Goal: Task Accomplishment & Management: Manage account settings

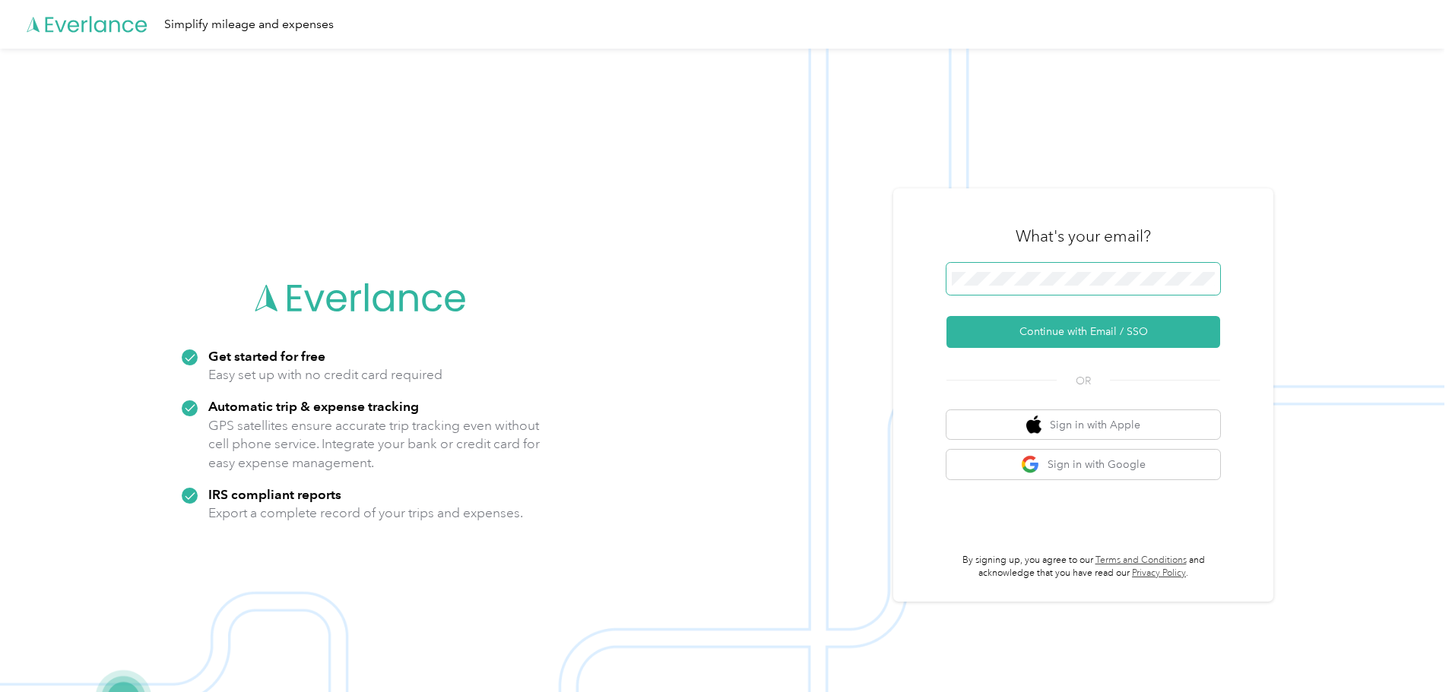
click at [946, 316] on button "Continue with Email / SSO" at bounding box center [1083, 332] width 274 height 32
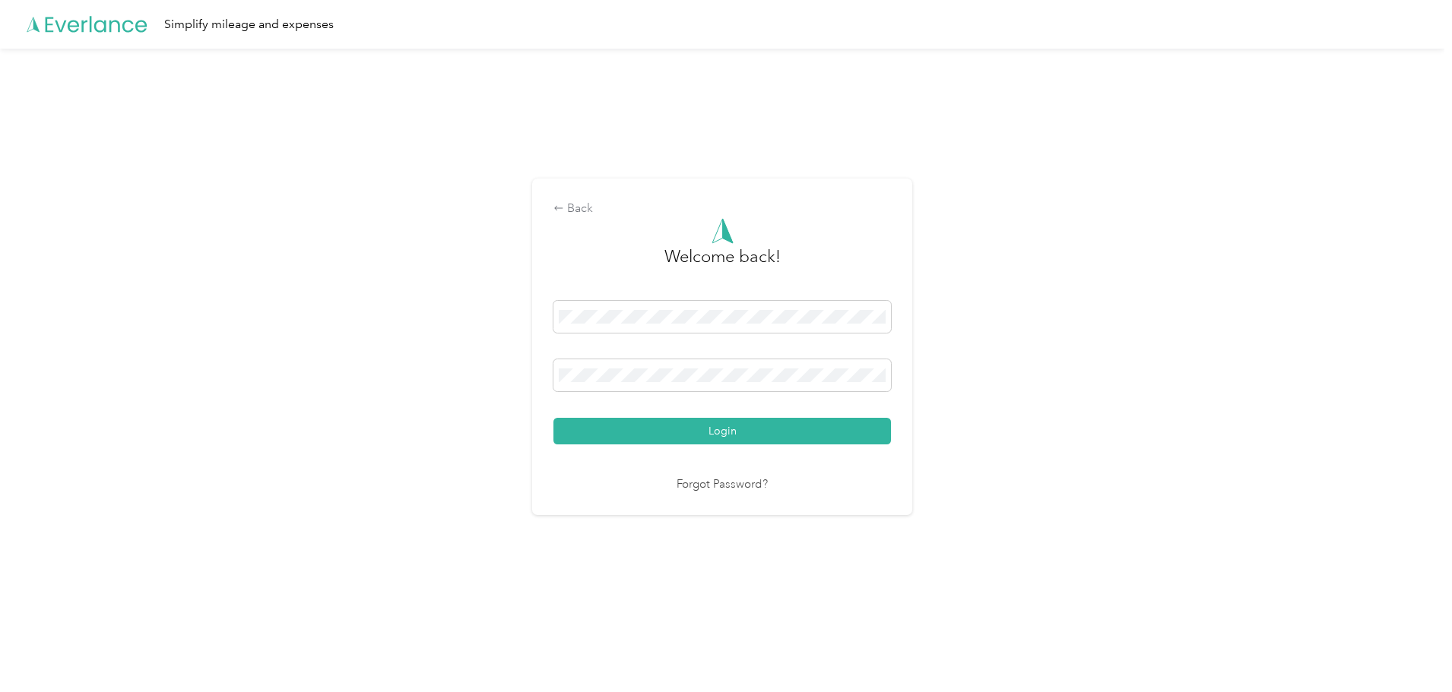
click at [553, 418] on button "Login" at bounding box center [722, 431] width 338 height 27
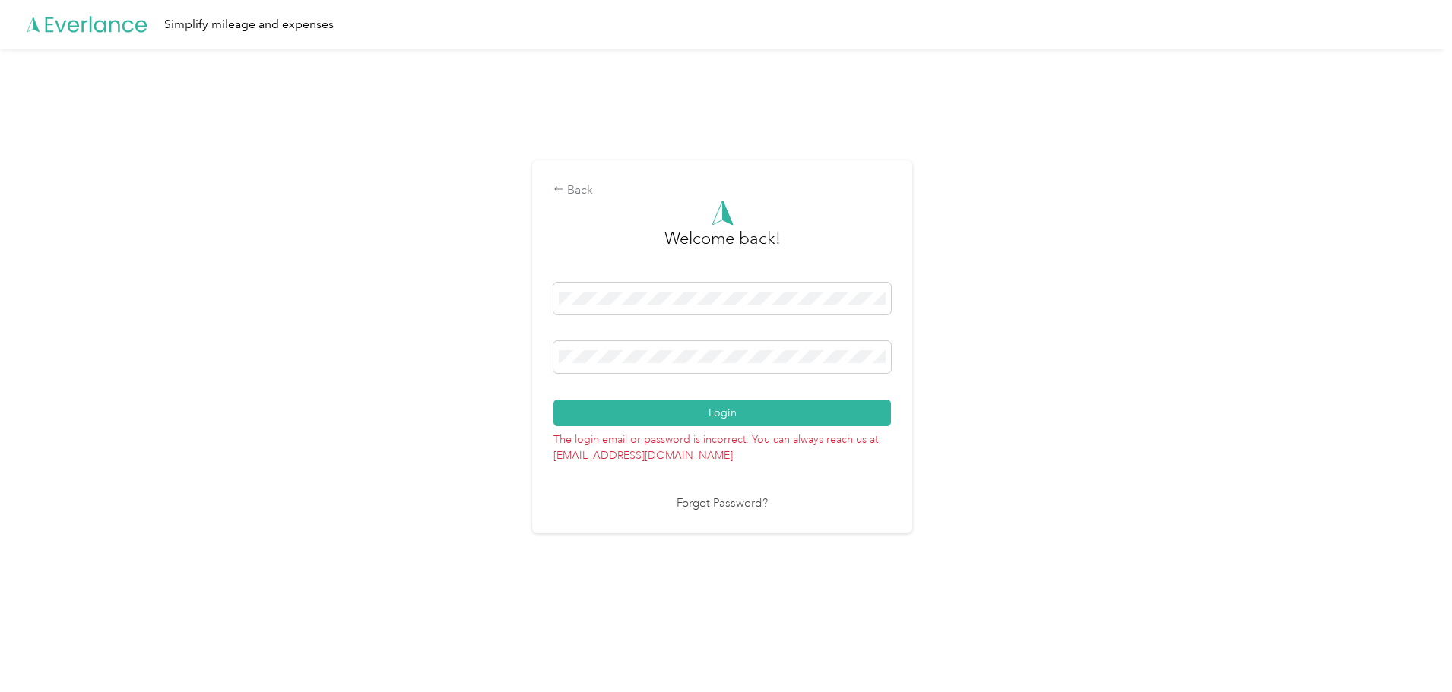
click at [553, 400] on button "Login" at bounding box center [722, 413] width 338 height 27
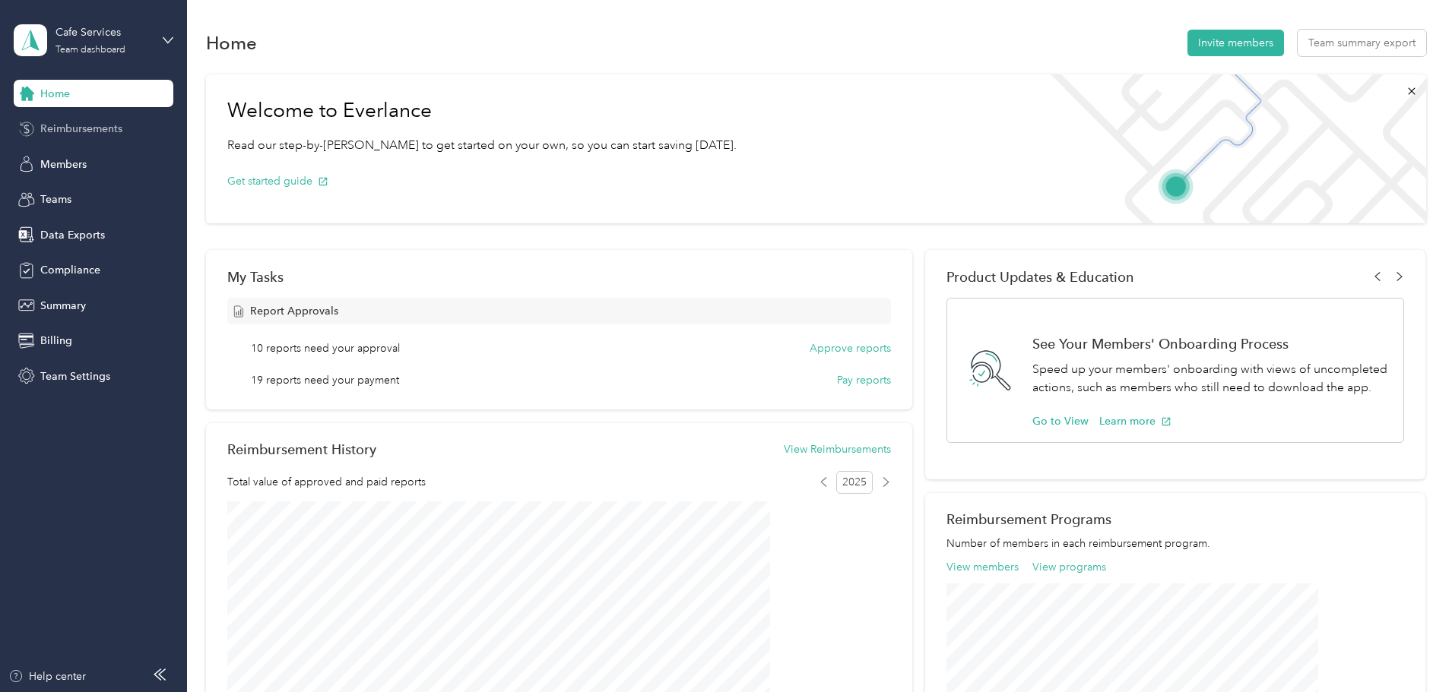
click at [75, 127] on span "Reimbursements" at bounding box center [81, 129] width 82 height 16
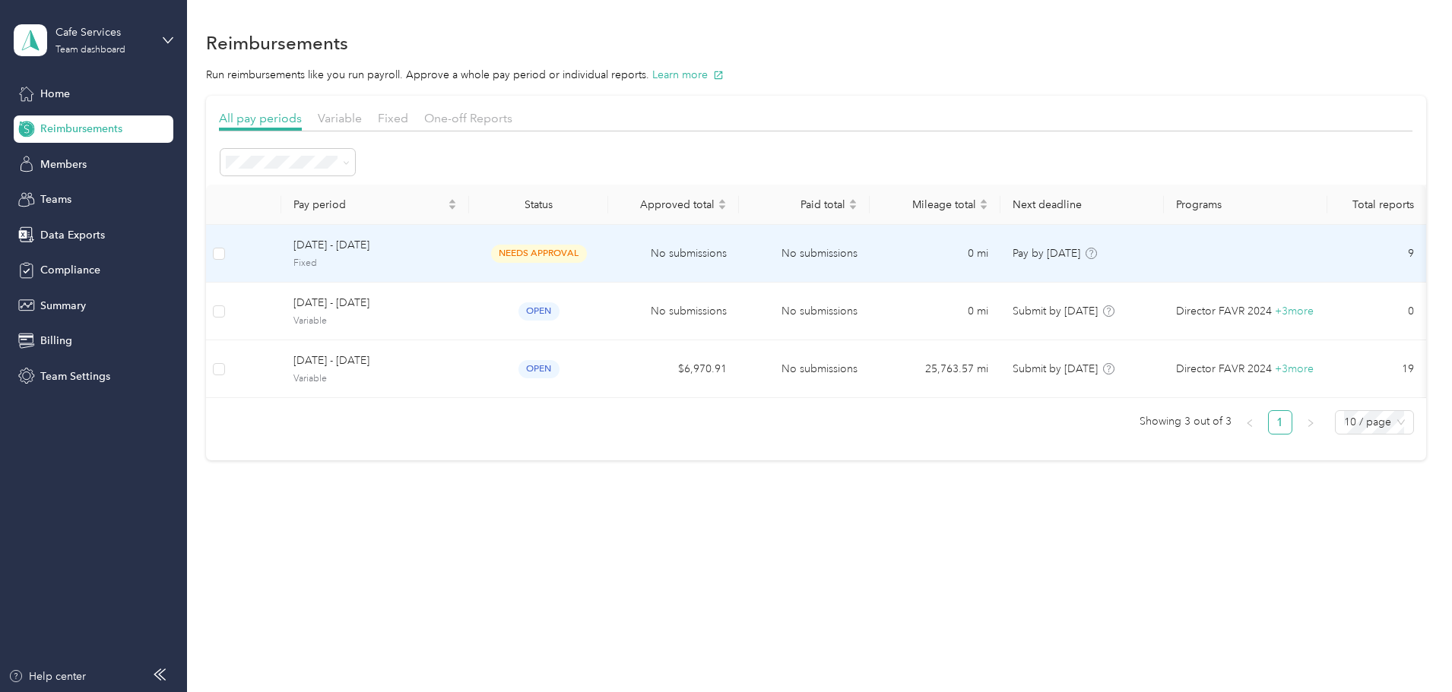
click at [429, 260] on span "Fixed" at bounding box center [374, 264] width 163 height 14
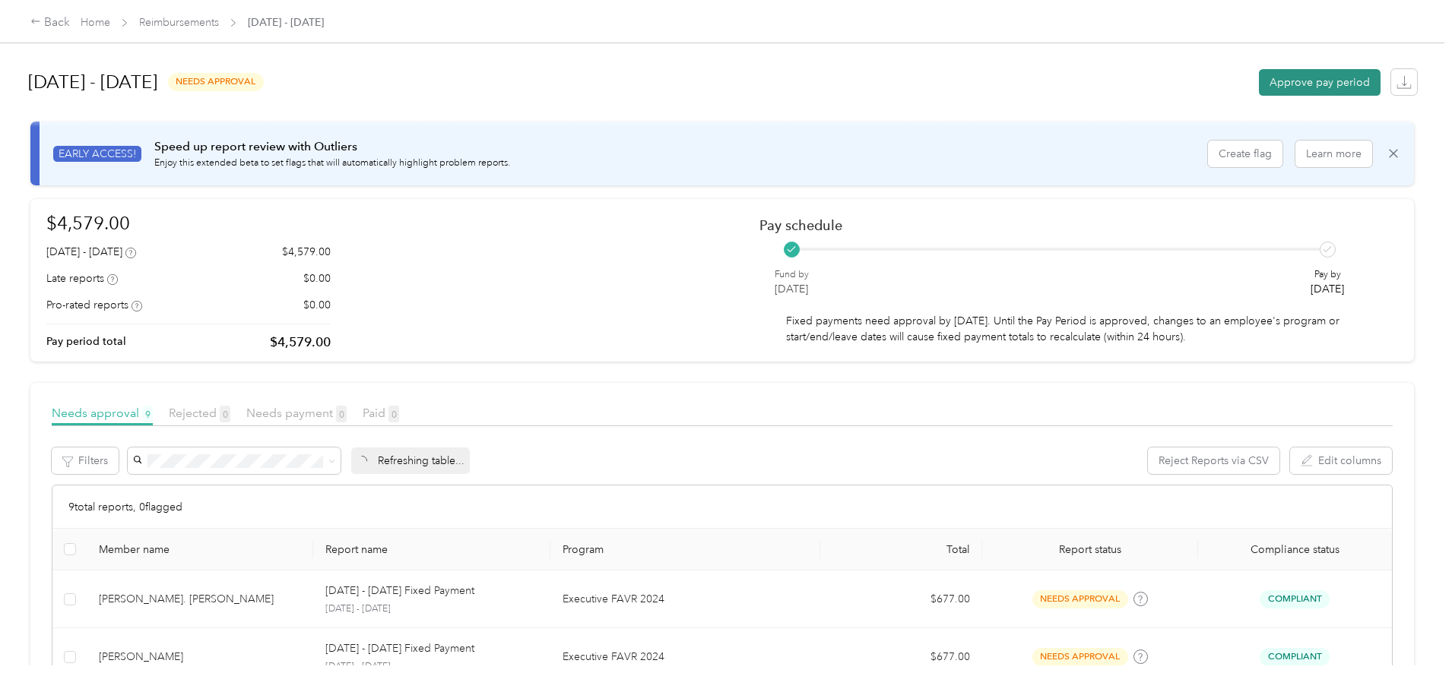
click at [1259, 94] on button "Approve pay period" at bounding box center [1320, 82] width 122 height 27
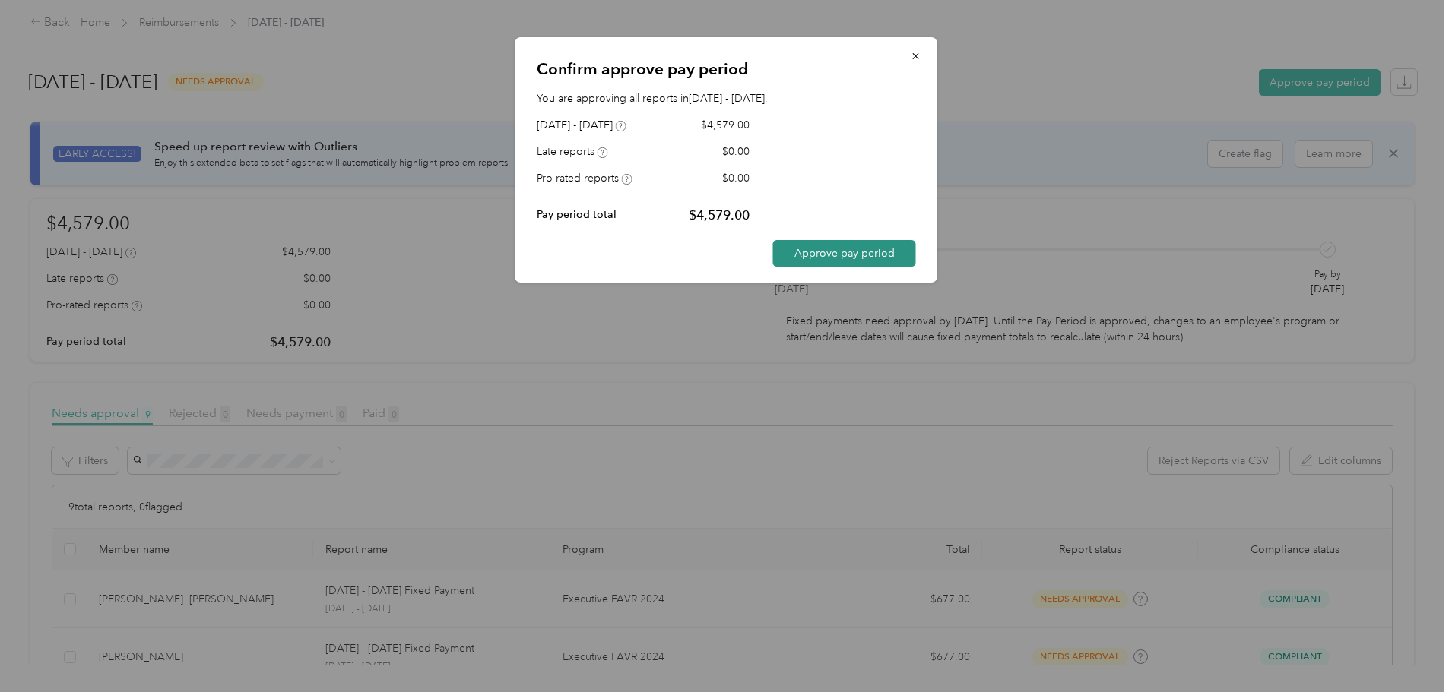
click at [822, 256] on button "Approve pay period" at bounding box center [844, 253] width 143 height 27
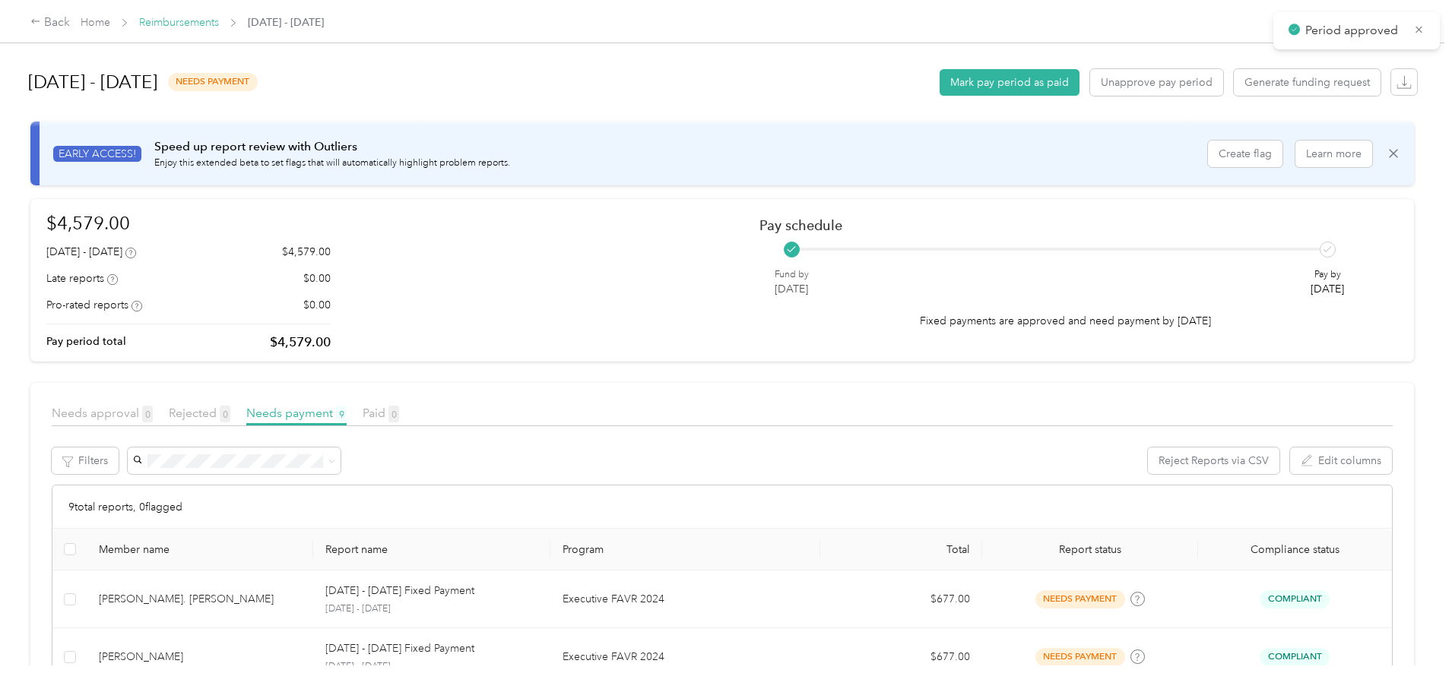
click at [219, 23] on link "Reimbursements" at bounding box center [179, 22] width 80 height 13
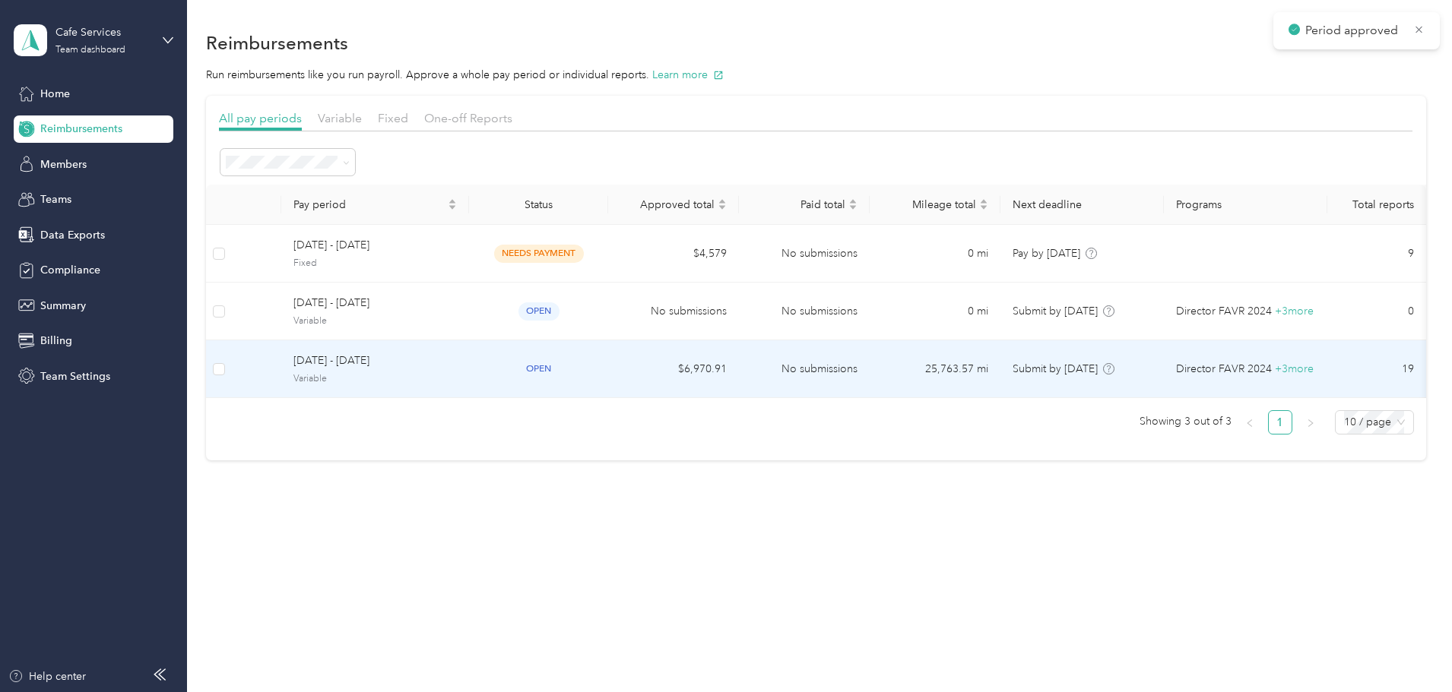
click at [457, 385] on span "Variable" at bounding box center [374, 379] width 163 height 14
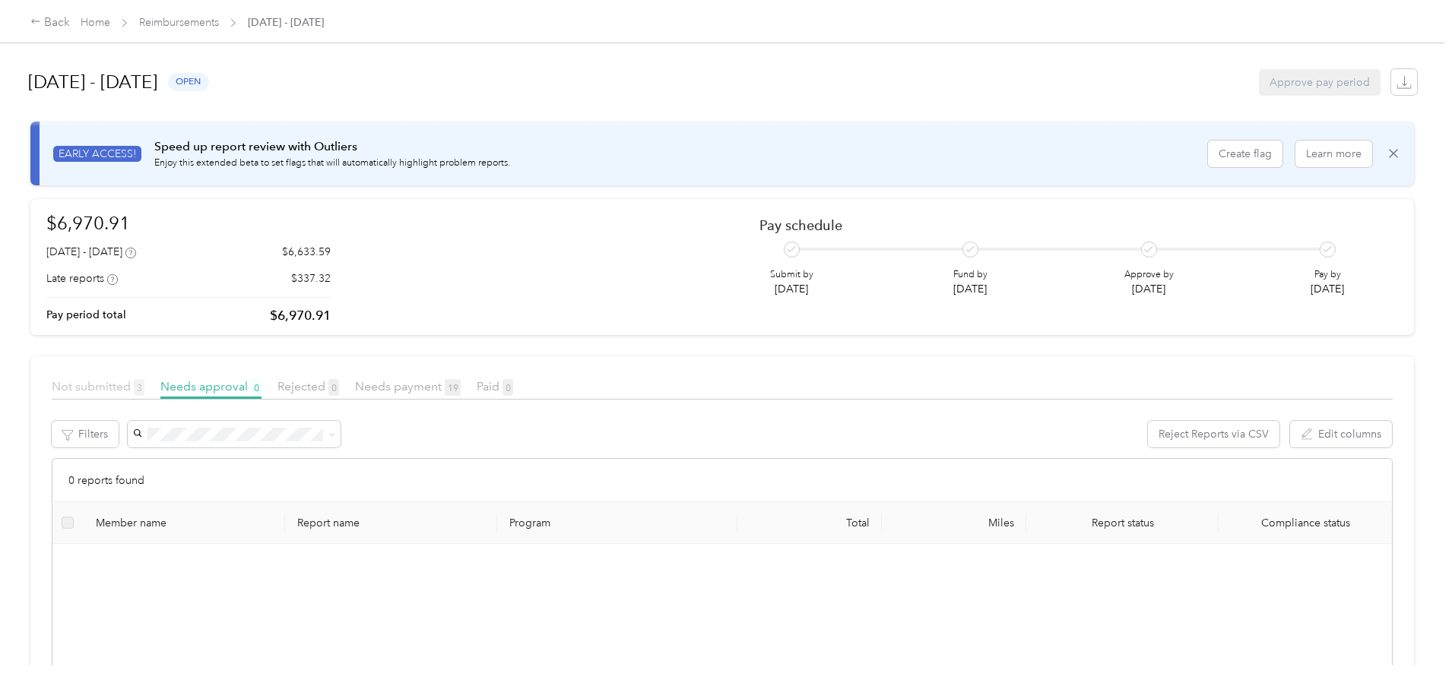
click at [144, 382] on span "Not submitted 3" at bounding box center [98, 386] width 93 height 14
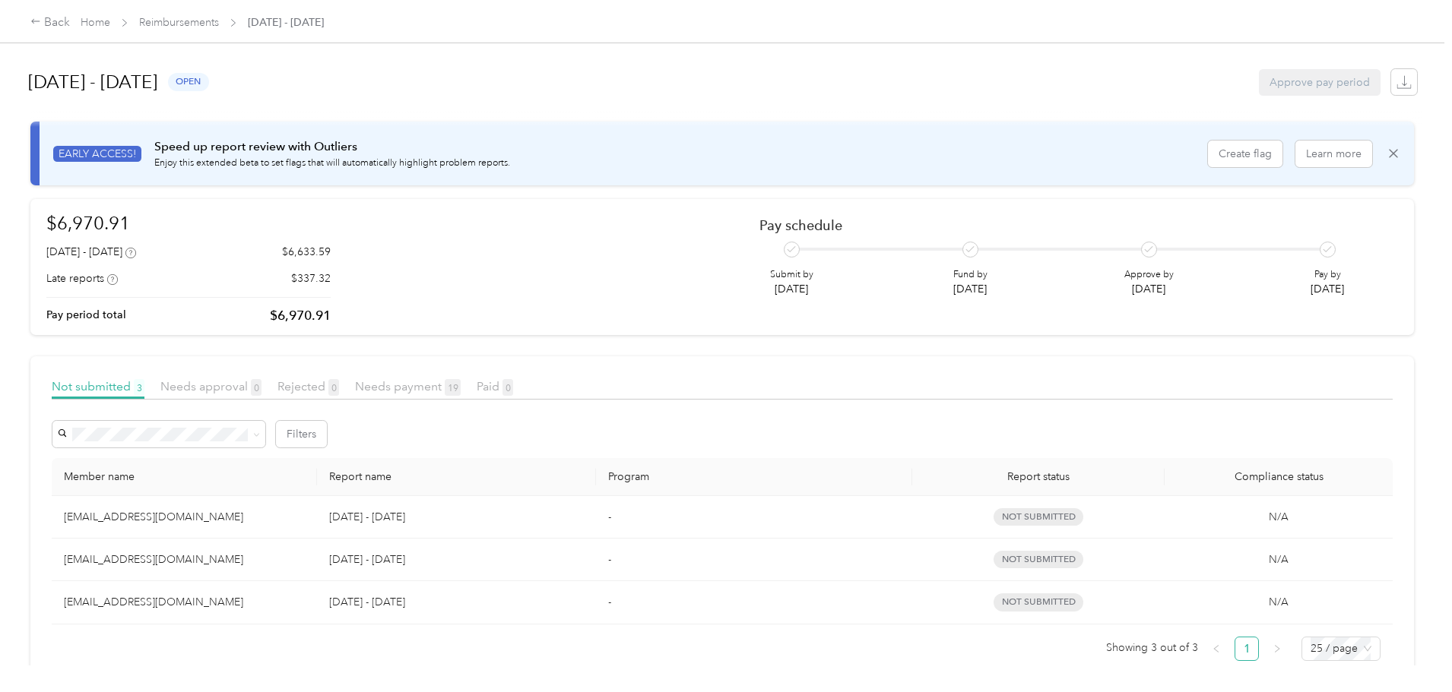
click at [461, 395] on div "Needs payment 19" at bounding box center [408, 387] width 106 height 19
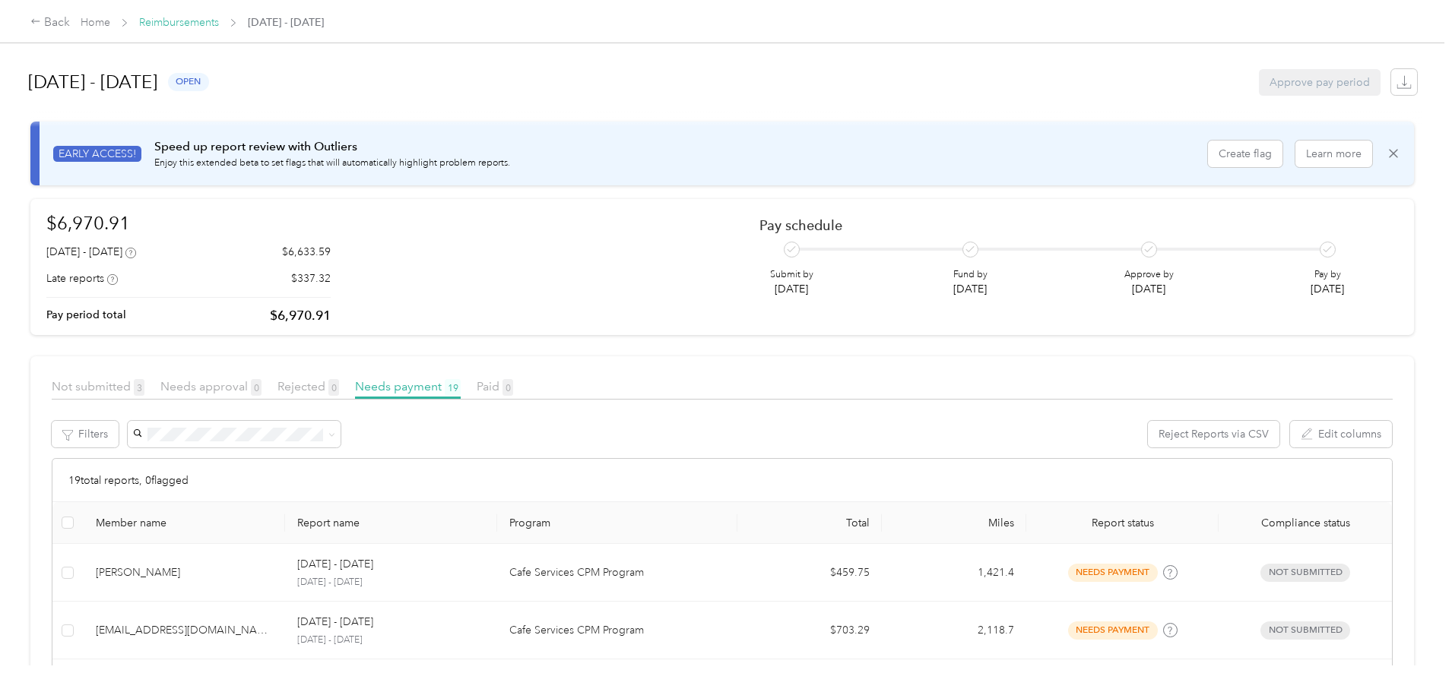
click at [219, 19] on link "Reimbursements" at bounding box center [179, 22] width 80 height 13
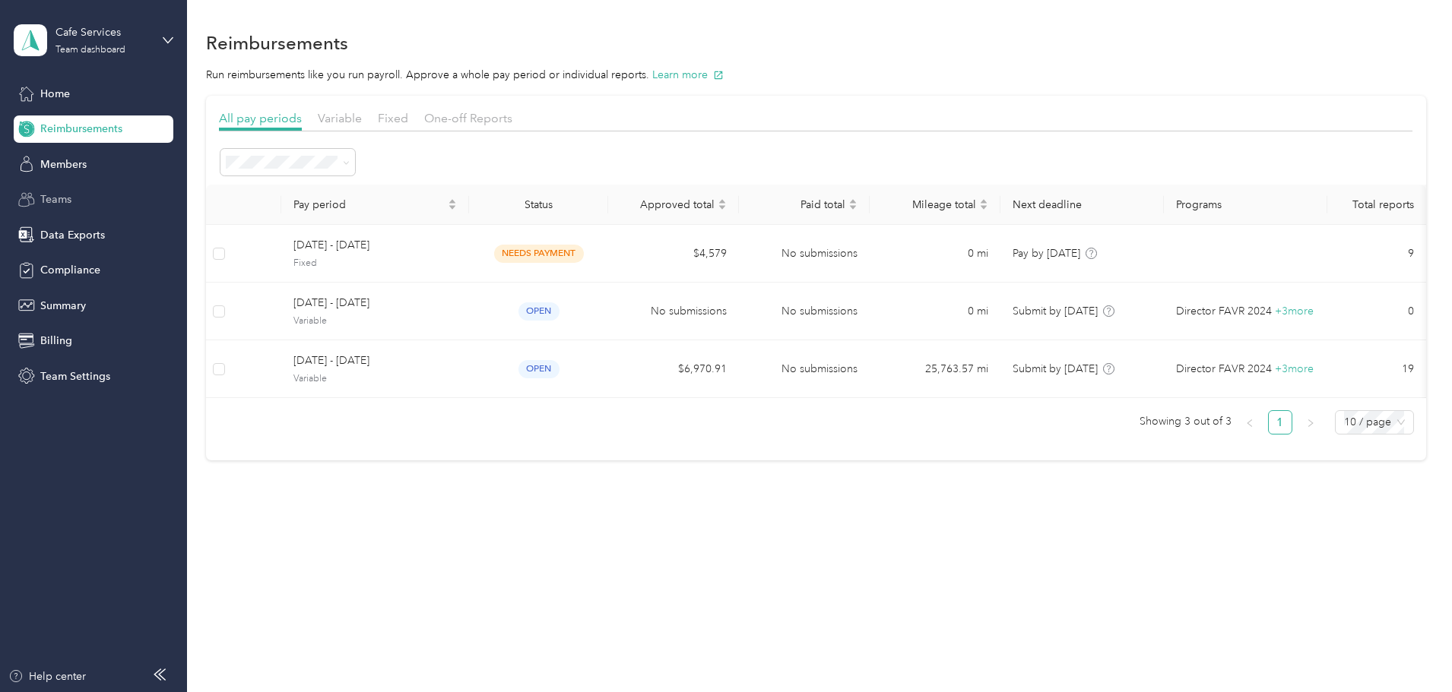
click at [52, 206] on span "Teams" at bounding box center [55, 200] width 31 height 16
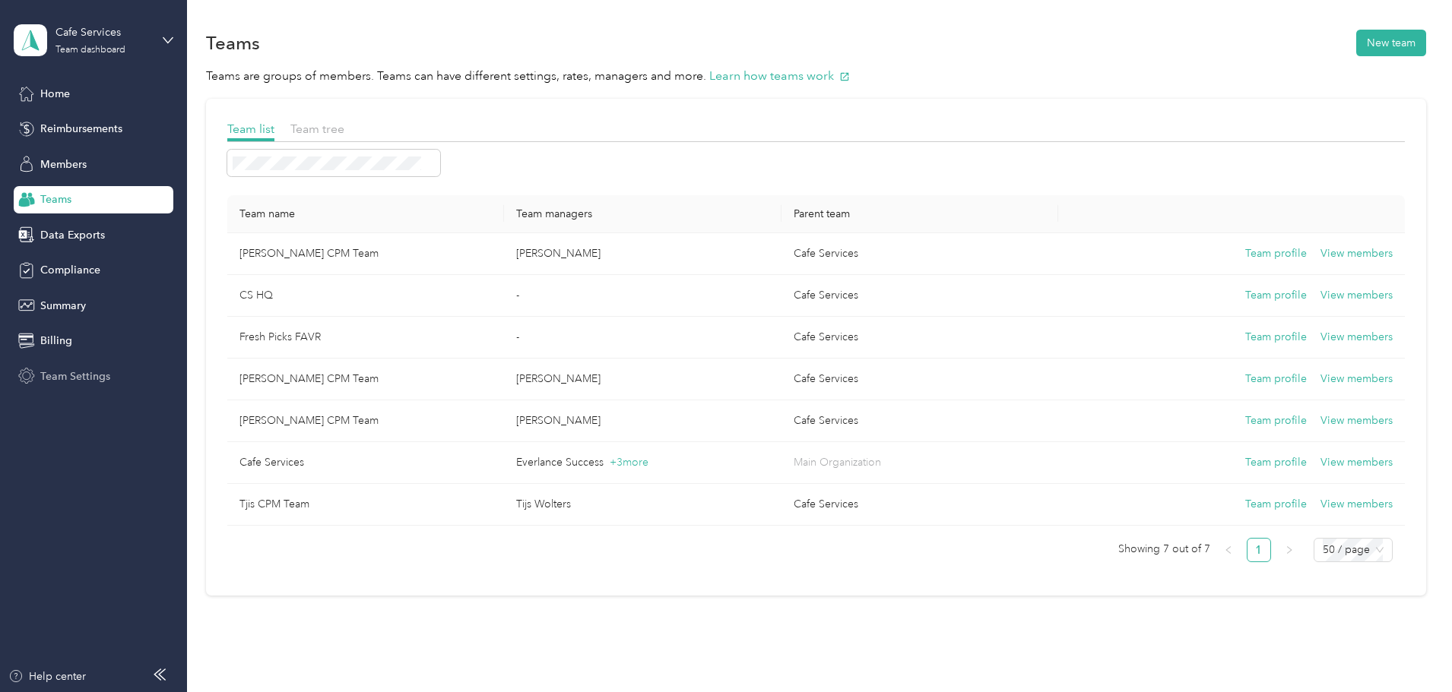
click at [60, 382] on span "Team Settings" at bounding box center [75, 377] width 70 height 16
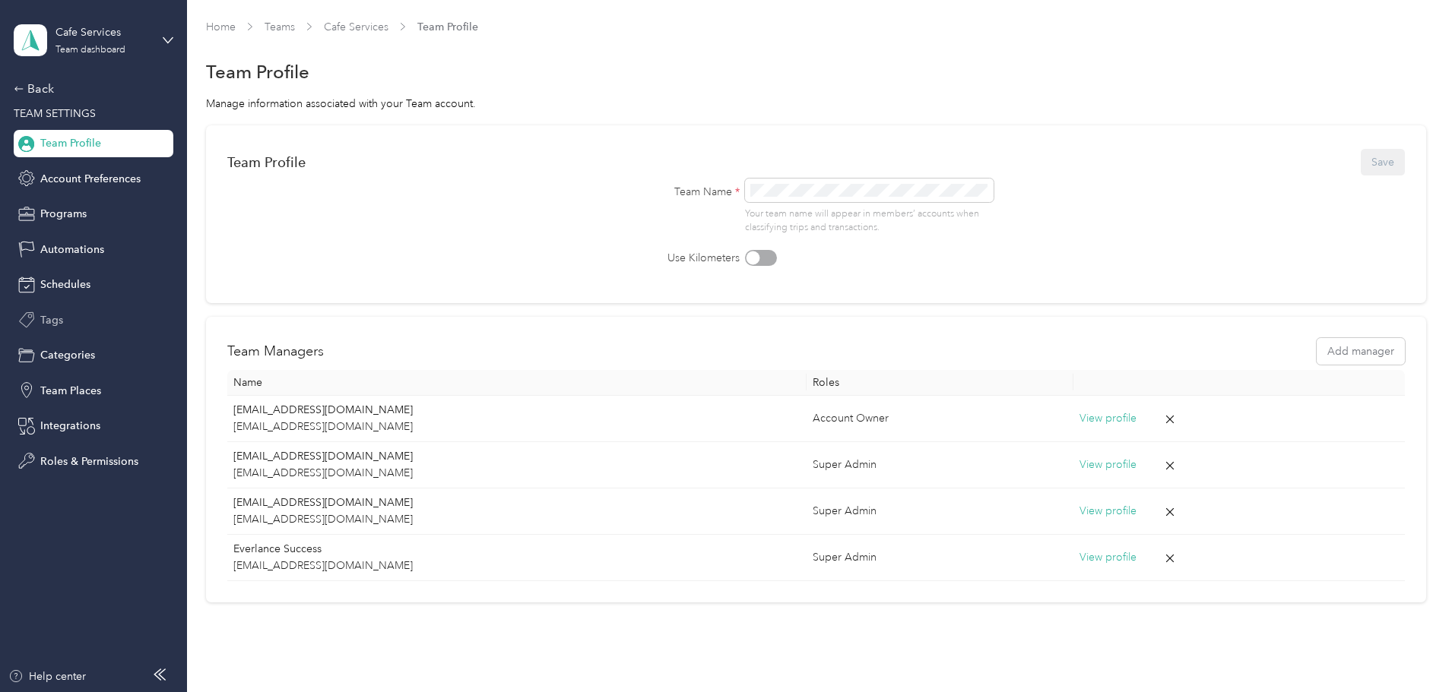
click at [86, 322] on div "Tags" at bounding box center [94, 319] width 160 height 27
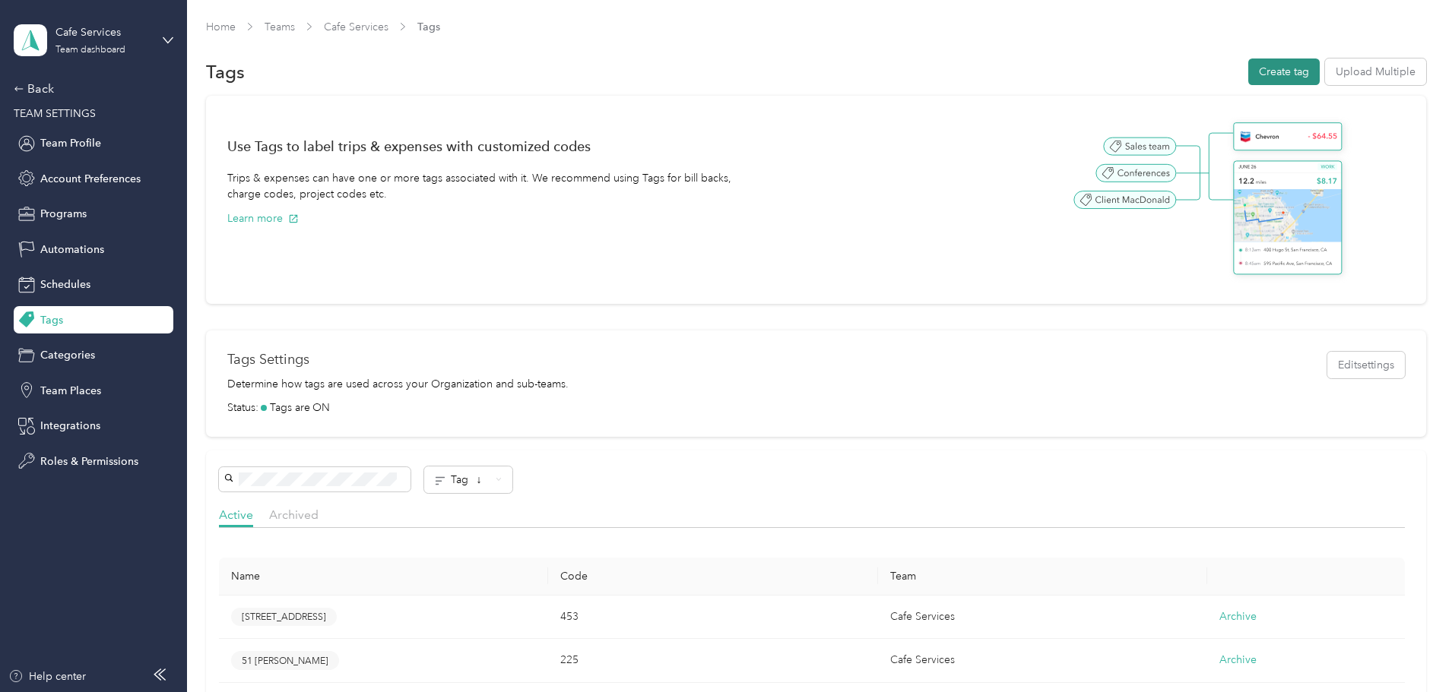
click at [1248, 68] on button "Create tag" at bounding box center [1283, 72] width 71 height 27
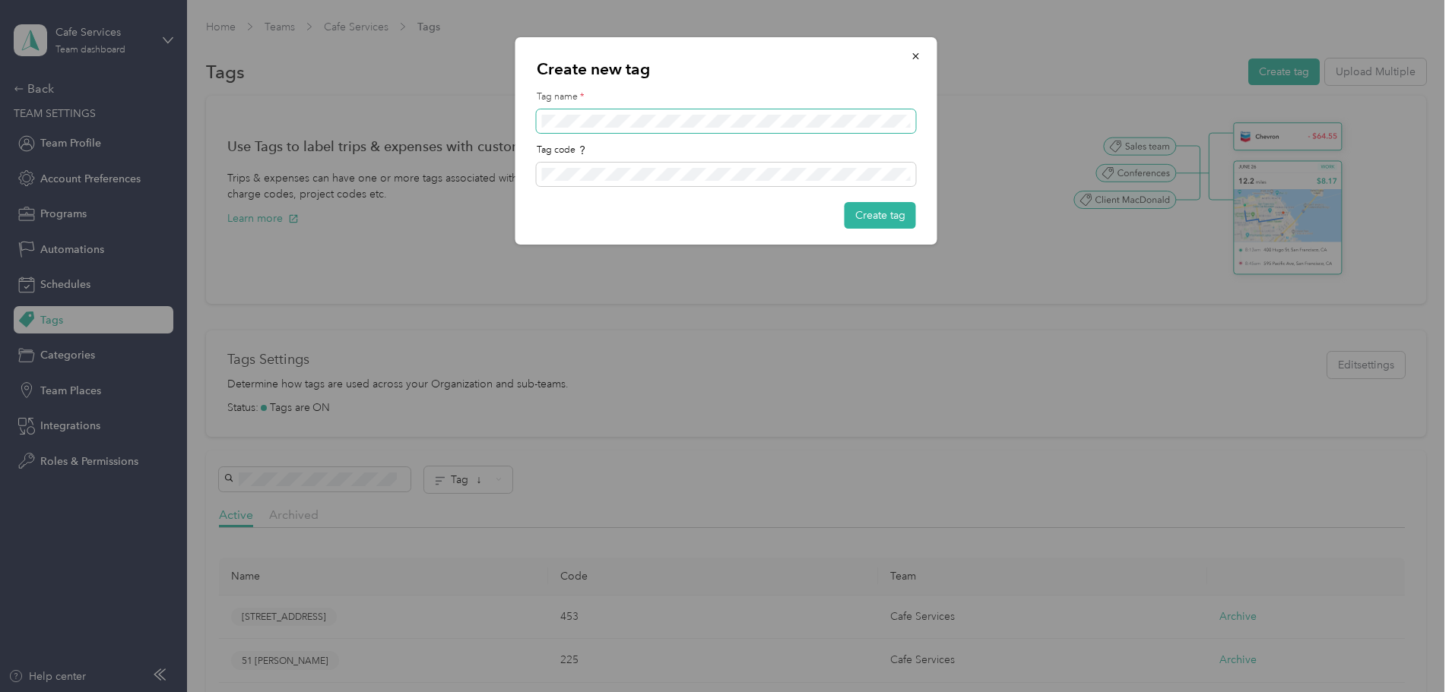
click at [627, 131] on span at bounding box center [726, 121] width 379 height 24
click at [892, 215] on button "Create tag" at bounding box center [880, 215] width 71 height 27
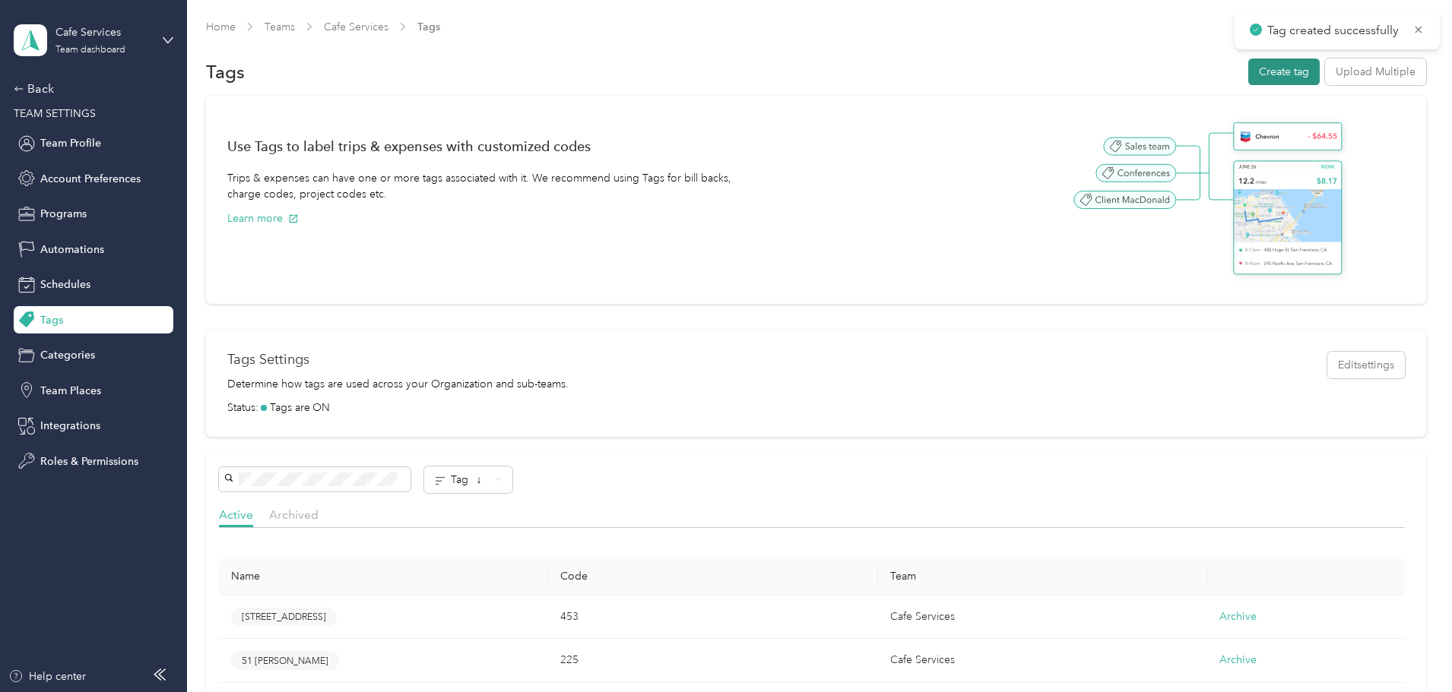
click at [1248, 74] on button "Create tag" at bounding box center [1283, 72] width 71 height 27
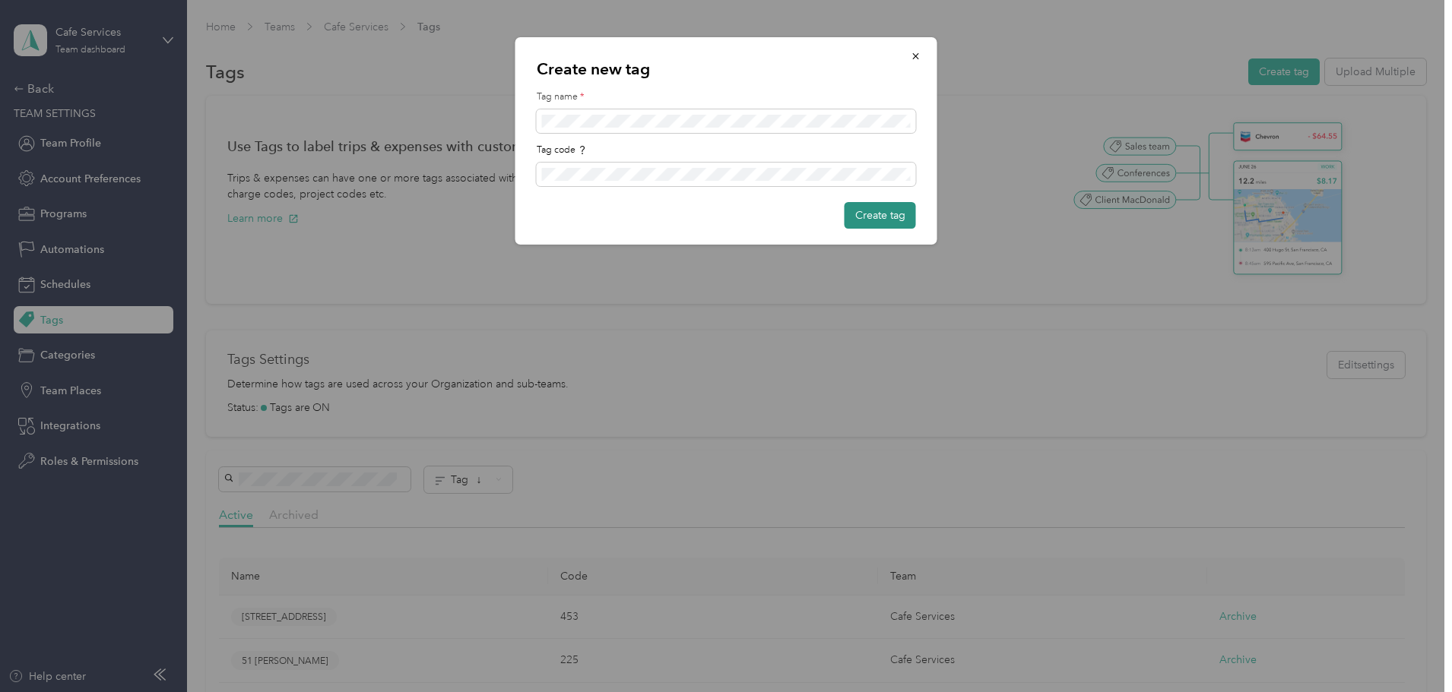
click at [879, 226] on button "Create tag" at bounding box center [880, 215] width 71 height 27
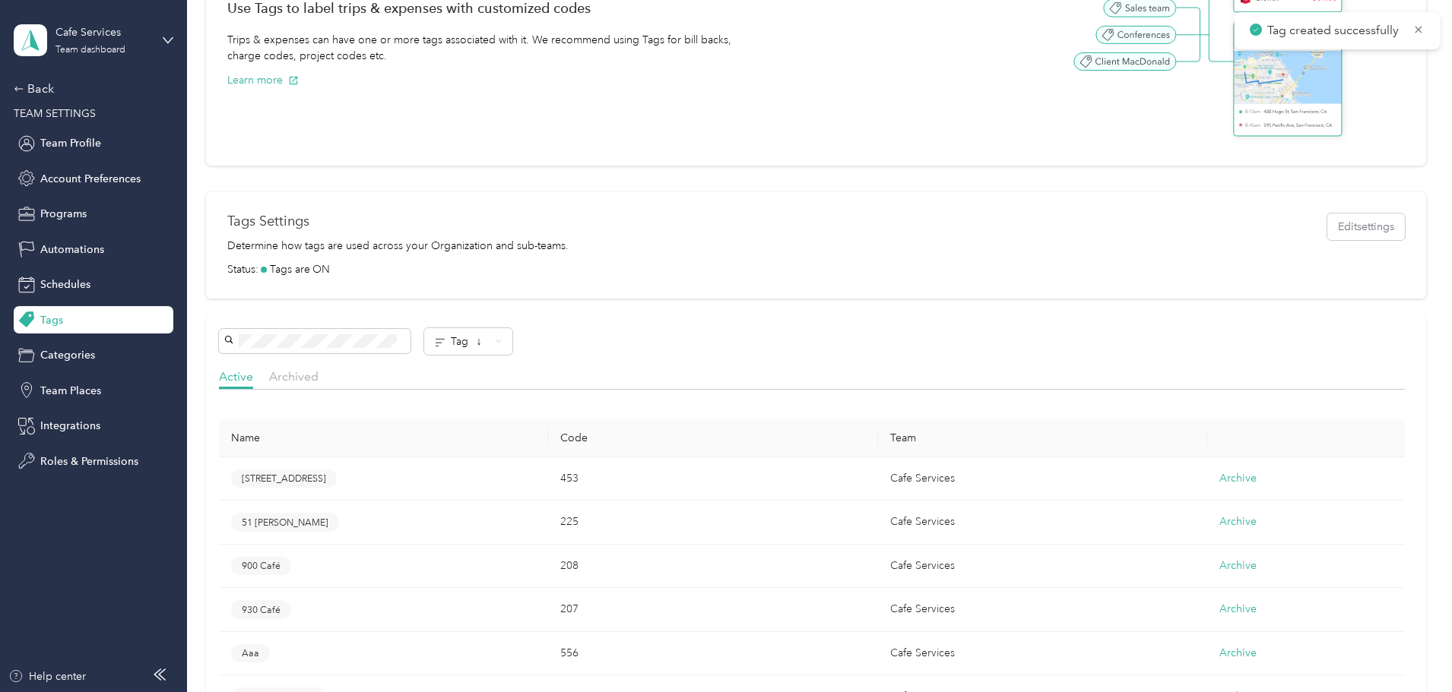
scroll to position [152, 0]
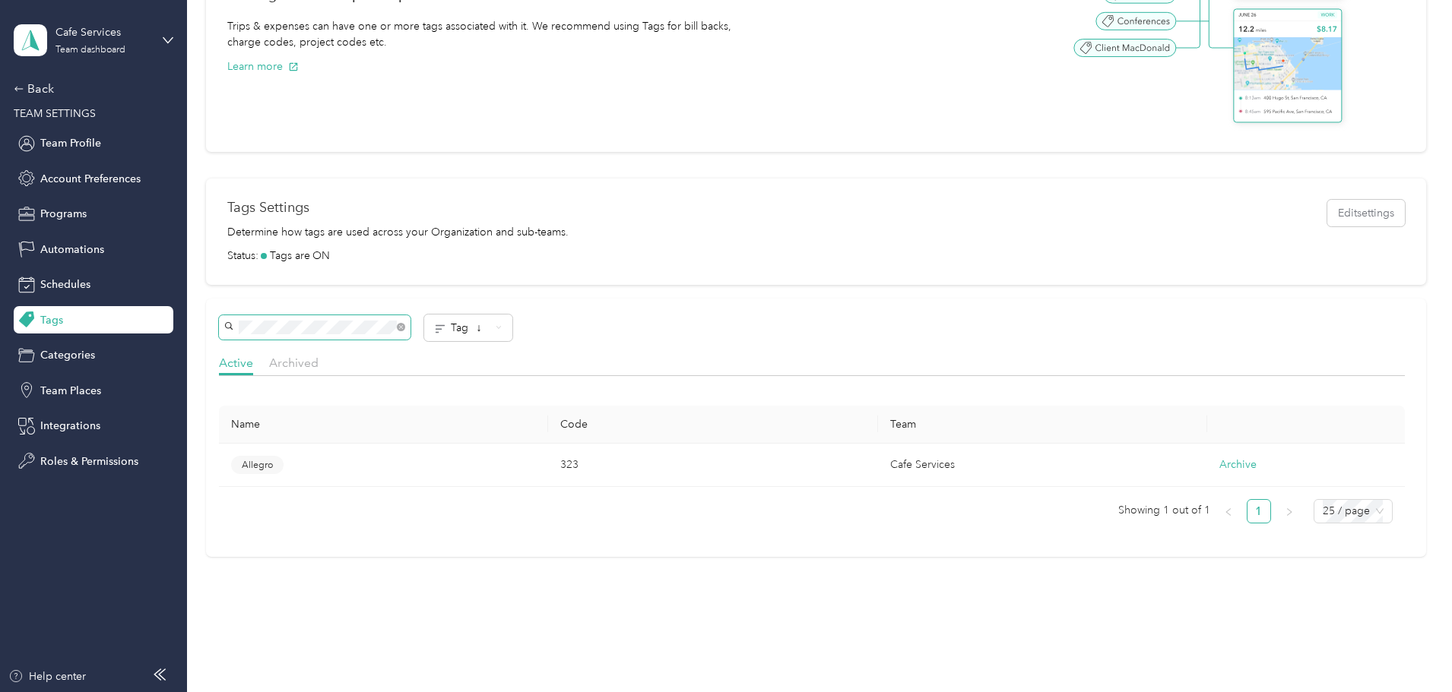
click at [328, 319] on span at bounding box center [315, 327] width 192 height 24
click at [315, 463] on span "[PERSON_NAME]" at bounding box center [279, 465] width 74 height 14
click at [1219, 464] on button "Archive" at bounding box center [1237, 465] width 37 height 17
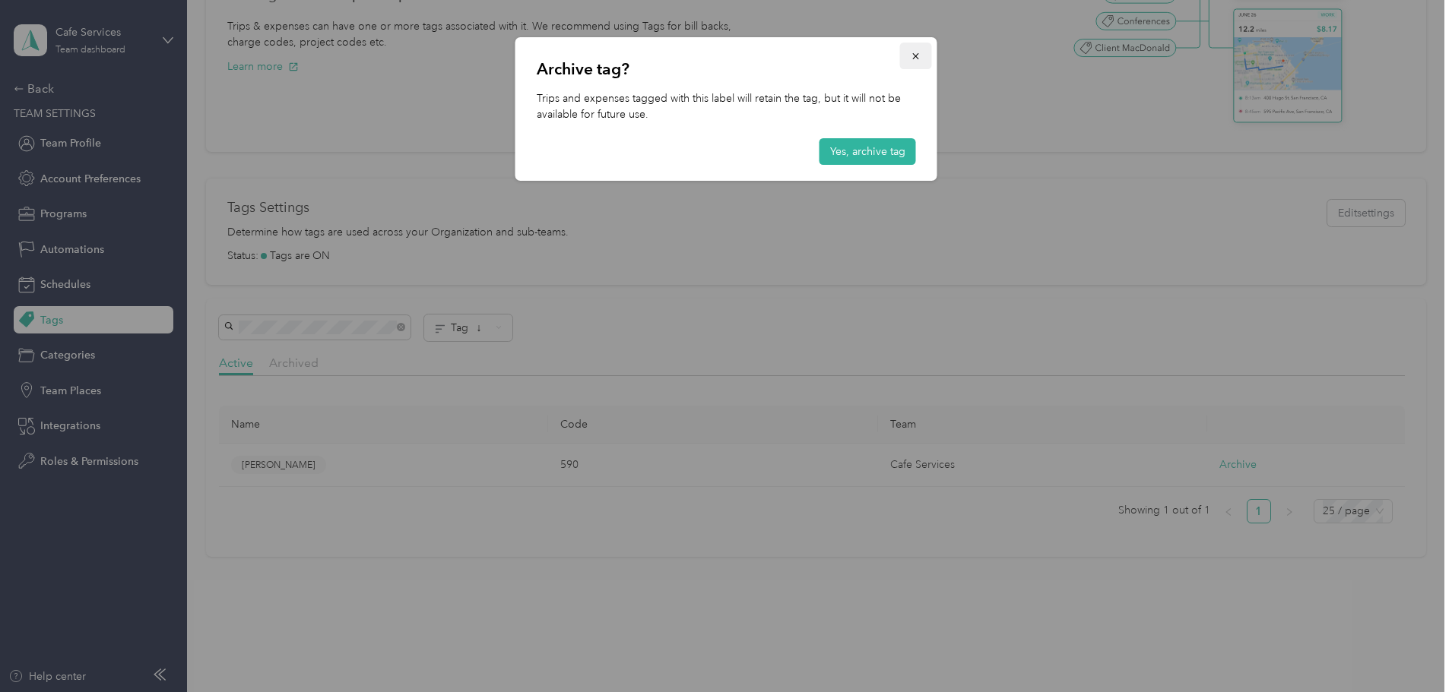
click at [908, 55] on button "button" at bounding box center [916, 56] width 32 height 27
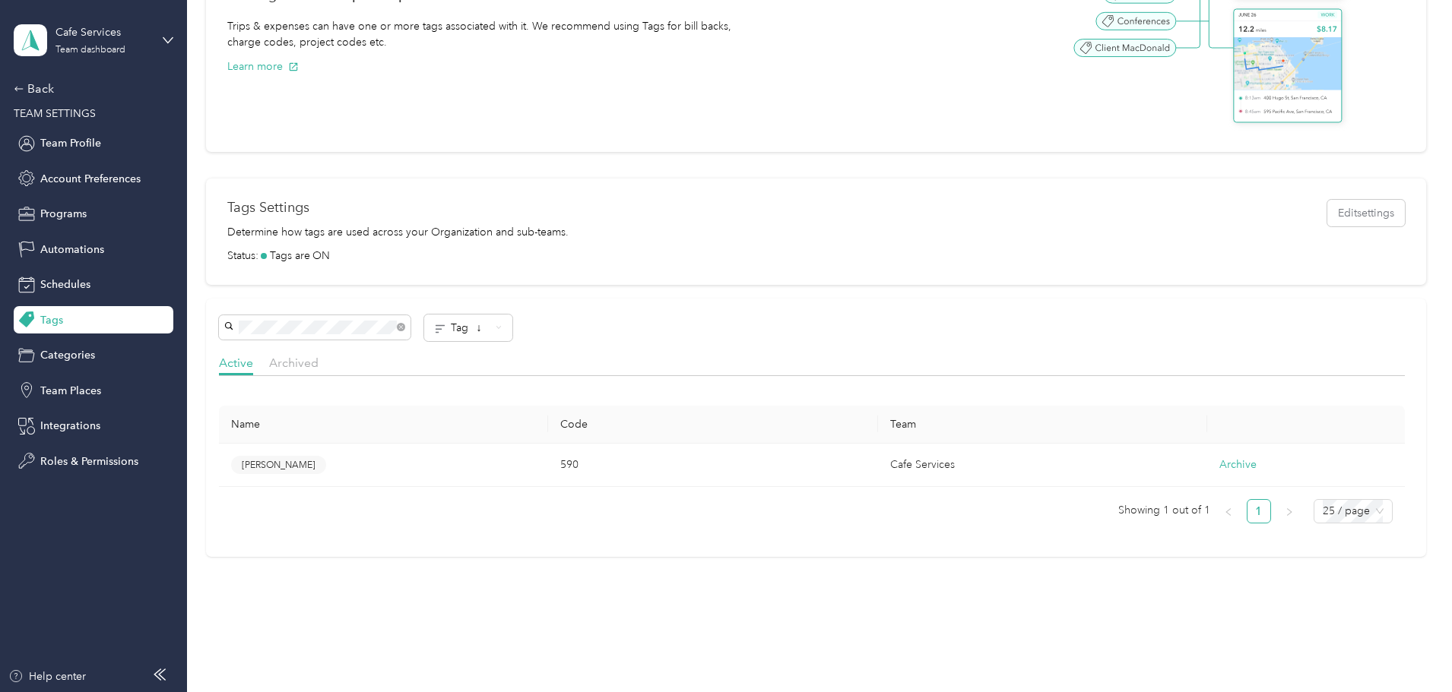
click at [315, 462] on span "[PERSON_NAME]" at bounding box center [279, 465] width 74 height 14
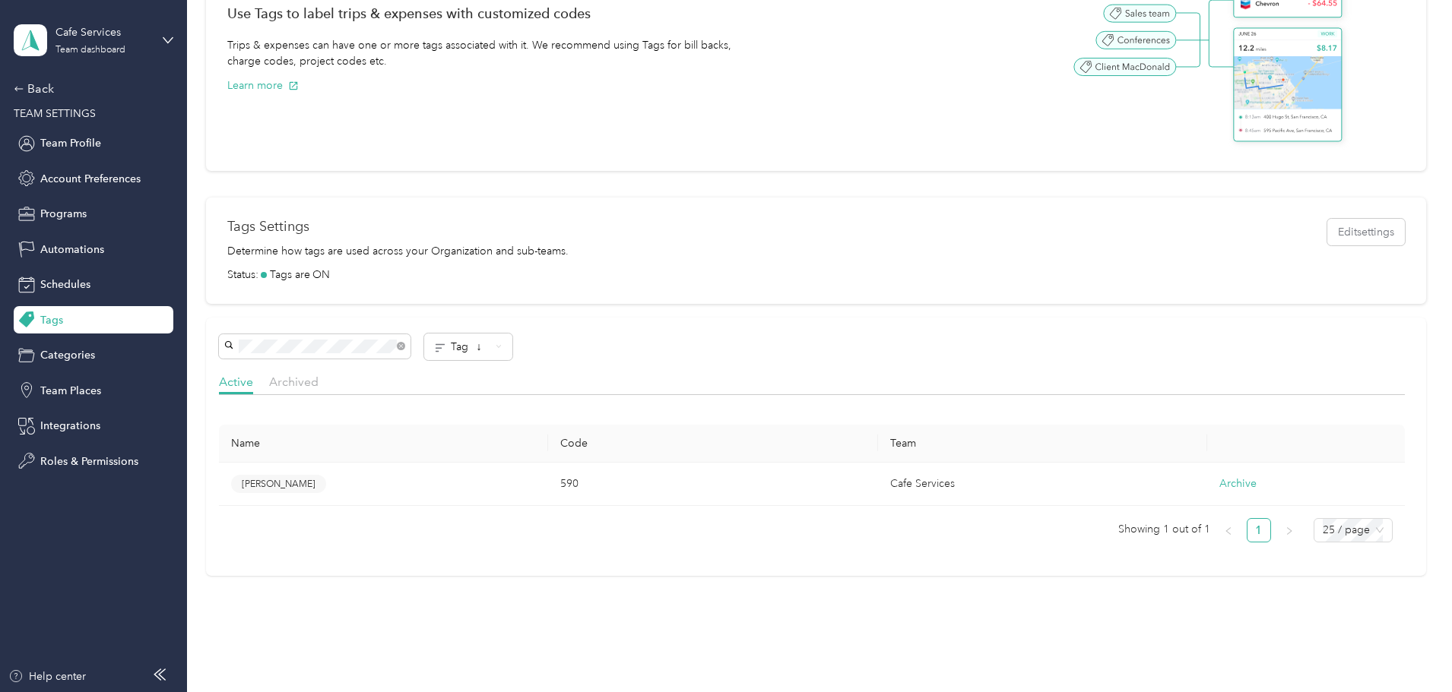
scroll to position [98, 0]
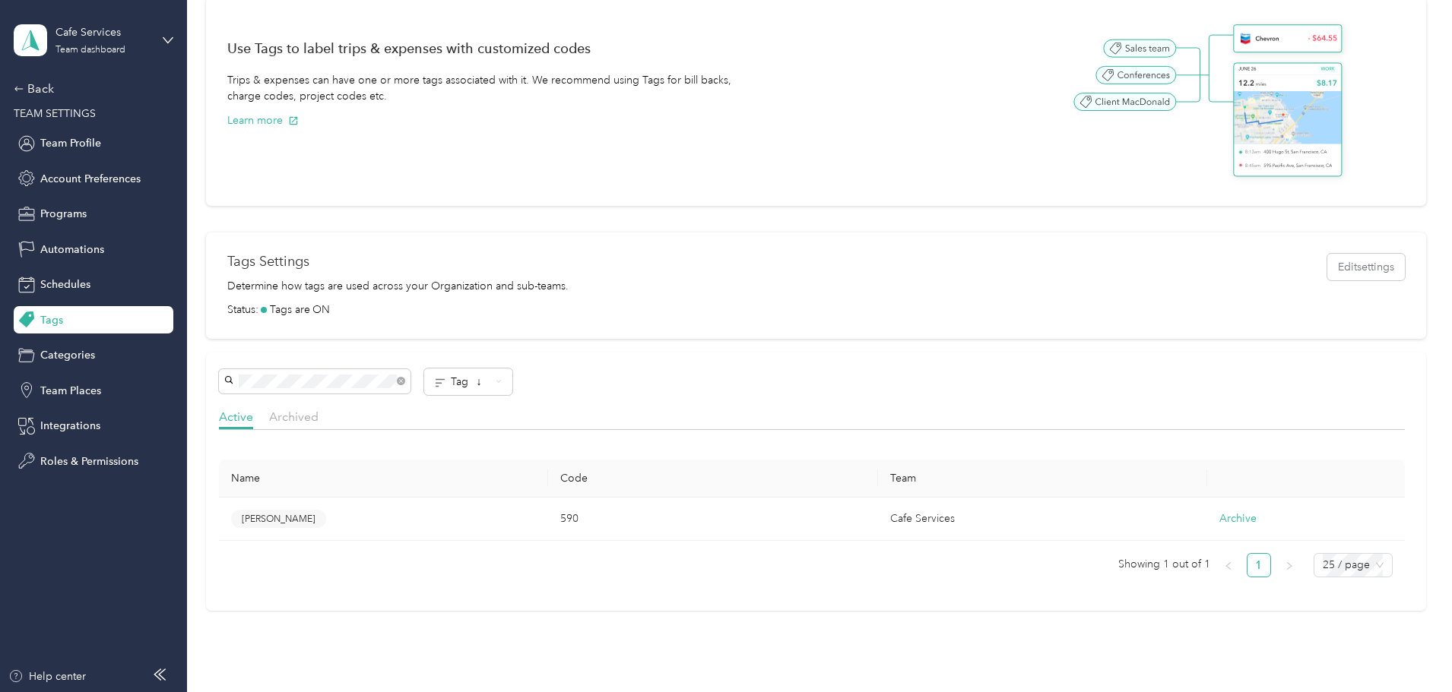
click at [315, 522] on span "[PERSON_NAME]" at bounding box center [279, 519] width 74 height 14
click at [490, 376] on span "Tag ↓" at bounding box center [470, 382] width 39 height 13
click at [698, 385] on div "Tag ↓" at bounding box center [811, 382] width 1185 height 27
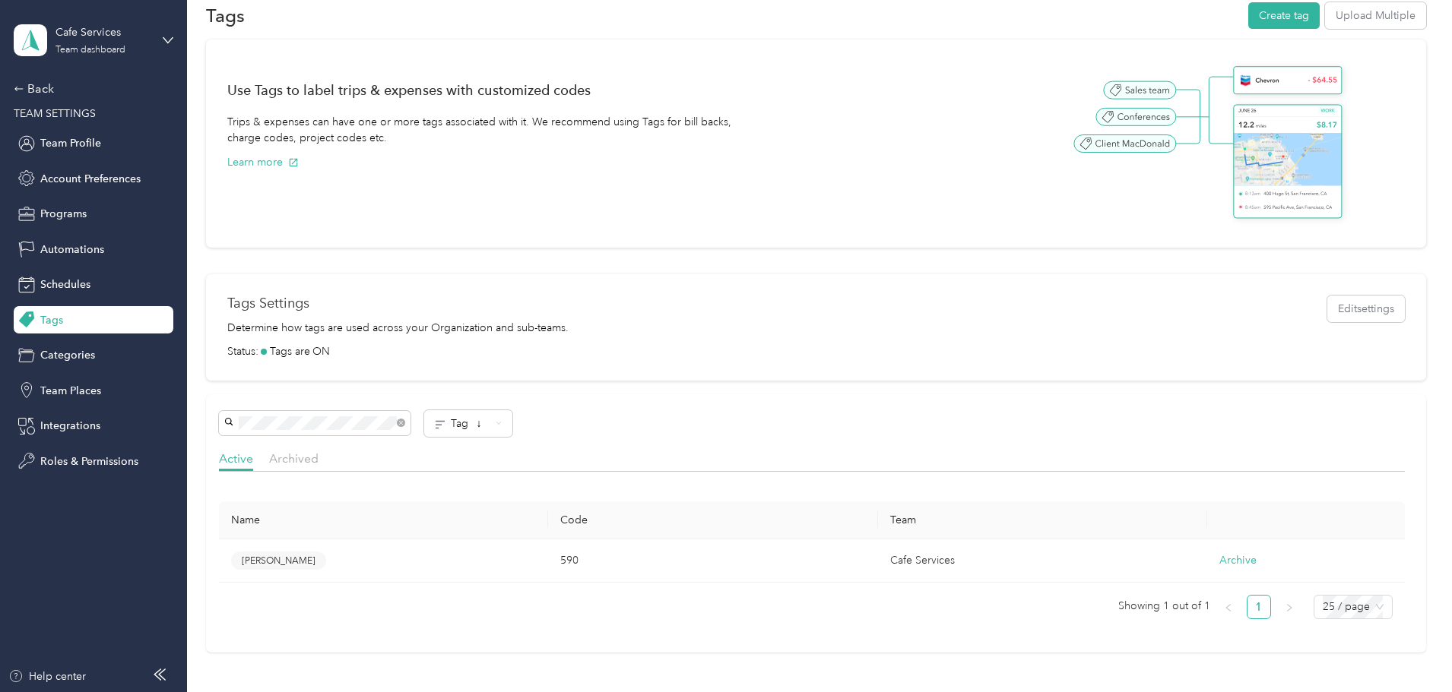
scroll to position [174, 0]
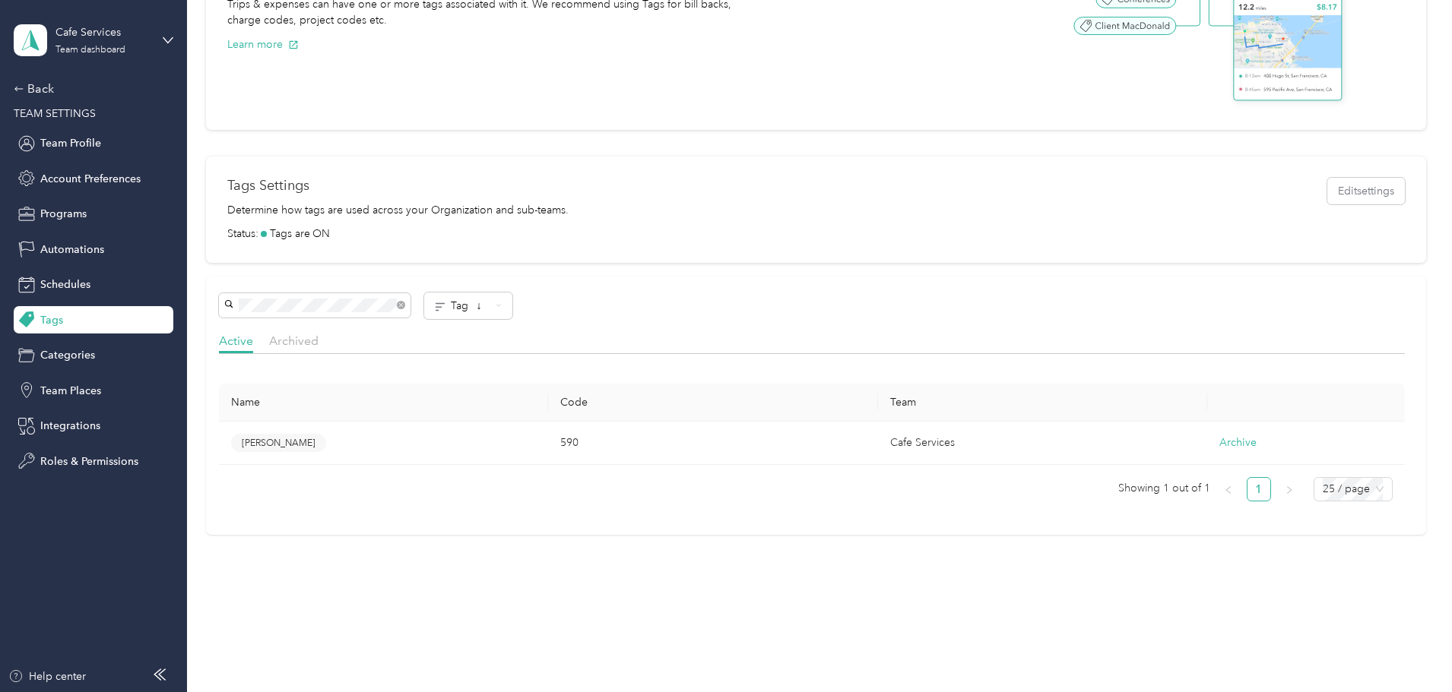
click at [326, 441] on button "[PERSON_NAME]" at bounding box center [278, 443] width 95 height 19
drag, startPoint x: 357, startPoint y: 441, endPoint x: 355, endPoint y: 460, distance: 19.1
click at [355, 460] on td "[PERSON_NAME]" at bounding box center [383, 444] width 329 height 44
click at [405, 309] on span at bounding box center [401, 305] width 8 height 8
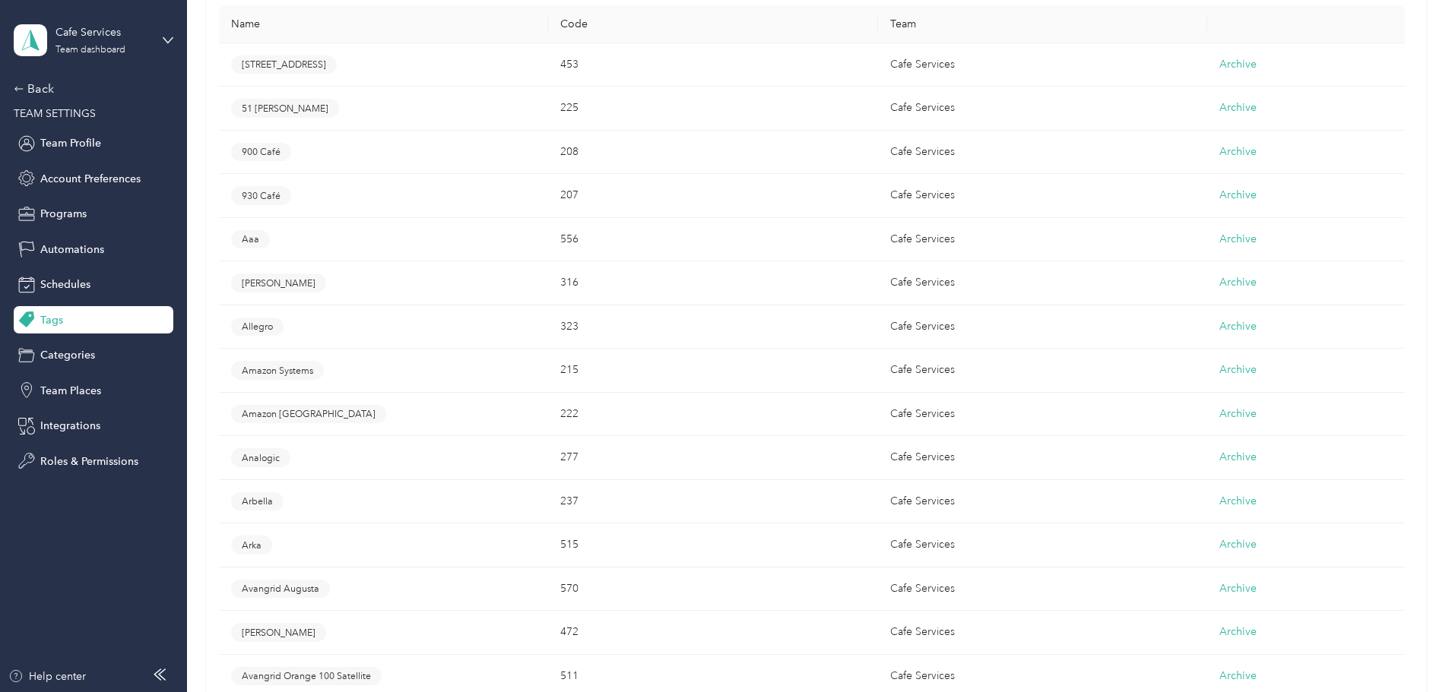
scroll to position [554, 0]
click at [376, 416] on span "Amazon [GEOGRAPHIC_DATA]" at bounding box center [309, 413] width 134 height 14
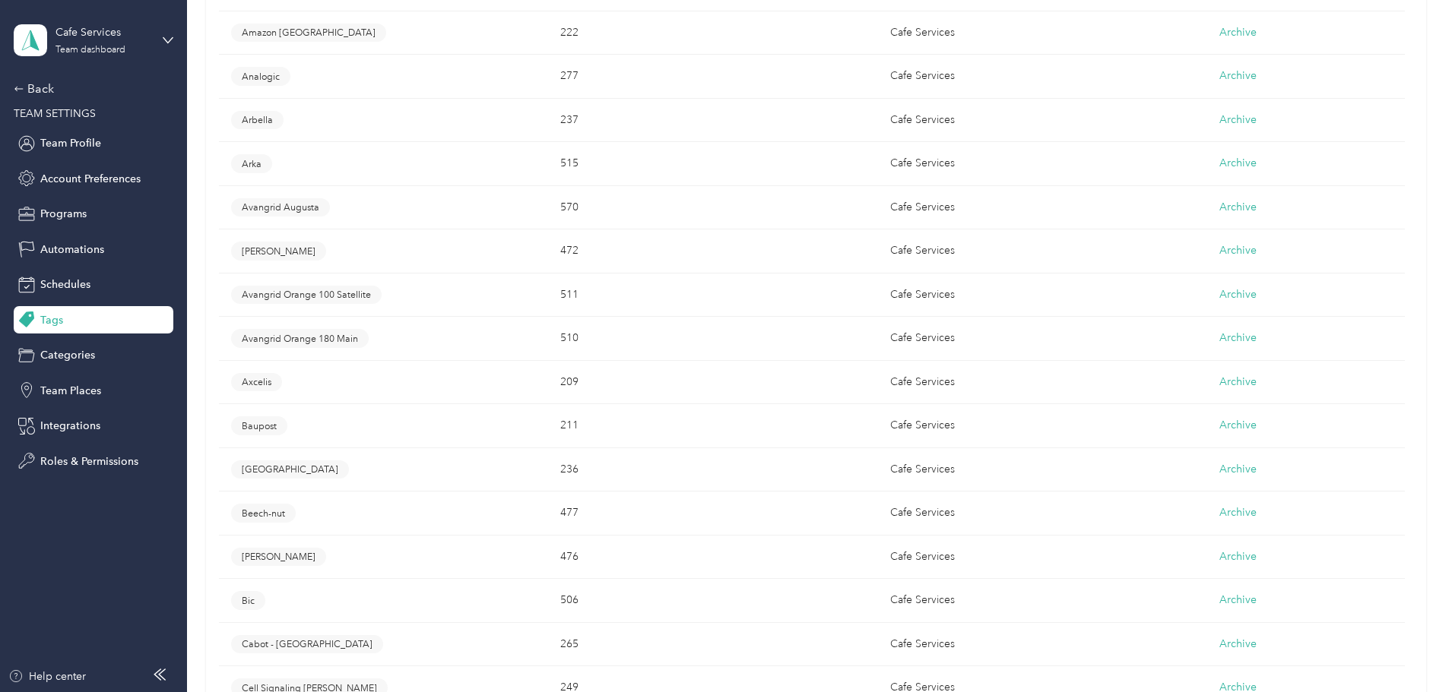
scroll to position [1223, 0]
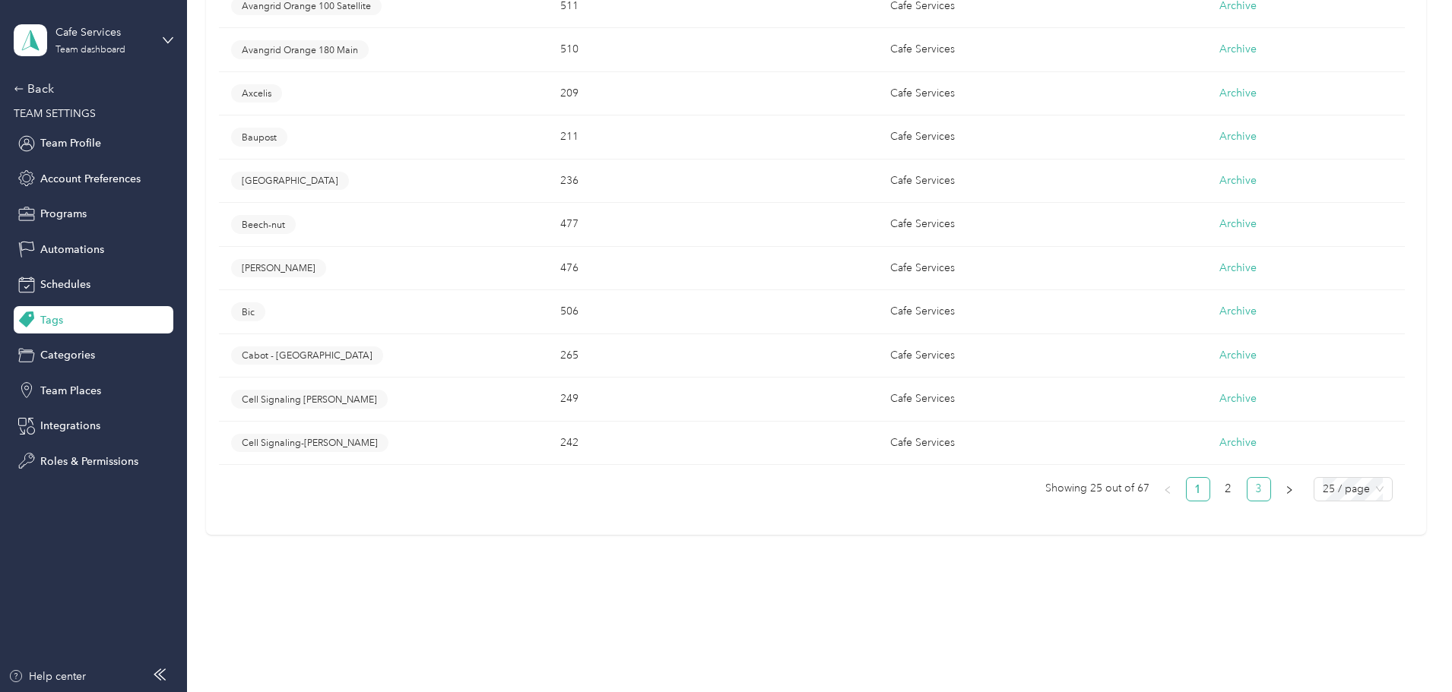
click at [1247, 489] on link "3" at bounding box center [1258, 489] width 23 height 23
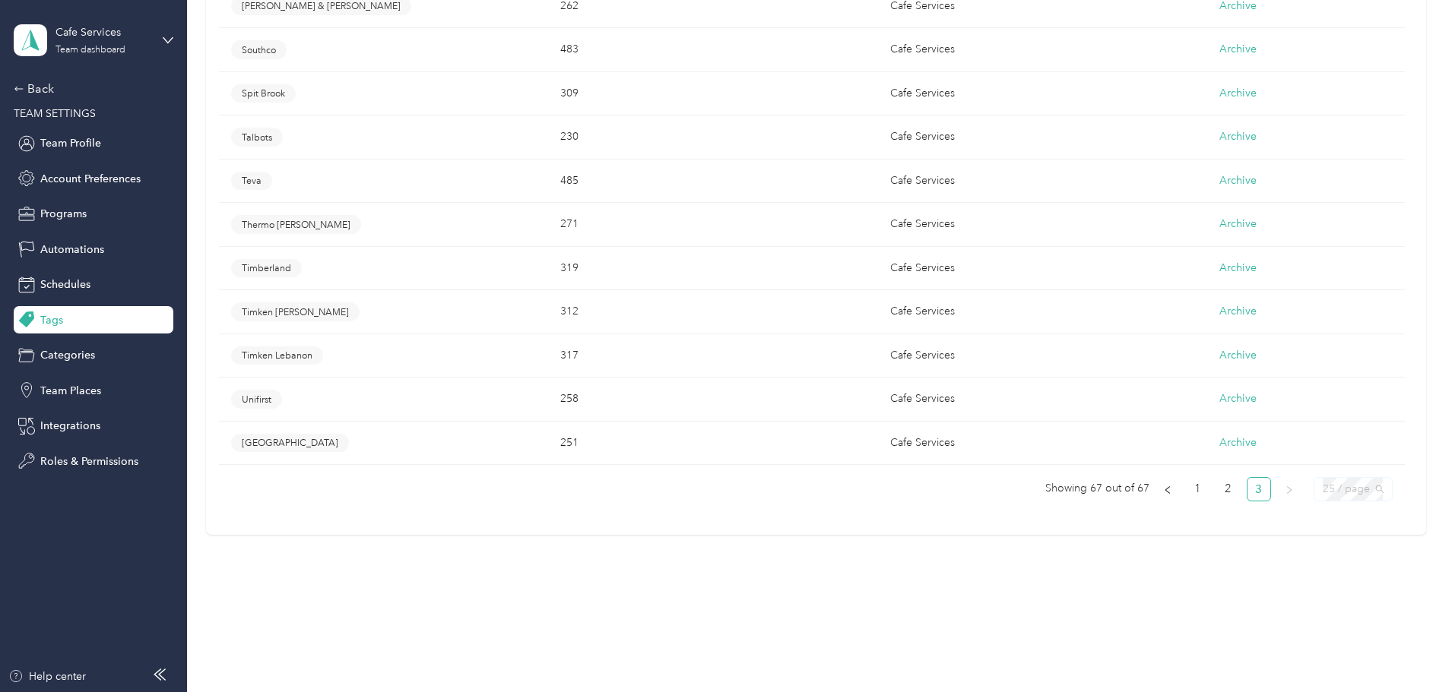
click at [1323, 487] on span "25 / page" at bounding box center [1353, 489] width 61 height 23
click at [1326, 575] on div "100 / page" at bounding box center [1353, 568] width 54 height 17
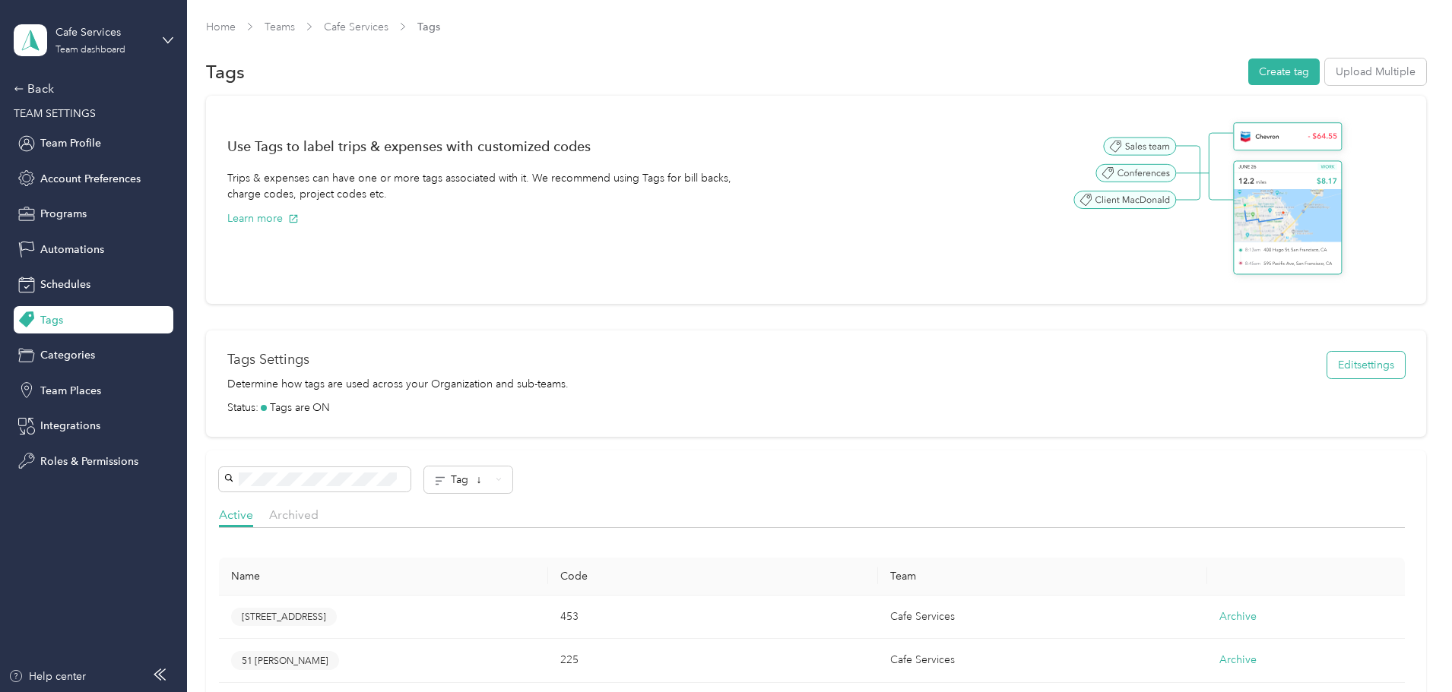
click at [1327, 369] on button "Edit settings" at bounding box center [1366, 365] width 78 height 27
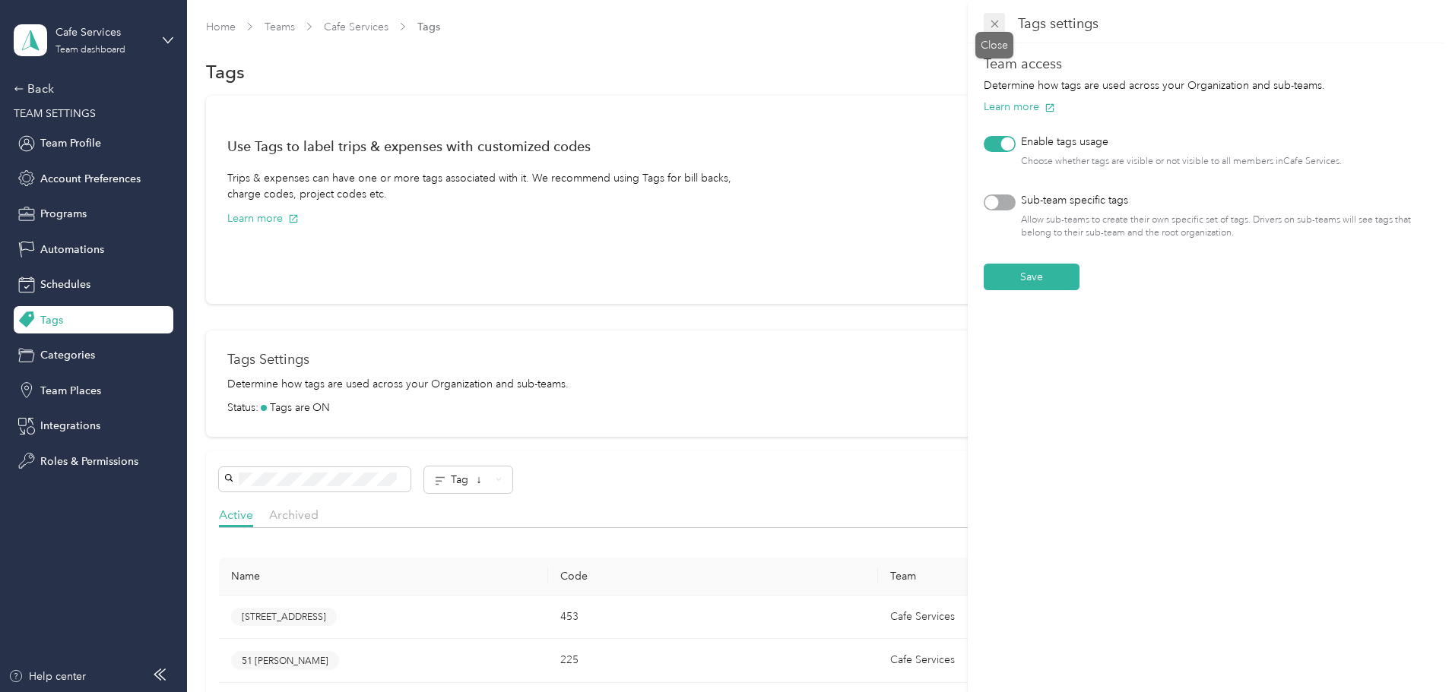
click at [991, 26] on icon at bounding box center [994, 23] width 13 height 13
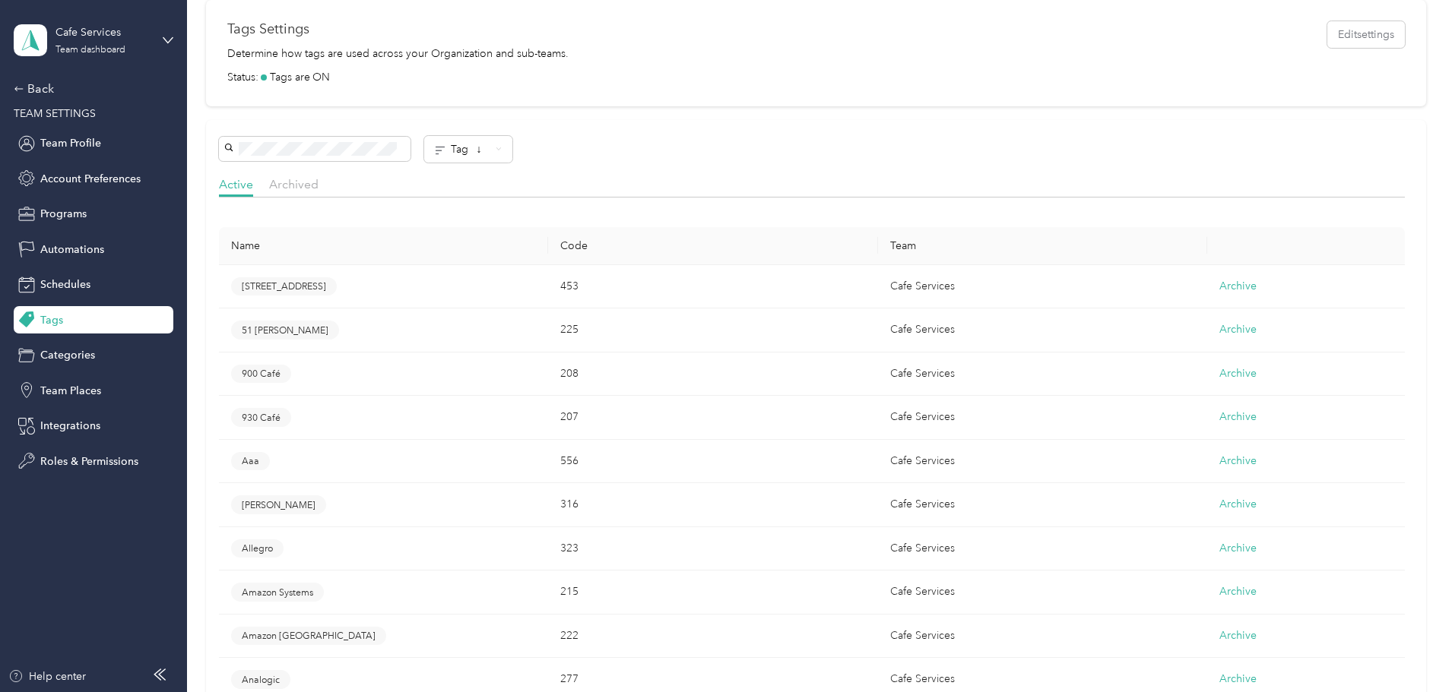
scroll to position [228, 0]
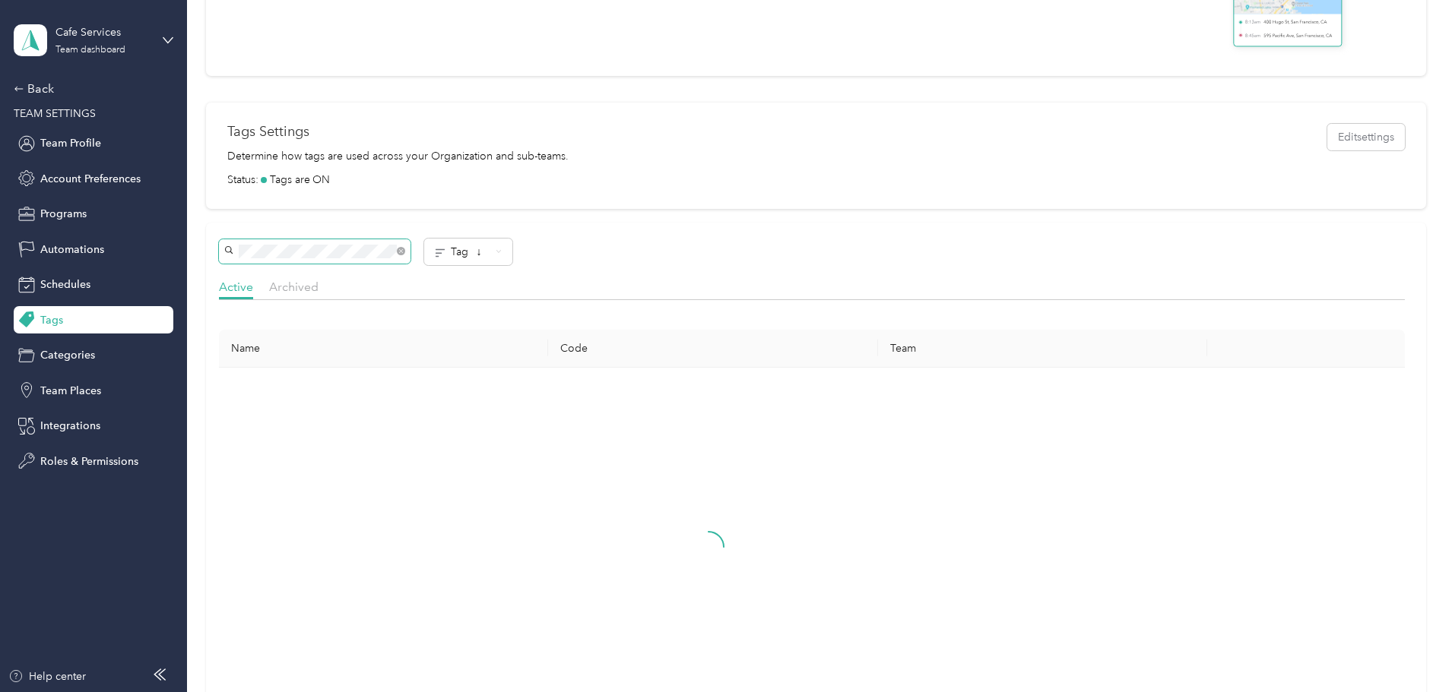
scroll to position [174, 0]
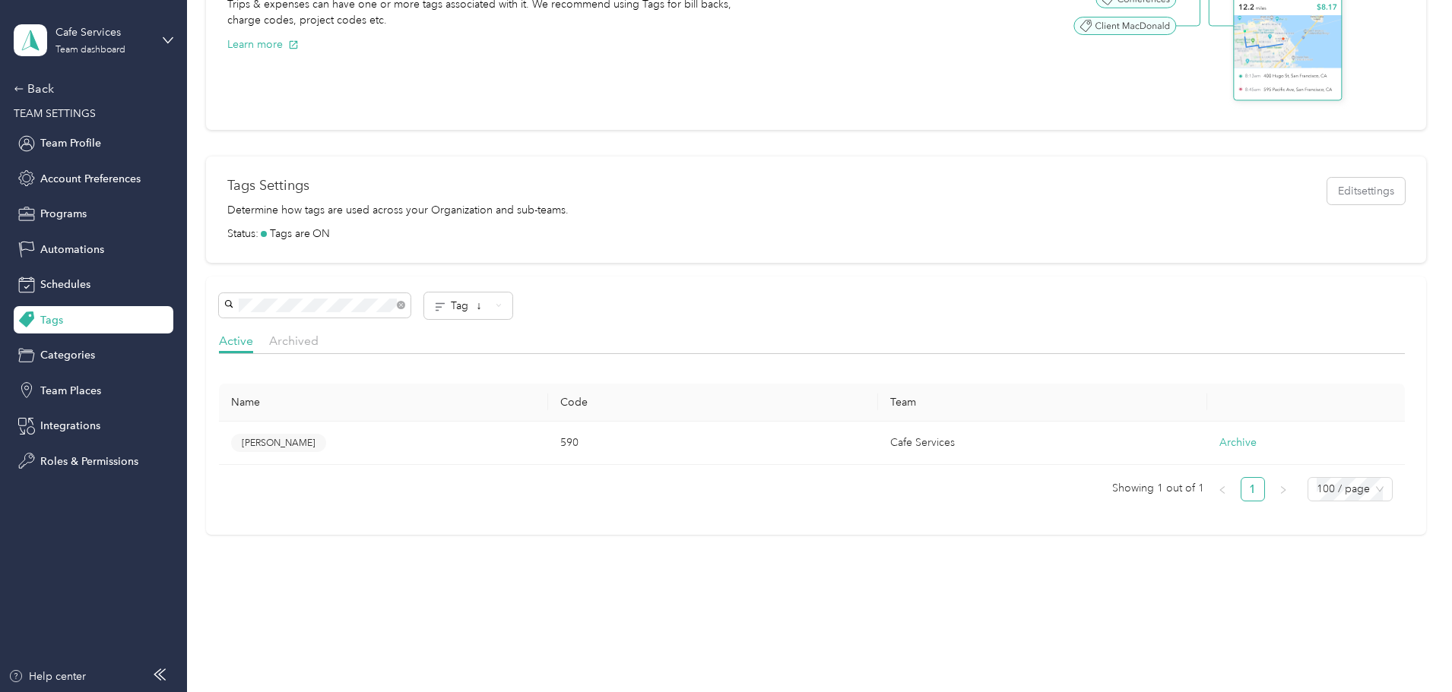
click at [315, 445] on span "[PERSON_NAME]" at bounding box center [279, 443] width 74 height 14
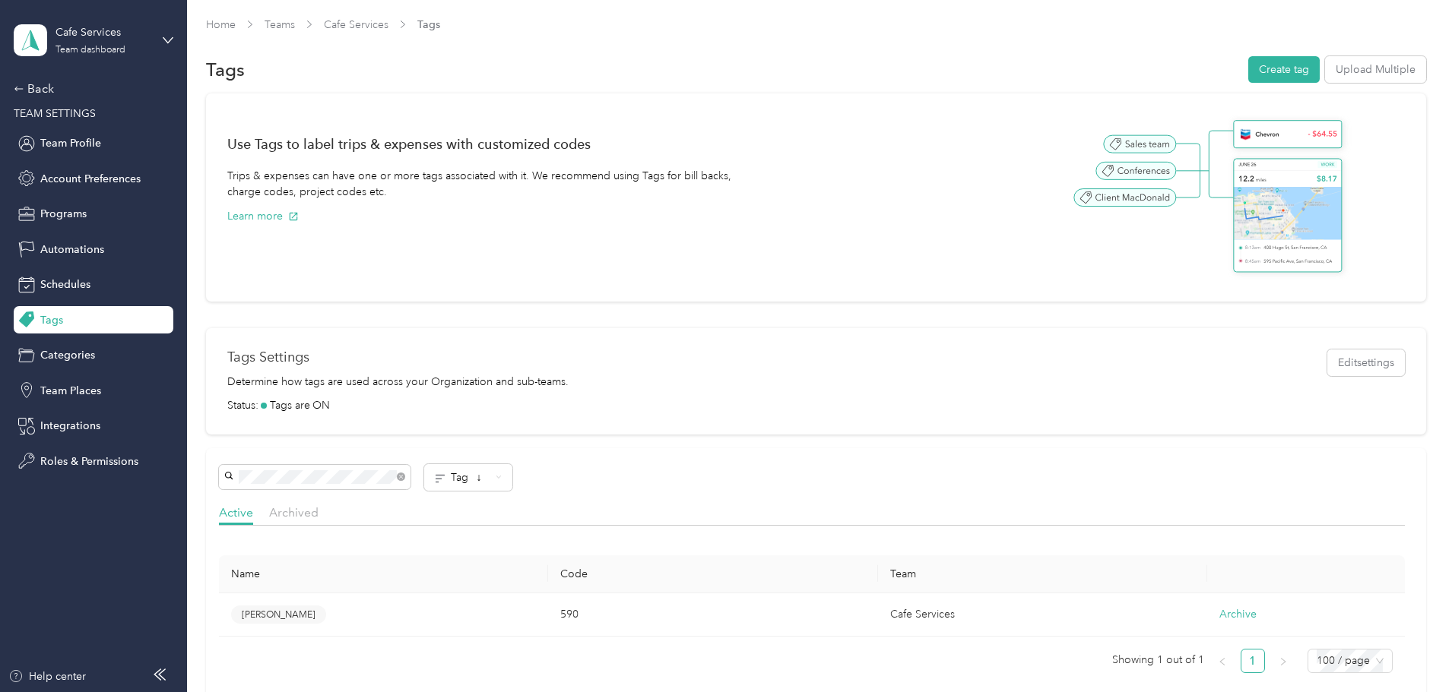
scroll to position [0, 0]
click at [299, 211] on button "Learn more" at bounding box center [262, 219] width 71 height 16
click at [228, 477] on div "Use Tags to label trips & expenses with customized codes Trips & expenses can h…" at bounding box center [816, 402] width 1220 height 613
click at [1219, 618] on button "Archive" at bounding box center [1237, 617] width 37 height 17
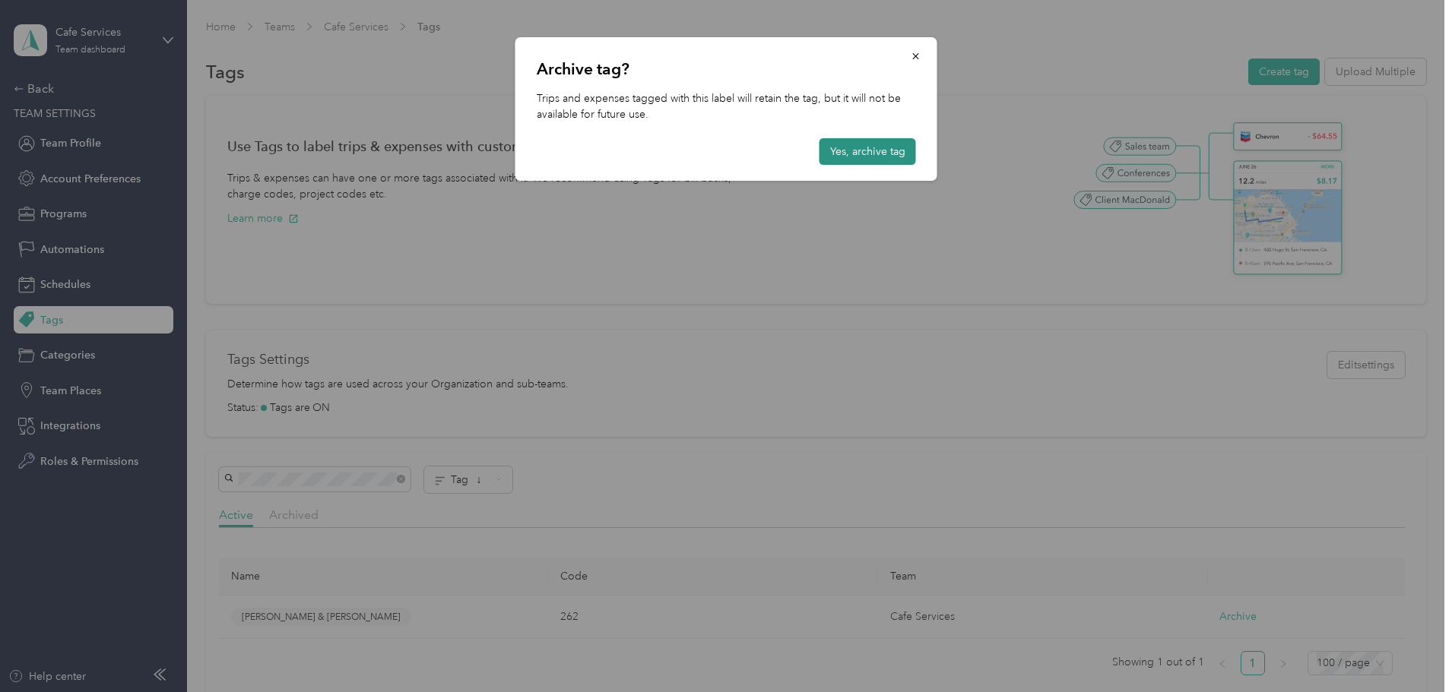
click at [873, 163] on button "Yes, archive tag" at bounding box center [867, 151] width 97 height 27
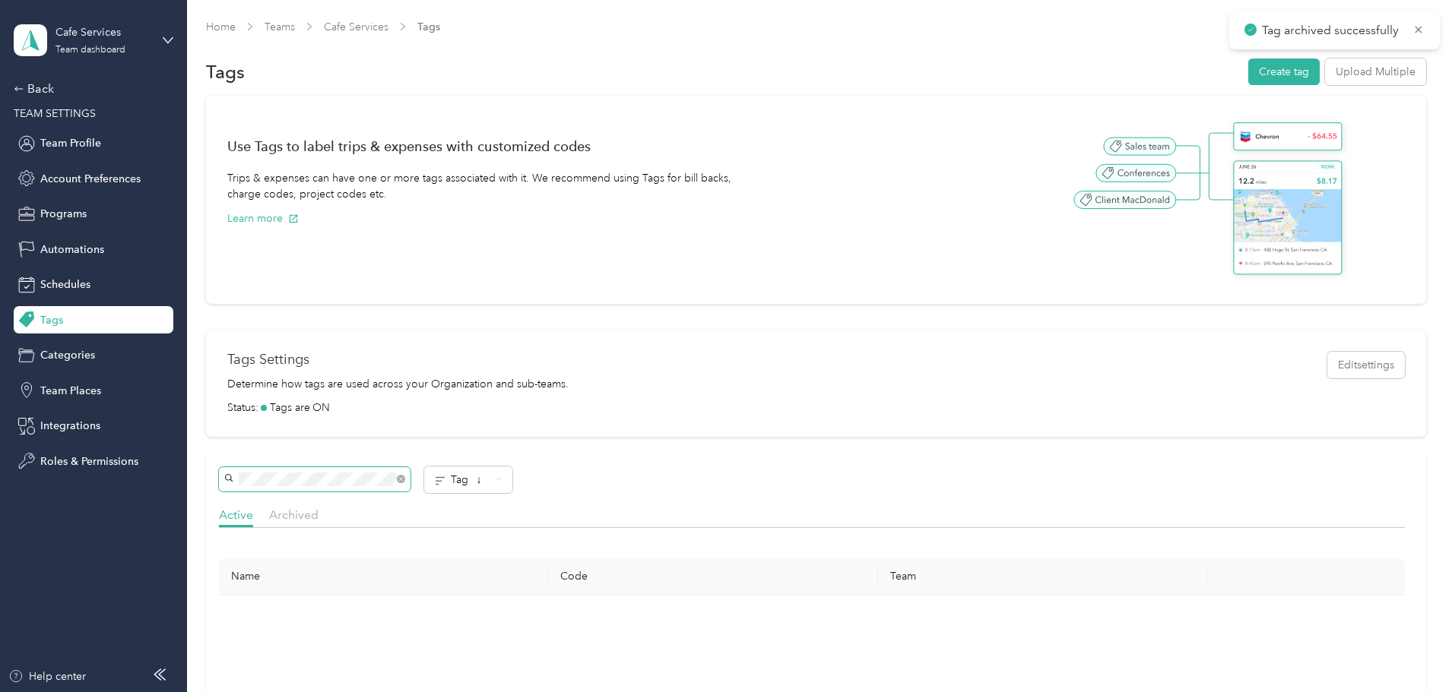
click at [238, 472] on div "Use Tags to label trips & expenses with customized codes Trips & expenses can h…" at bounding box center [816, 550] width 1220 height 908
click at [1219, 612] on button "Archive" at bounding box center [1237, 617] width 37 height 17
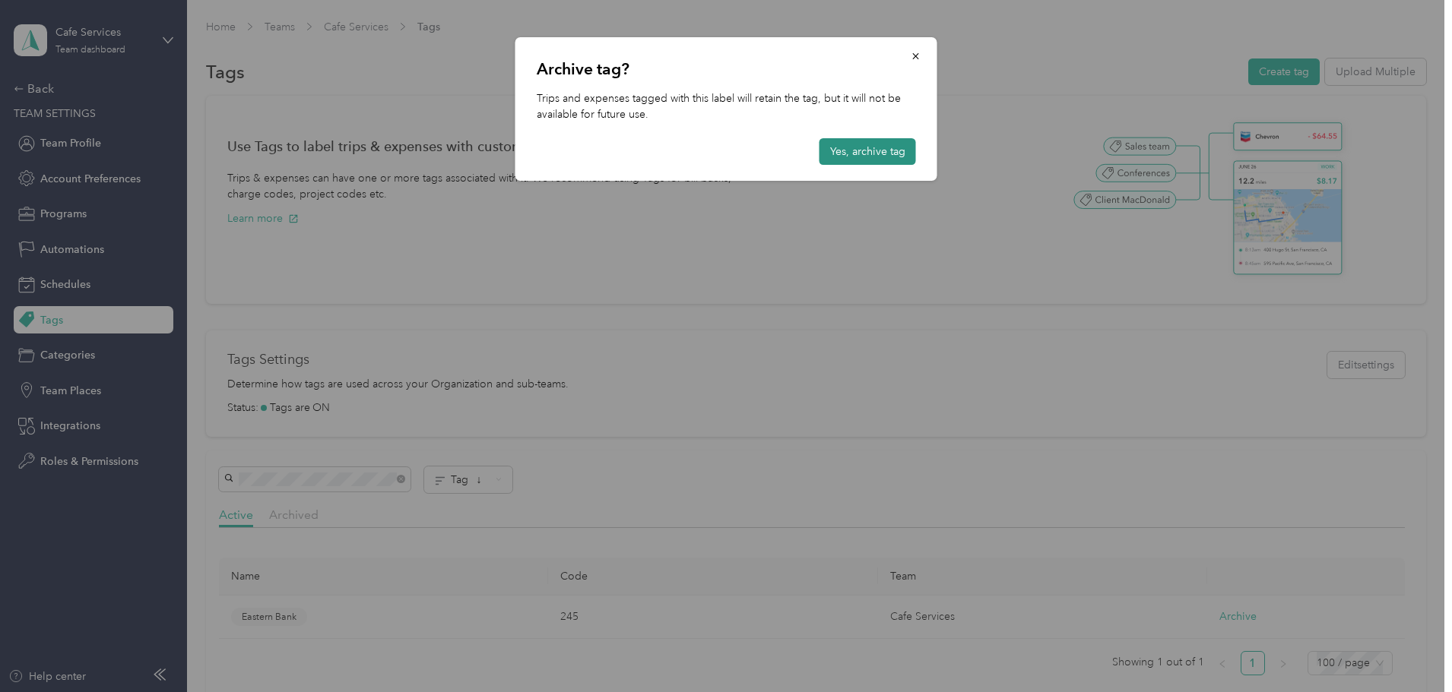
click at [854, 142] on button "Yes, archive tag" at bounding box center [867, 151] width 97 height 27
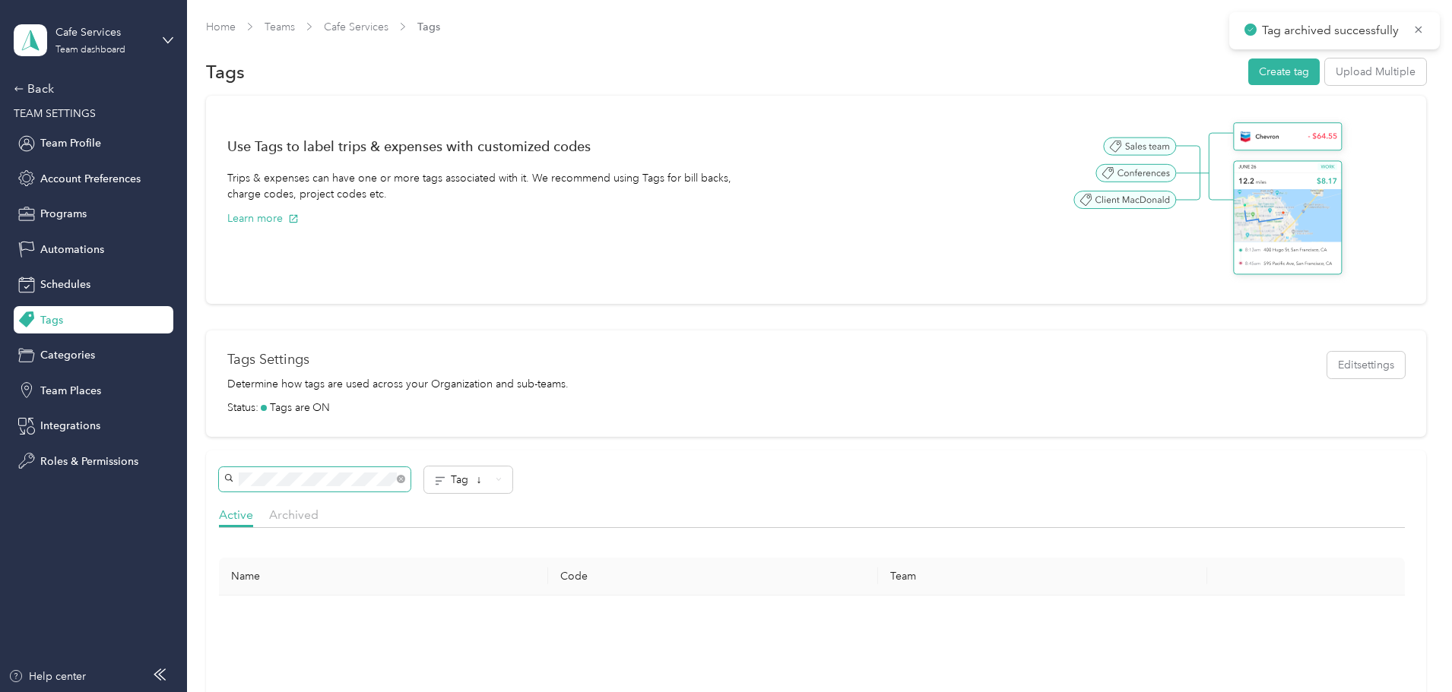
click at [261, 471] on div "Use Tags to label trips & expenses with customized codes Trips & expenses can h…" at bounding box center [816, 550] width 1220 height 908
click at [326, 624] on button "[PERSON_NAME]" at bounding box center [278, 617] width 95 height 19
click at [315, 621] on span "[PERSON_NAME]" at bounding box center [279, 617] width 74 height 14
click at [1219, 619] on button "Archive" at bounding box center [1237, 617] width 37 height 17
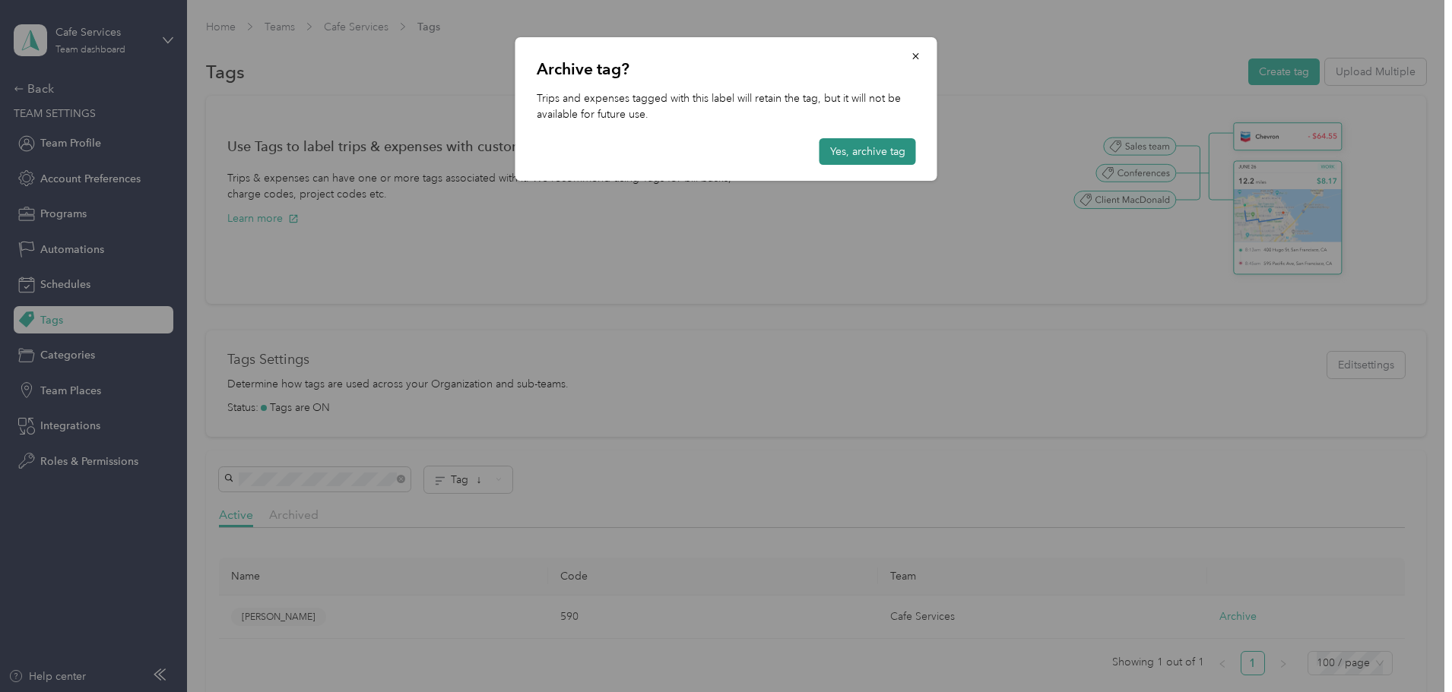
click at [871, 151] on button "Yes, archive tag" at bounding box center [867, 151] width 97 height 27
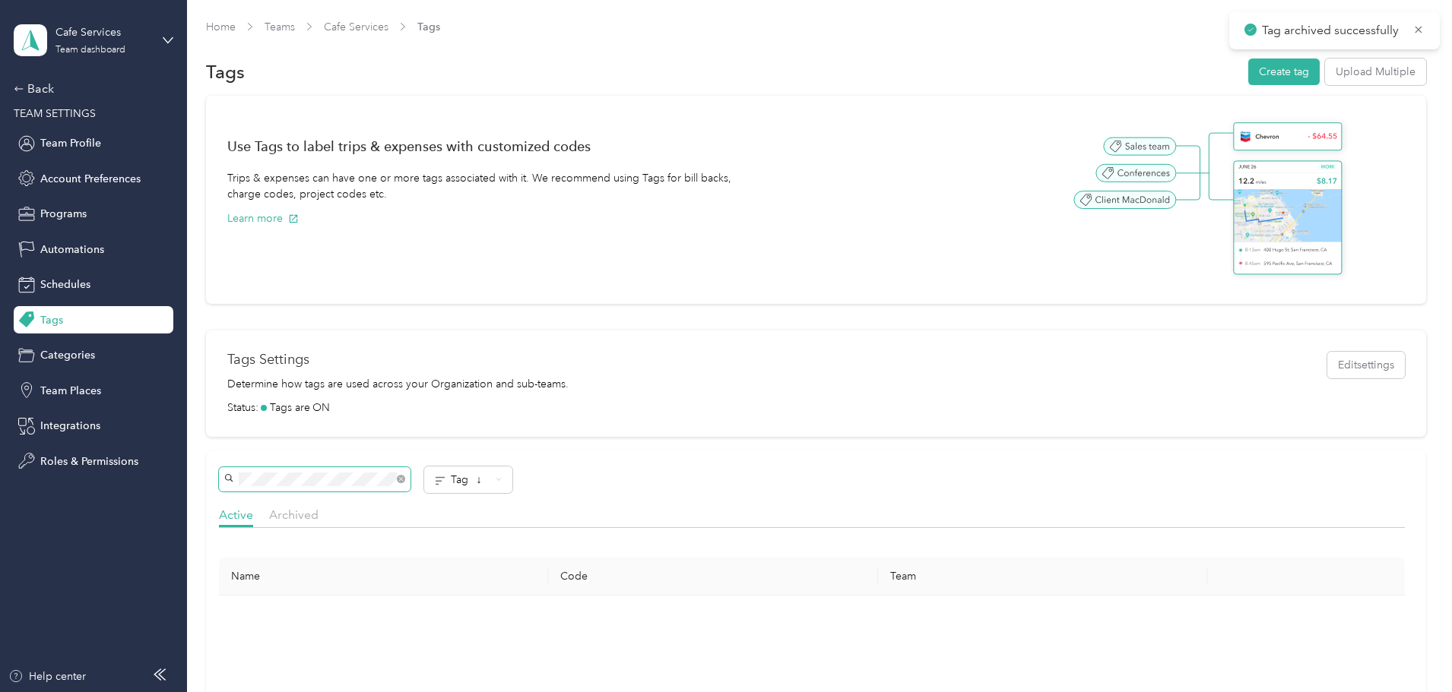
click at [239, 480] on div "Use Tags to label trips & expenses with customized codes Trips & expenses can h…" at bounding box center [816, 550] width 1220 height 908
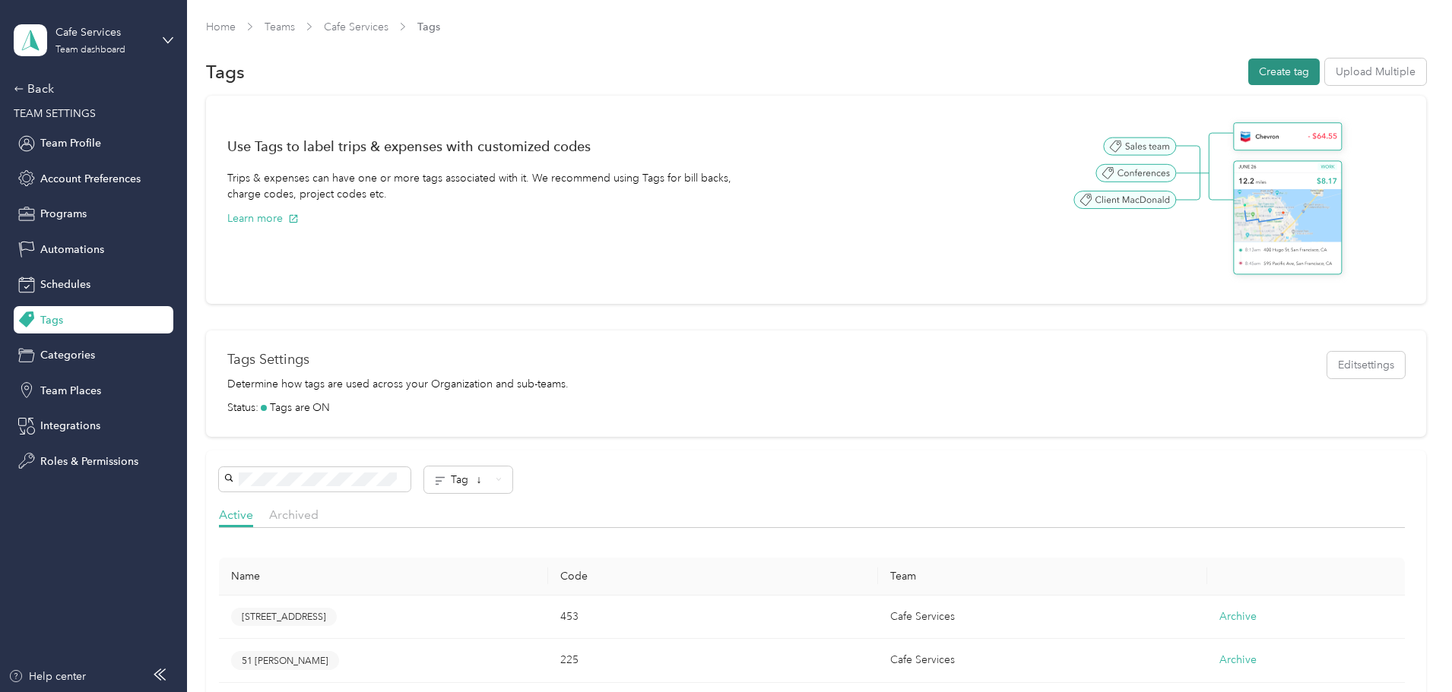
click at [1248, 65] on button "Create tag" at bounding box center [1283, 72] width 71 height 27
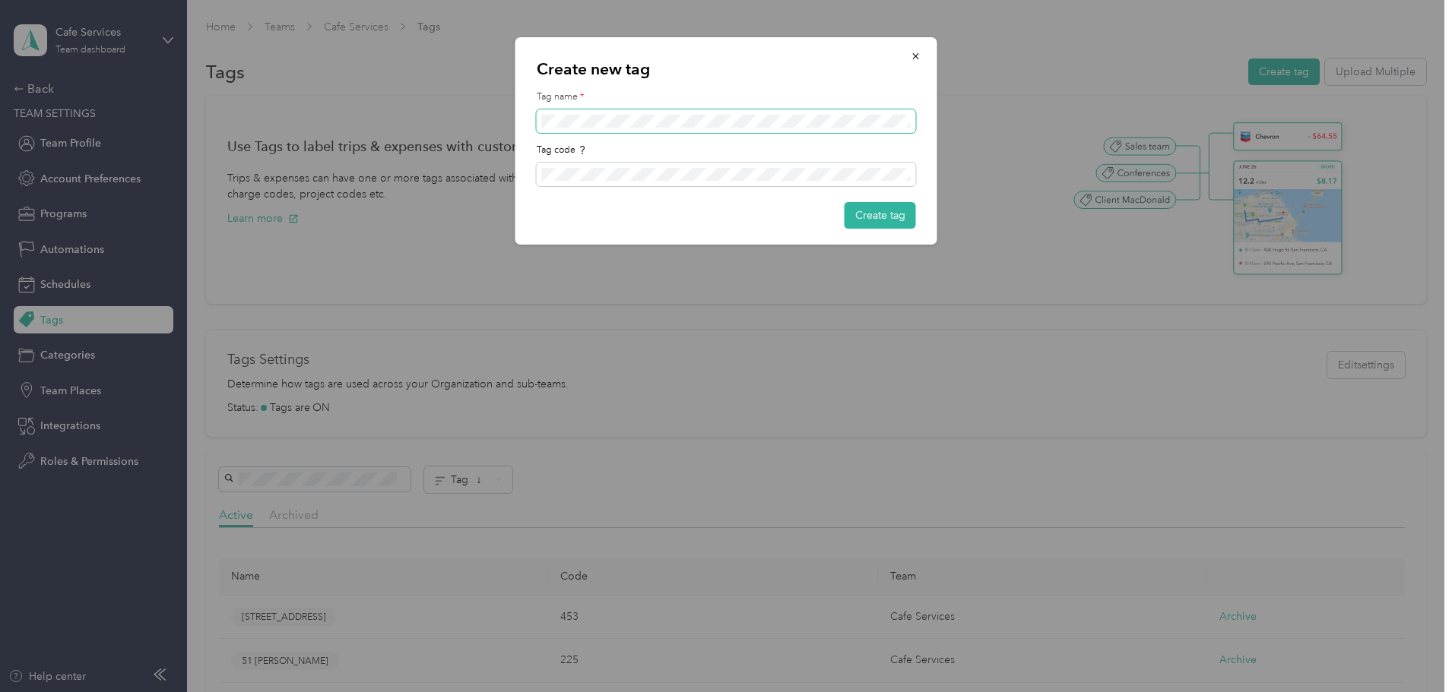
click at [693, 113] on span at bounding box center [726, 121] width 379 height 24
click at [870, 213] on button "Create tag" at bounding box center [880, 215] width 71 height 27
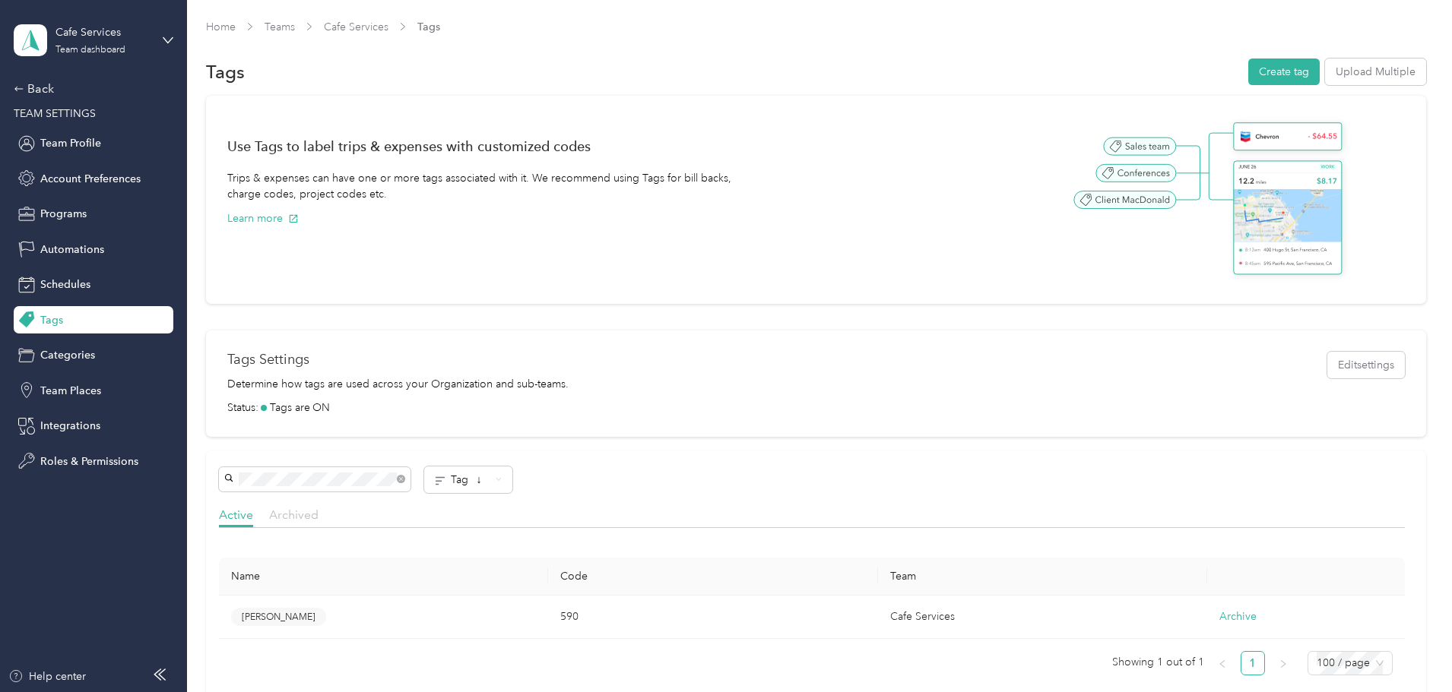
click at [319, 518] on span "Archived" at bounding box center [293, 515] width 49 height 14
click at [253, 516] on span "Active" at bounding box center [236, 515] width 34 height 14
click at [231, 480] on div "Use Tags to label trips & expenses with customized codes Trips & expenses can h…" at bounding box center [816, 402] width 1220 height 613
click at [290, 481] on div "Use Tags to label trips & expenses with customized codes Trips & expenses can h…" at bounding box center [816, 402] width 1220 height 613
drag, startPoint x: 385, startPoint y: 486, endPoint x: 173, endPoint y: 471, distance: 212.7
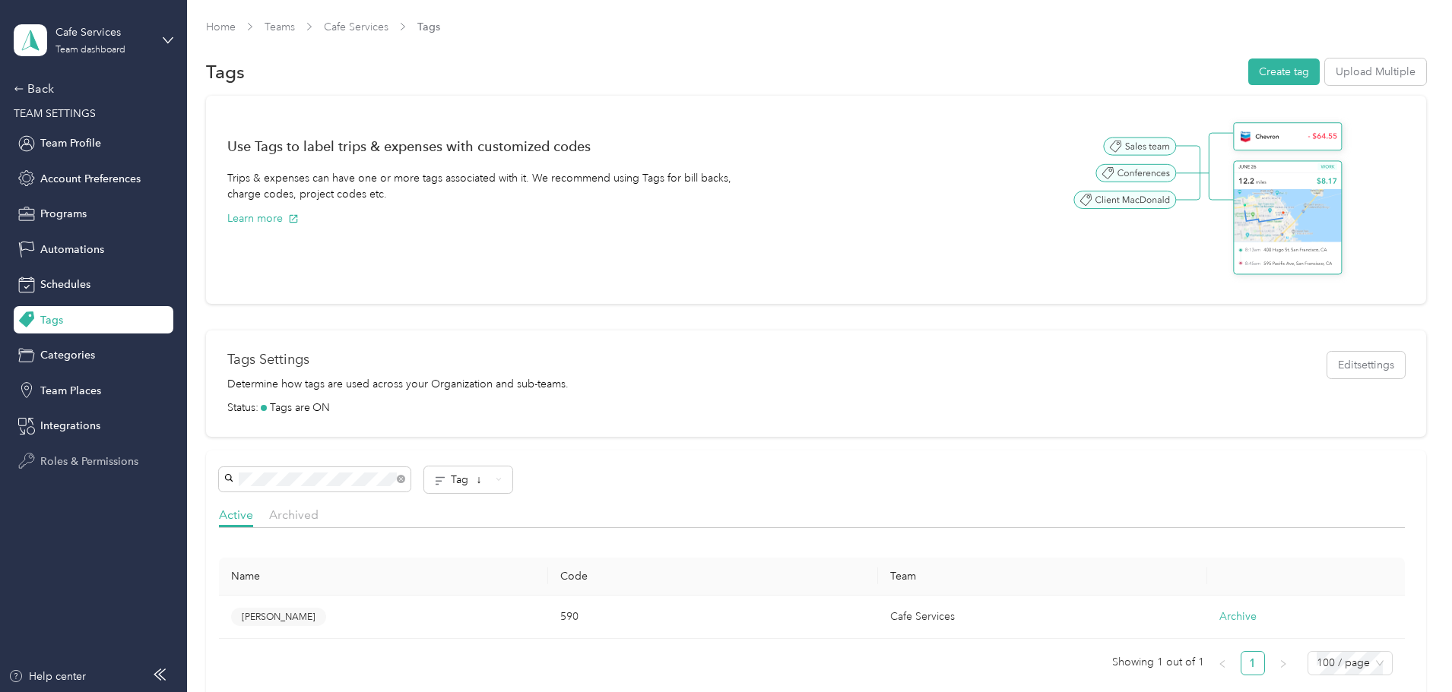
click at [230, 455] on div "Use Tags to label trips & expenses with customized codes Trips & expenses can h…" at bounding box center [816, 402] width 1220 height 613
click at [319, 524] on div "Archived" at bounding box center [293, 515] width 49 height 19
click at [228, 483] on div "Use Tags to label trips & expenses with customized codes Trips & expenses can h…" at bounding box center [816, 402] width 1220 height 613
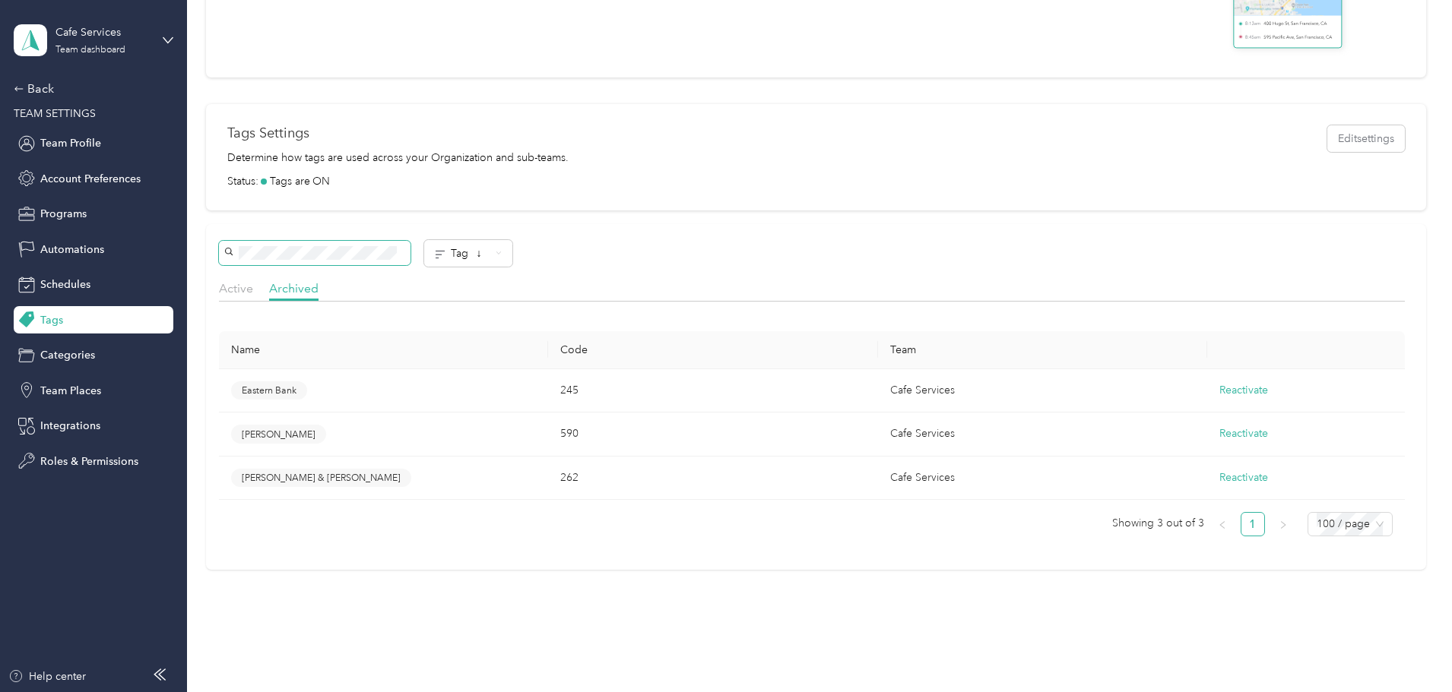
scroll to position [261, 0]
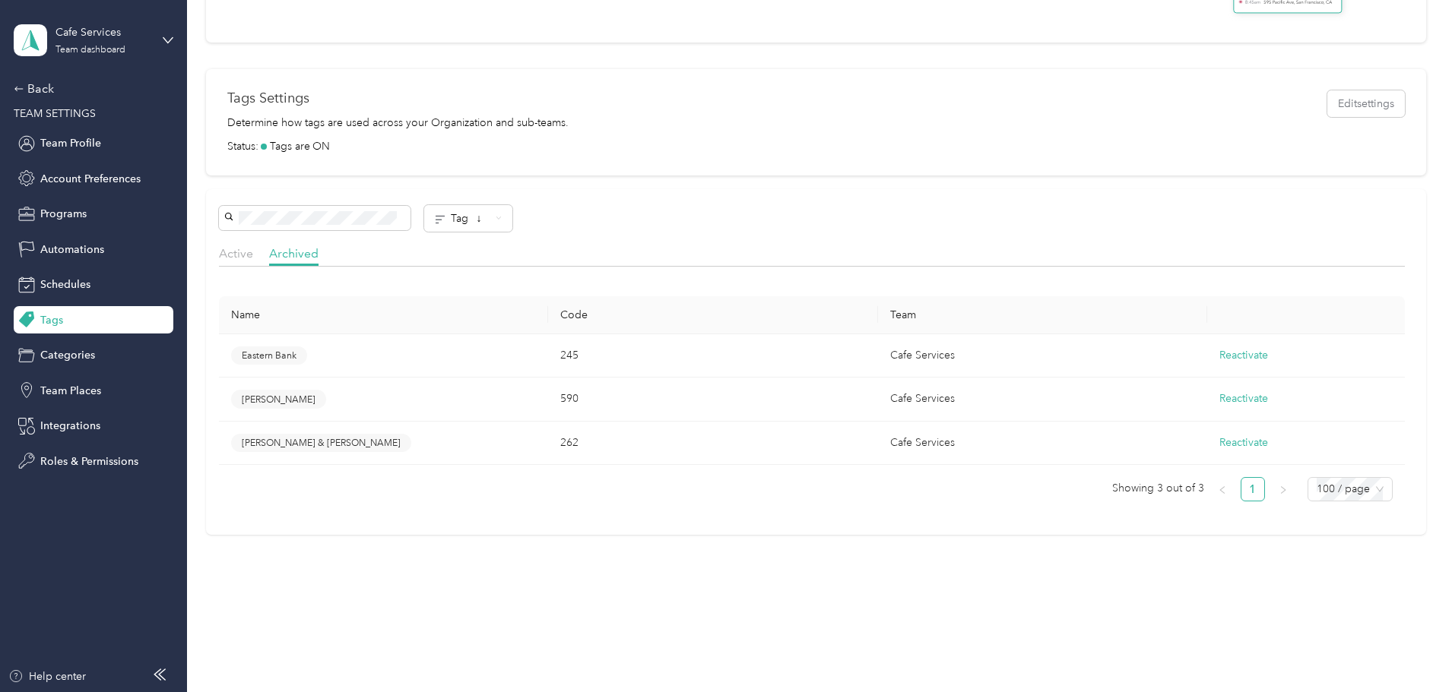
drag, startPoint x: 334, startPoint y: 250, endPoint x: 345, endPoint y: 265, distance: 17.9
click at [253, 251] on span "Active" at bounding box center [236, 253] width 34 height 14
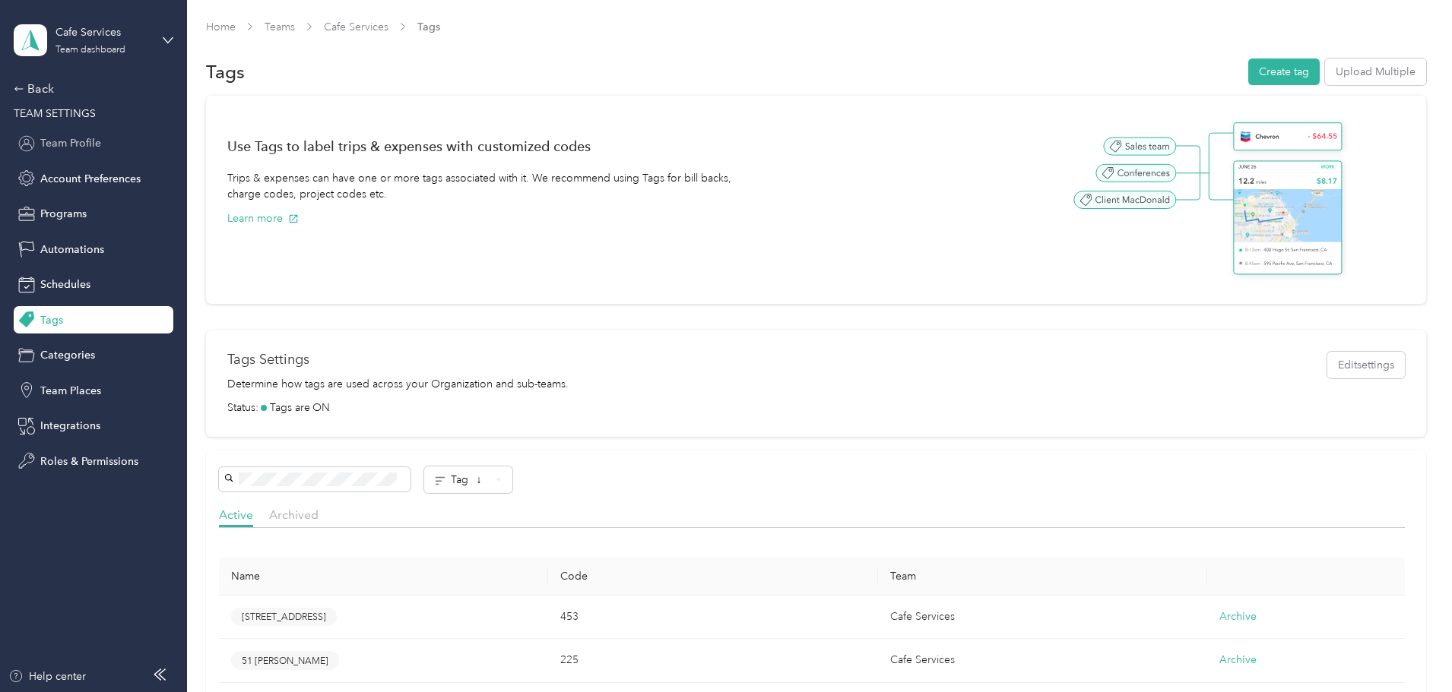
click at [55, 147] on span "Team Profile" at bounding box center [70, 143] width 61 height 16
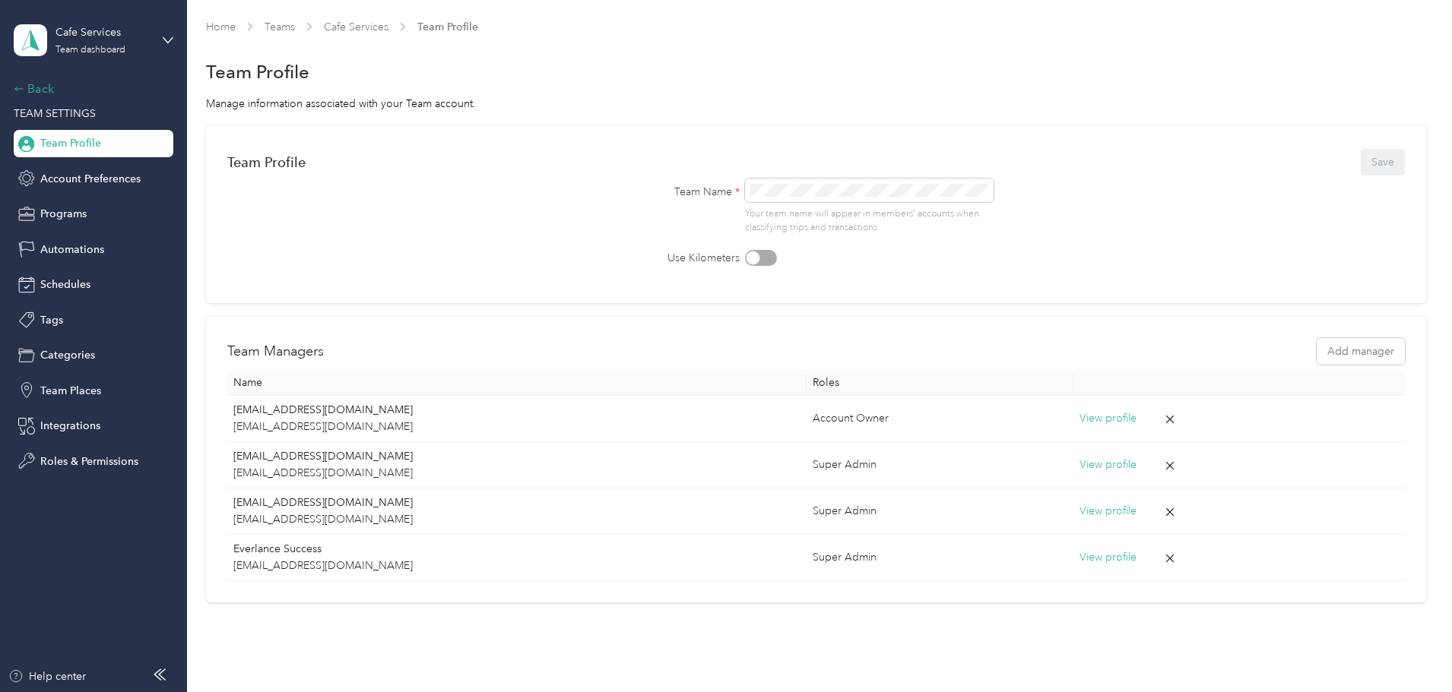
click at [35, 94] on div "Back" at bounding box center [90, 89] width 152 height 18
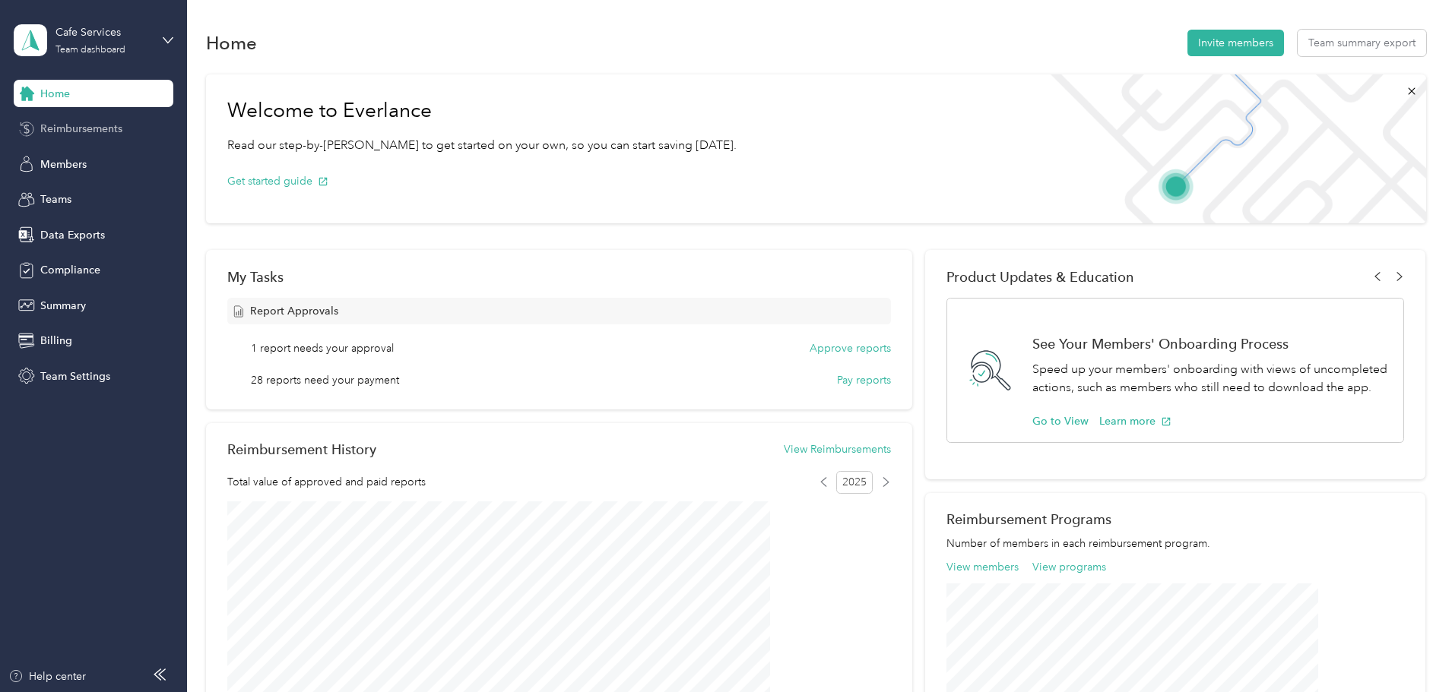
click at [46, 135] on span "Reimbursements" at bounding box center [81, 129] width 82 height 16
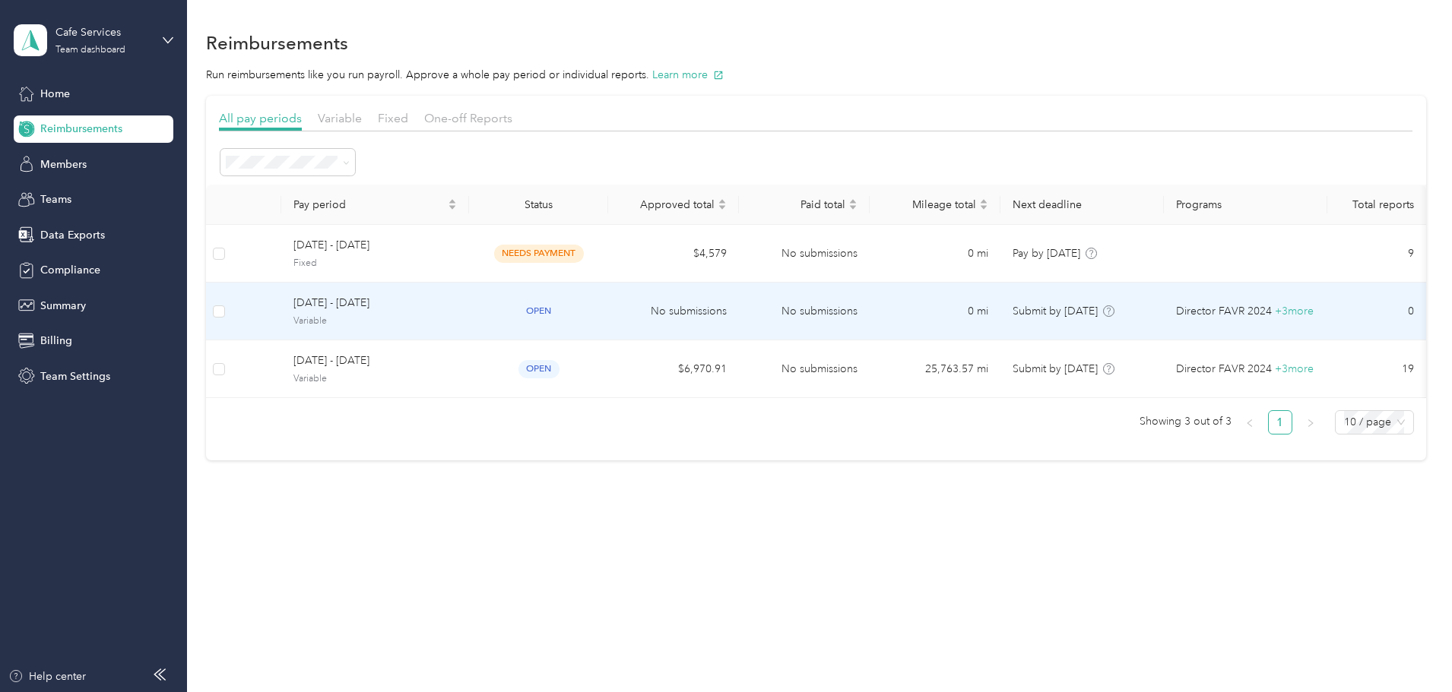
click at [232, 320] on td at bounding box center [219, 312] width 26 height 58
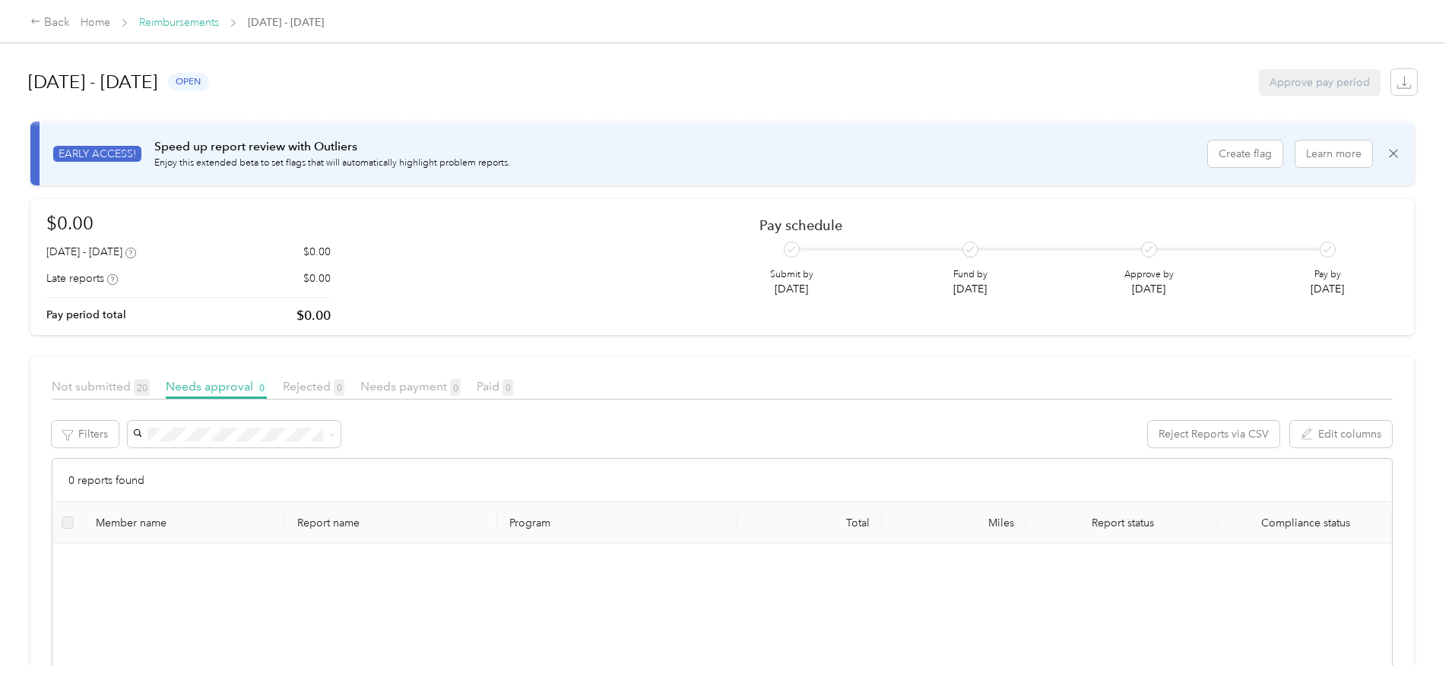
click at [219, 27] on link "Reimbursements" at bounding box center [179, 22] width 80 height 13
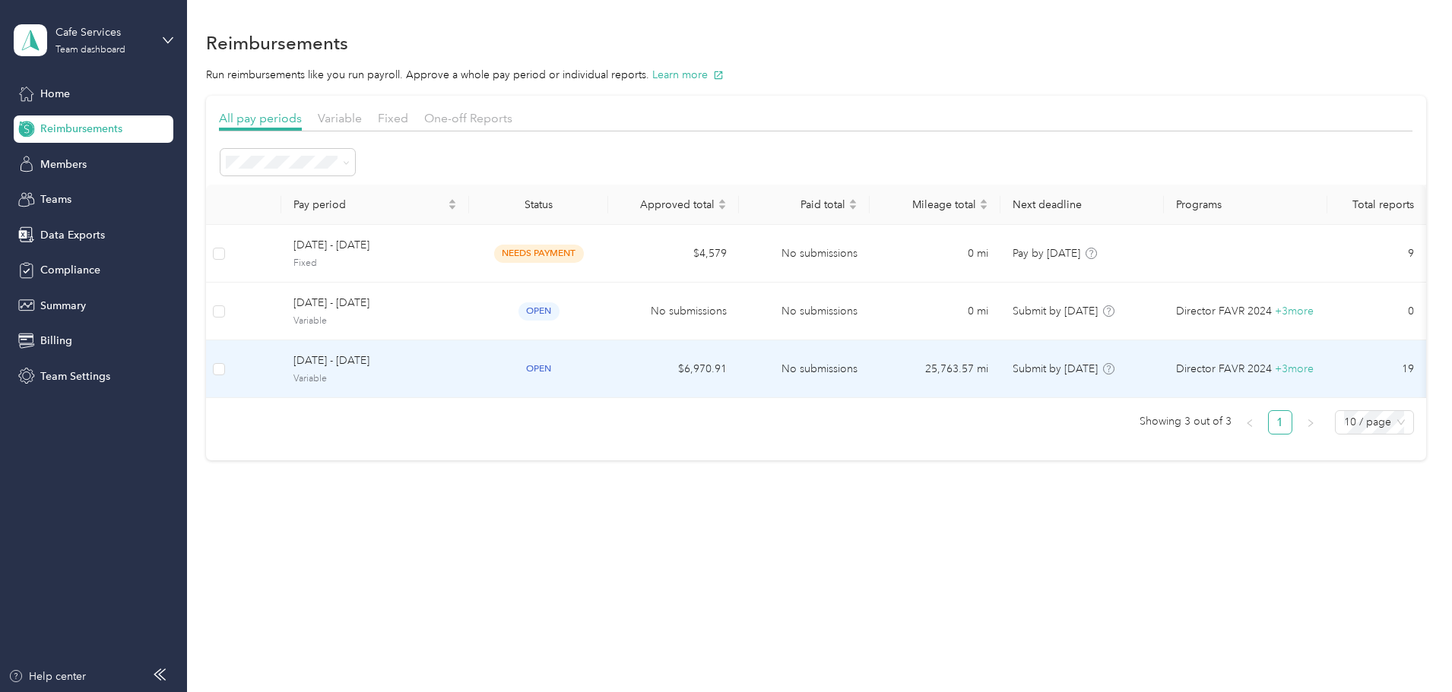
click at [457, 363] on span "[DATE] - [DATE]" at bounding box center [374, 361] width 163 height 17
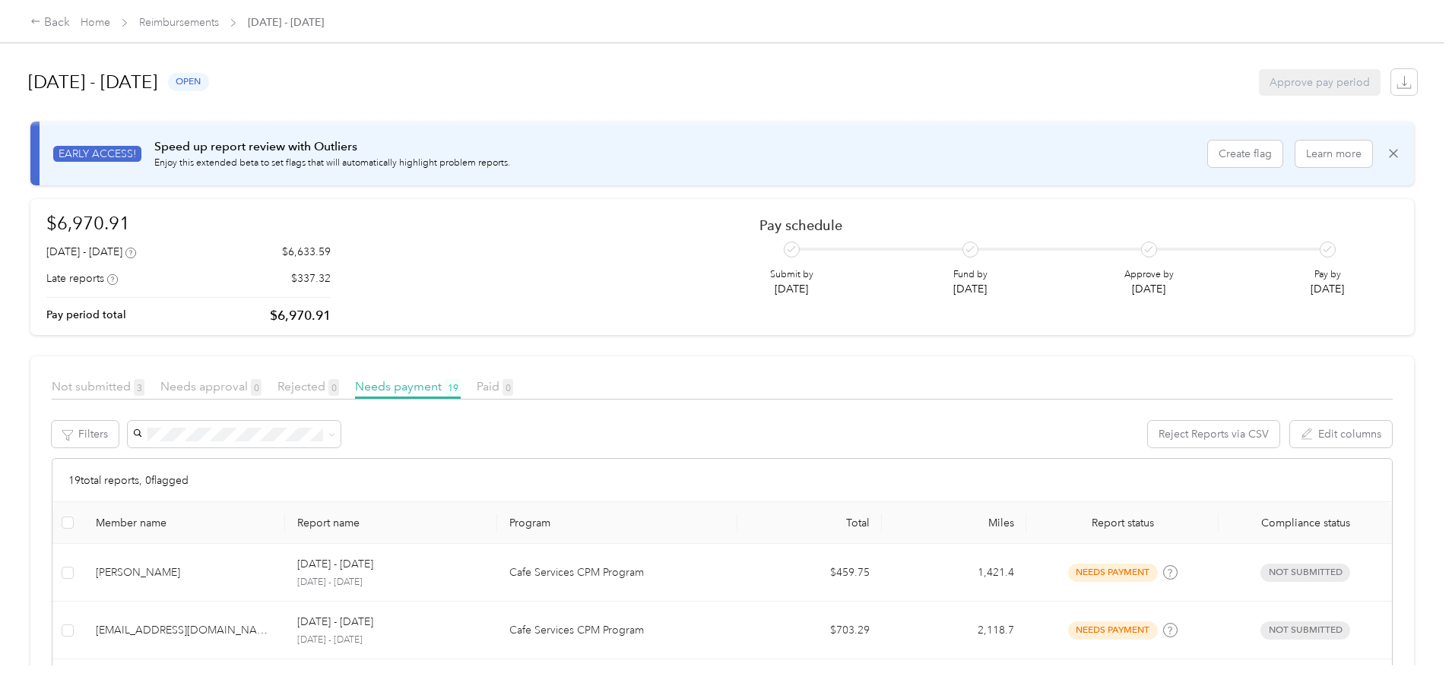
click at [182, 397] on div "Not submitted 3 Needs approval 0 Rejected 0 Needs payment 19 Paid 0" at bounding box center [722, 389] width 1341 height 22
click at [144, 395] on div "Not submitted 3" at bounding box center [98, 387] width 93 height 19
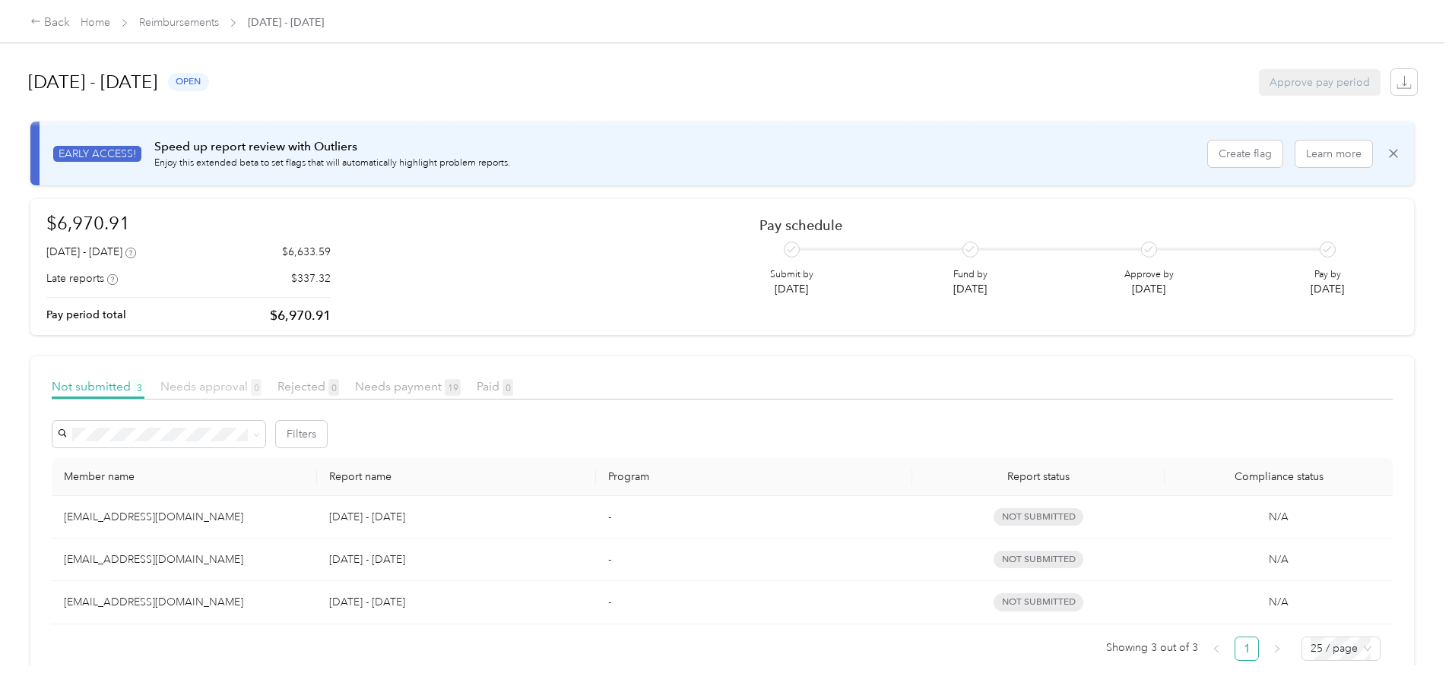
click at [261, 386] on span "Needs approval 0" at bounding box center [210, 386] width 101 height 14
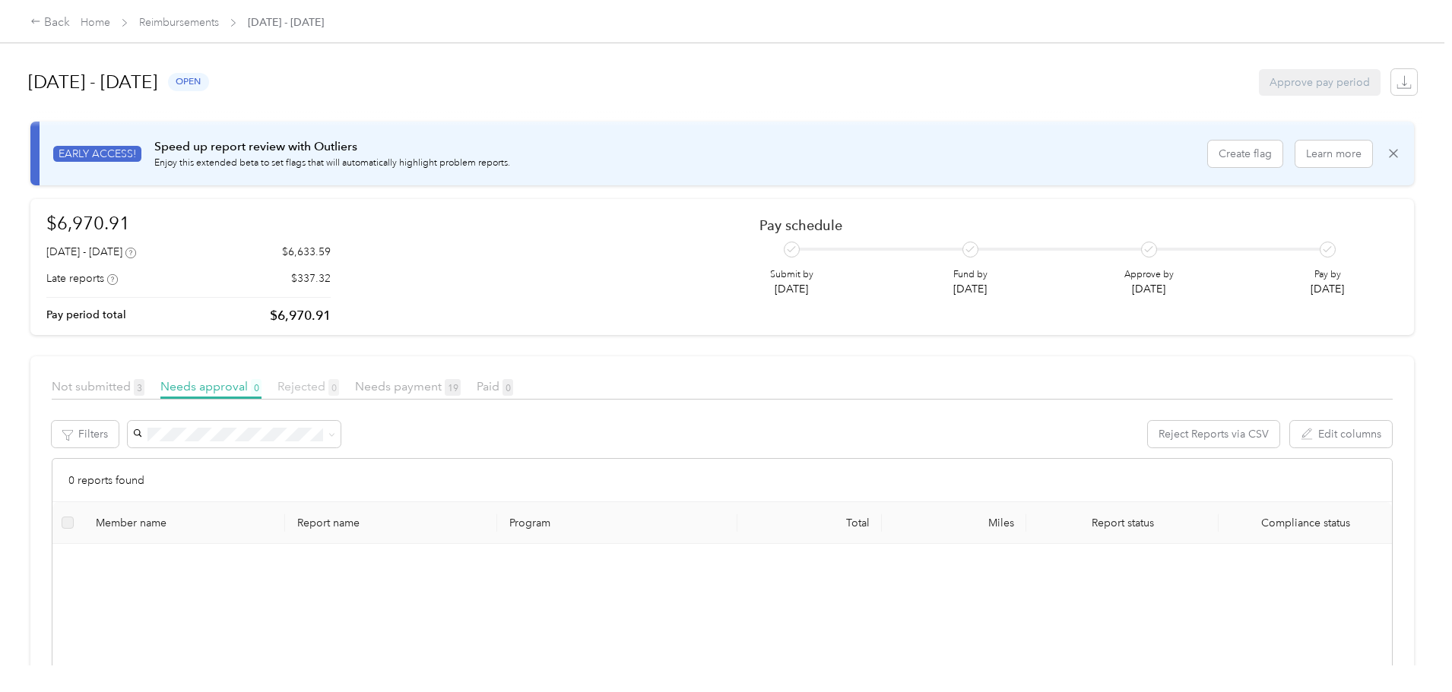
click at [339, 389] on span "Rejected 0" at bounding box center [308, 386] width 62 height 14
click at [461, 385] on span "Needs payment 19" at bounding box center [408, 386] width 106 height 14
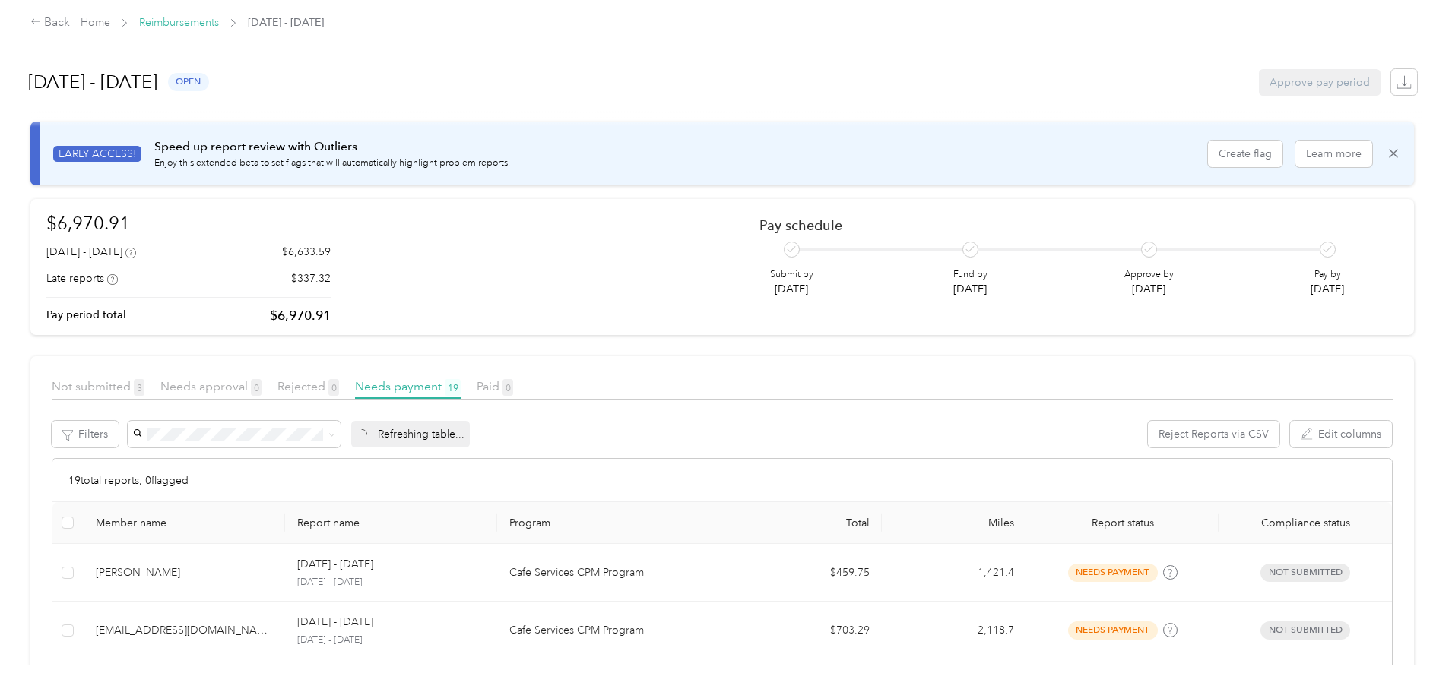
click at [219, 19] on link "Reimbursements" at bounding box center [179, 22] width 80 height 13
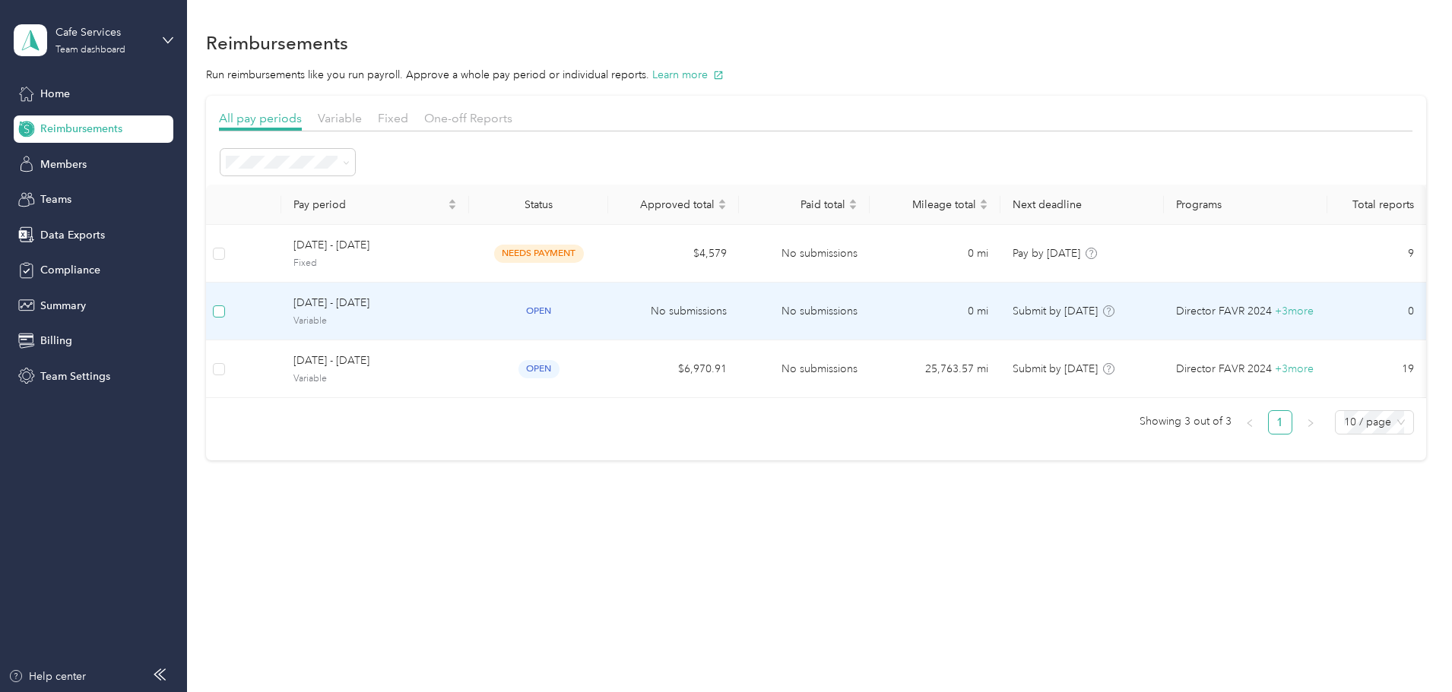
click at [225, 318] on label at bounding box center [219, 311] width 12 height 17
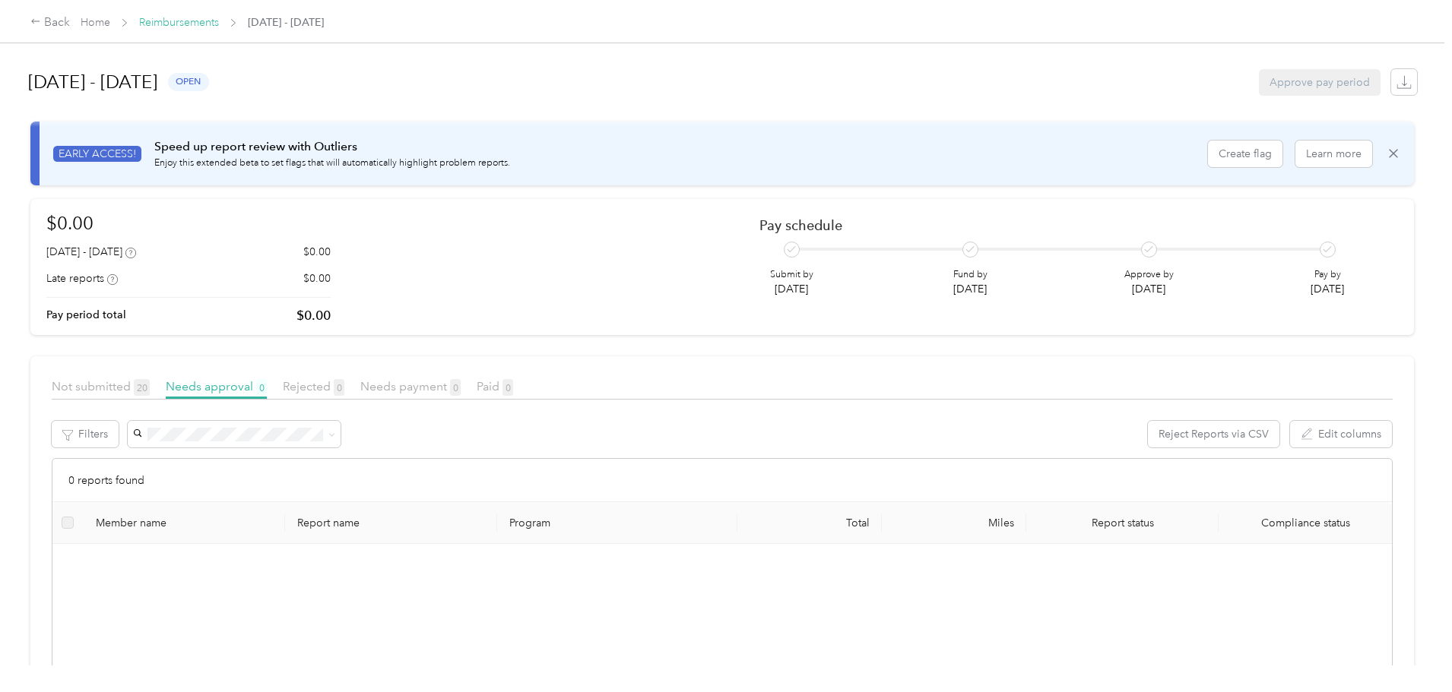
click at [219, 20] on link "Reimbursements" at bounding box center [179, 22] width 80 height 13
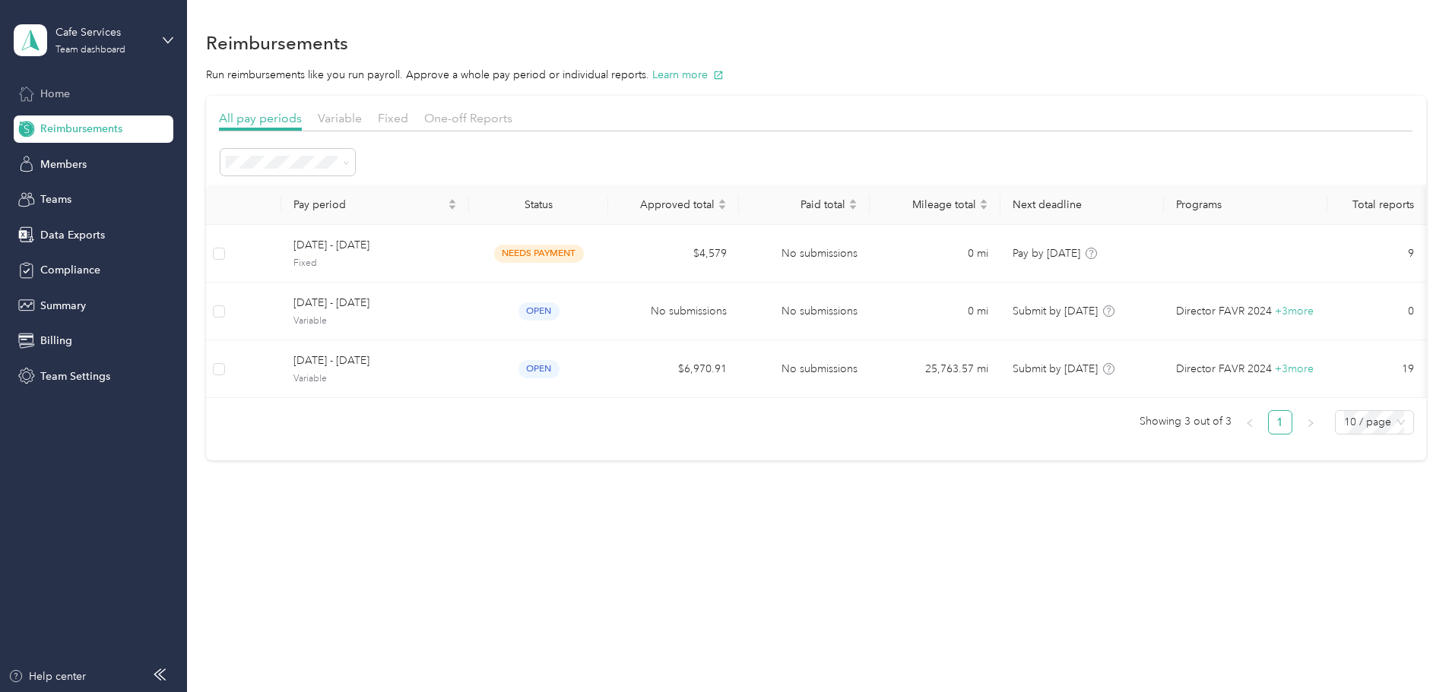
click at [68, 89] on span "Home" at bounding box center [55, 94] width 30 height 16
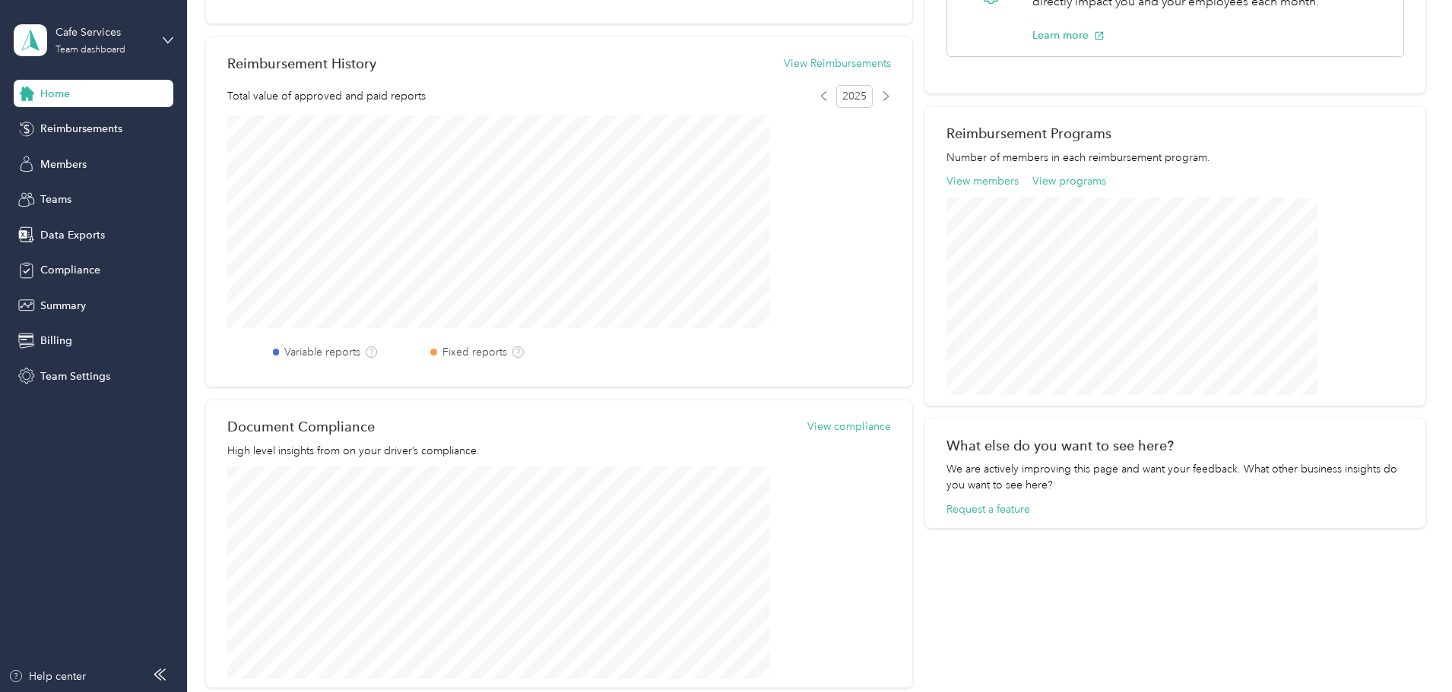
scroll to position [380, 0]
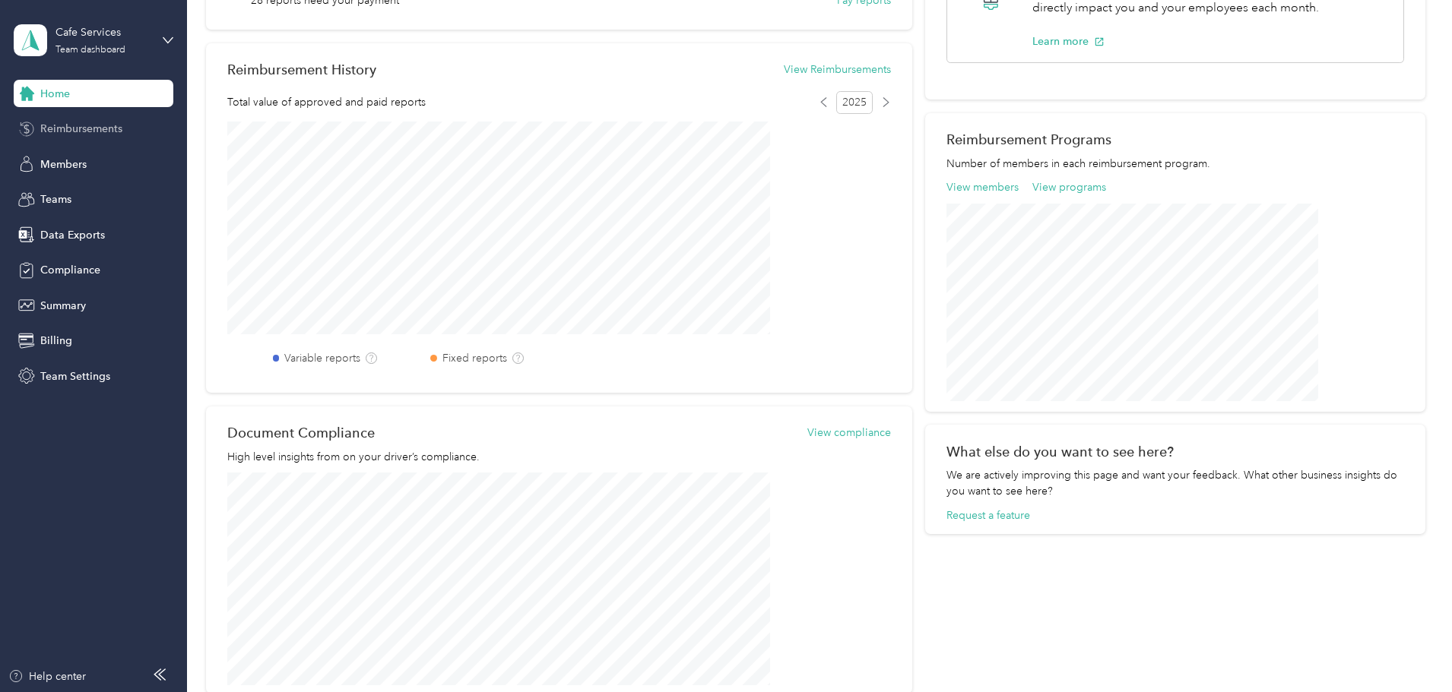
click at [103, 132] on span "Reimbursements" at bounding box center [81, 129] width 82 height 16
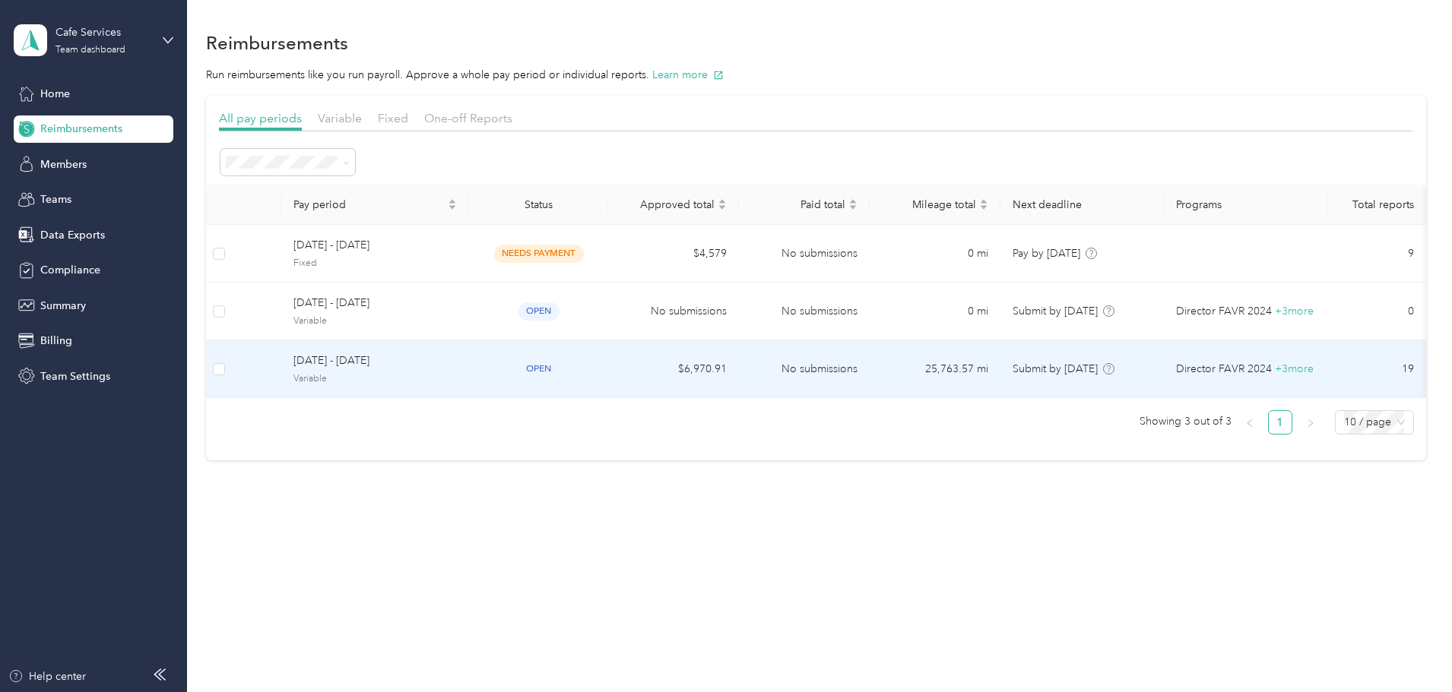
click at [422, 373] on span "Variable" at bounding box center [374, 379] width 163 height 14
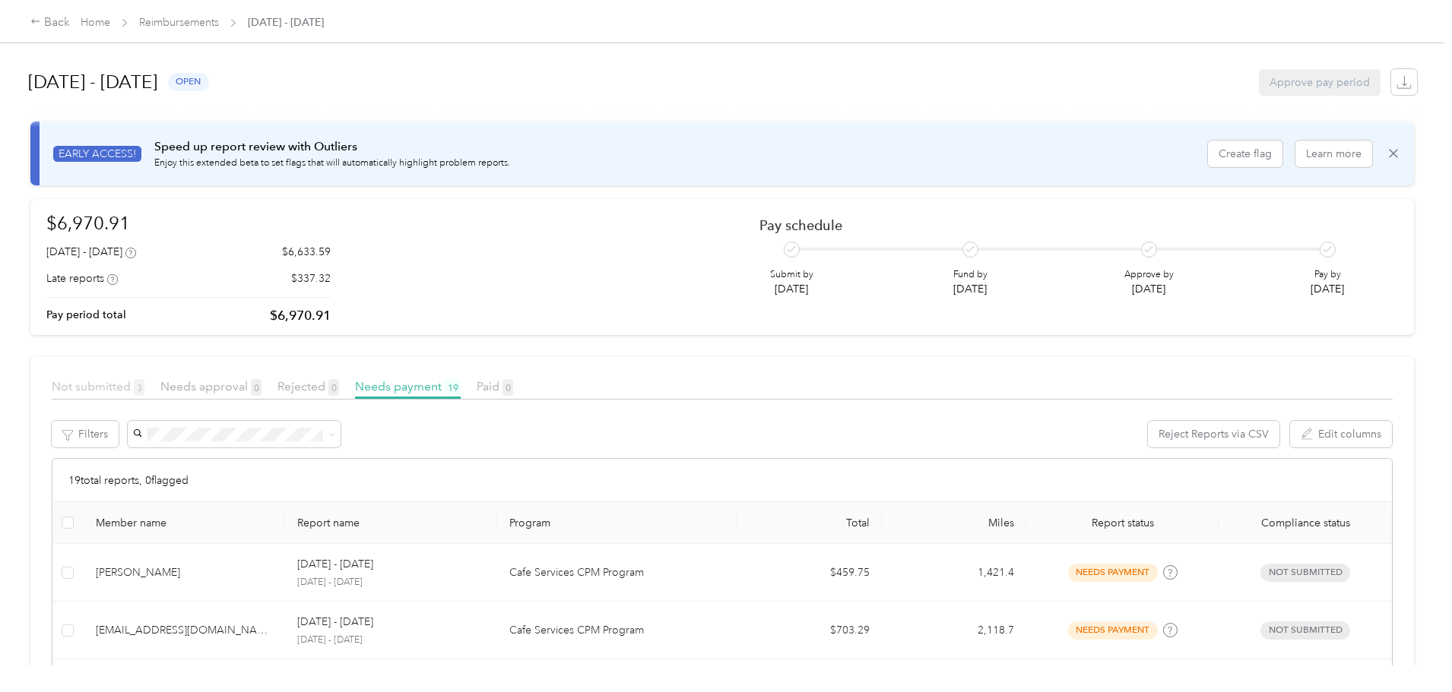
click at [144, 388] on span "Not submitted 3" at bounding box center [98, 386] width 93 height 14
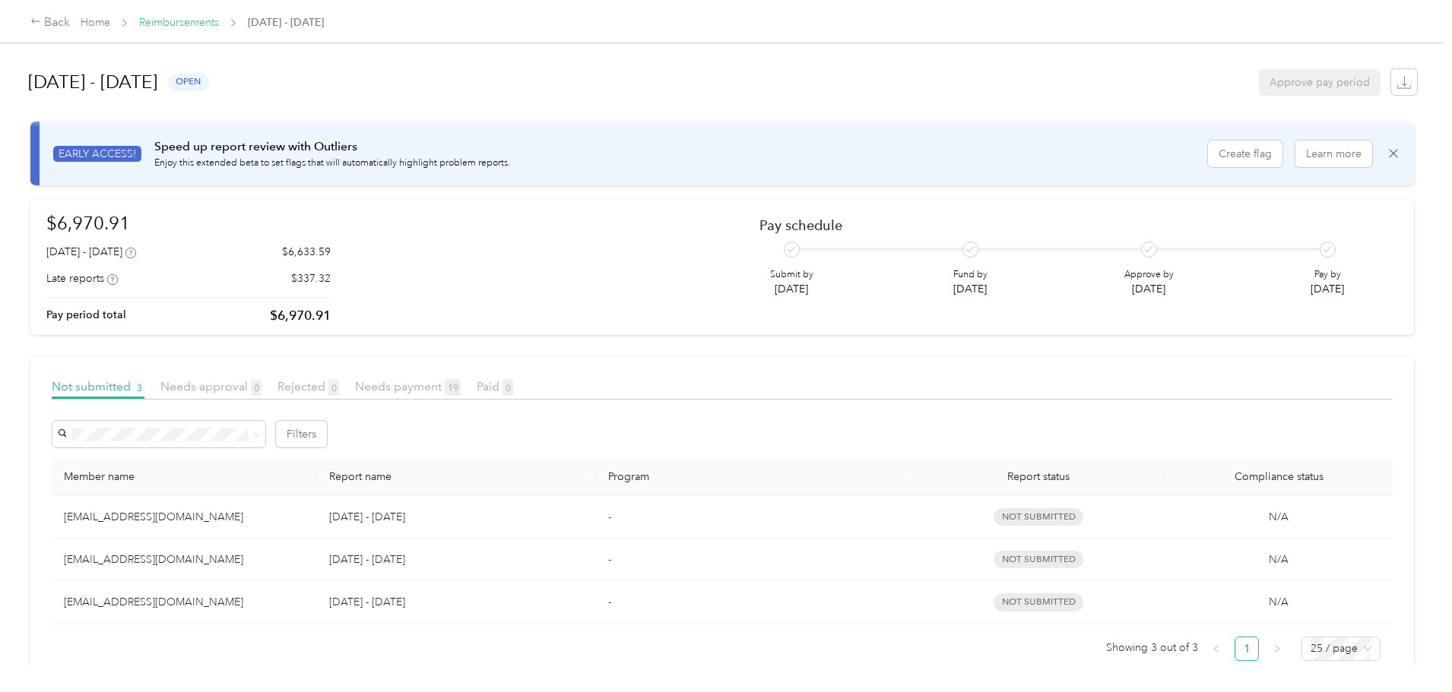
click at [219, 24] on link "Reimbursements" at bounding box center [179, 22] width 80 height 13
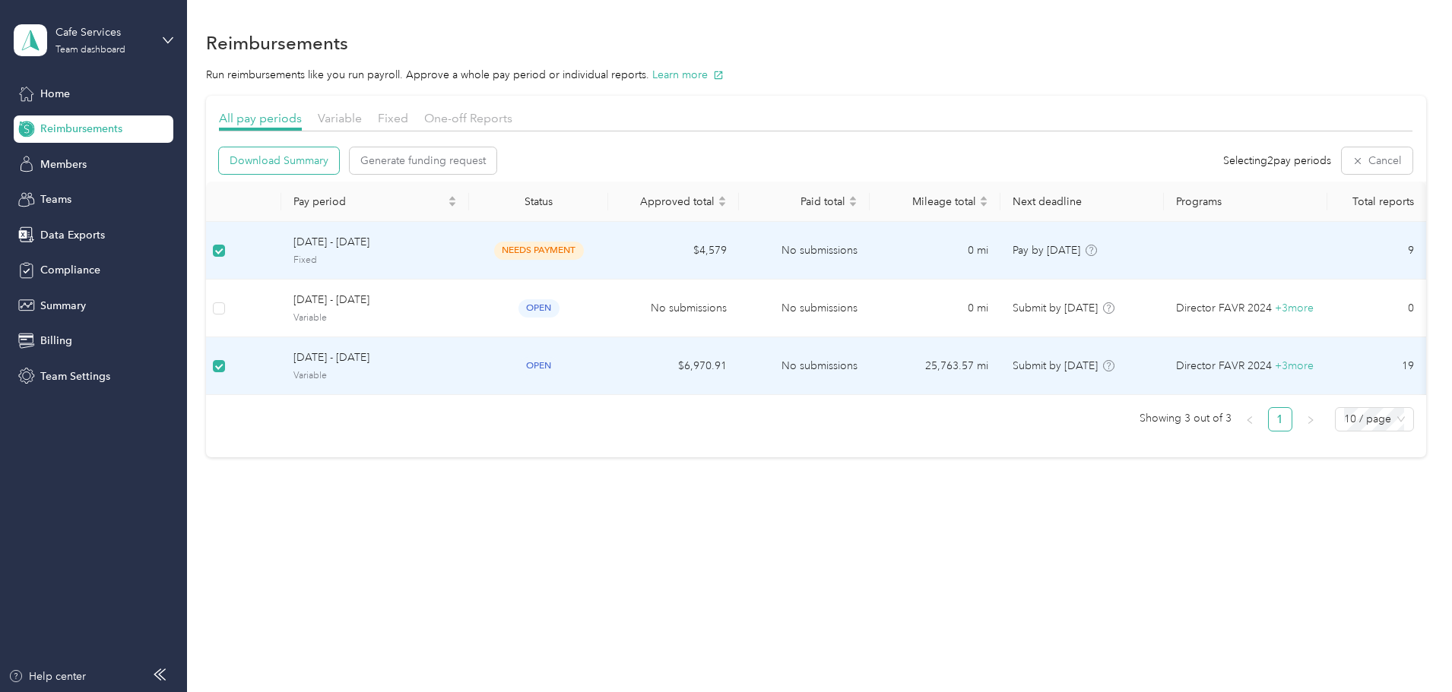
click at [328, 161] on span "Download Summary" at bounding box center [279, 161] width 99 height 16
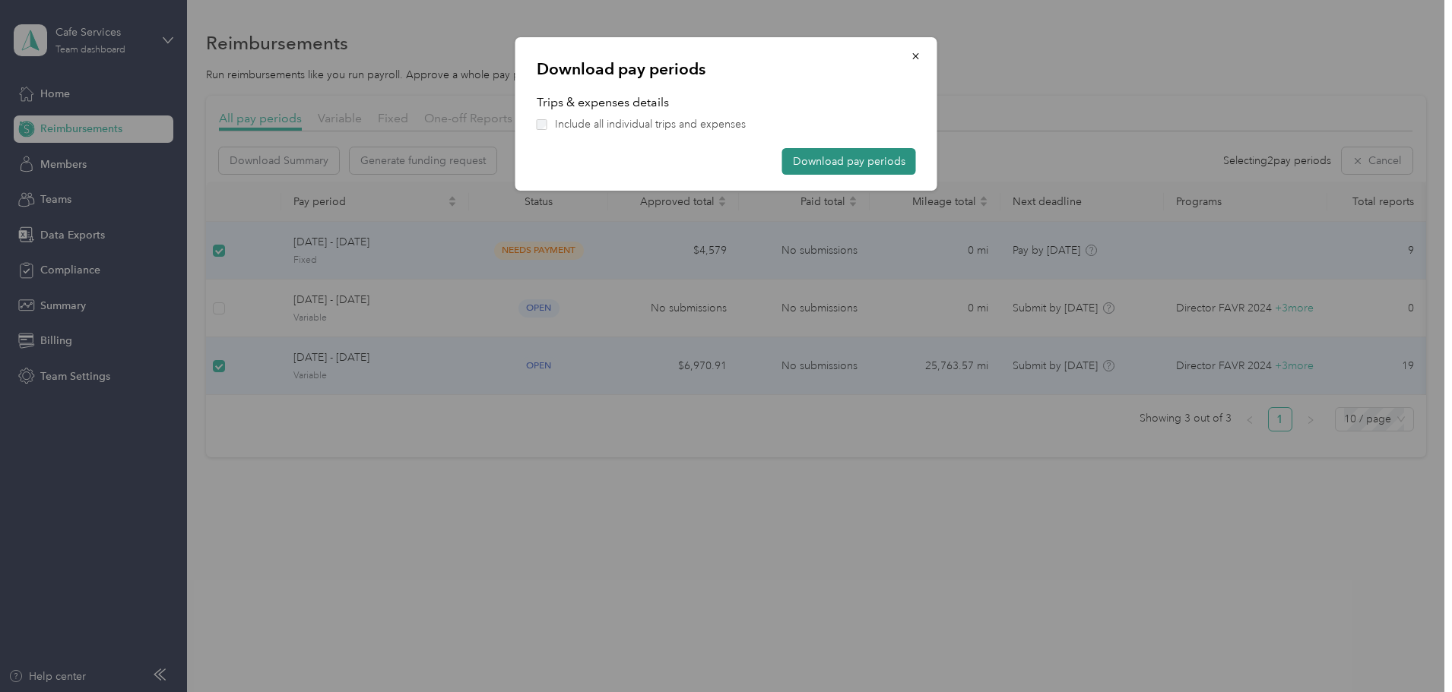
click at [849, 159] on button "Download pay periods" at bounding box center [849, 161] width 134 height 27
